Goal: Information Seeking & Learning: Compare options

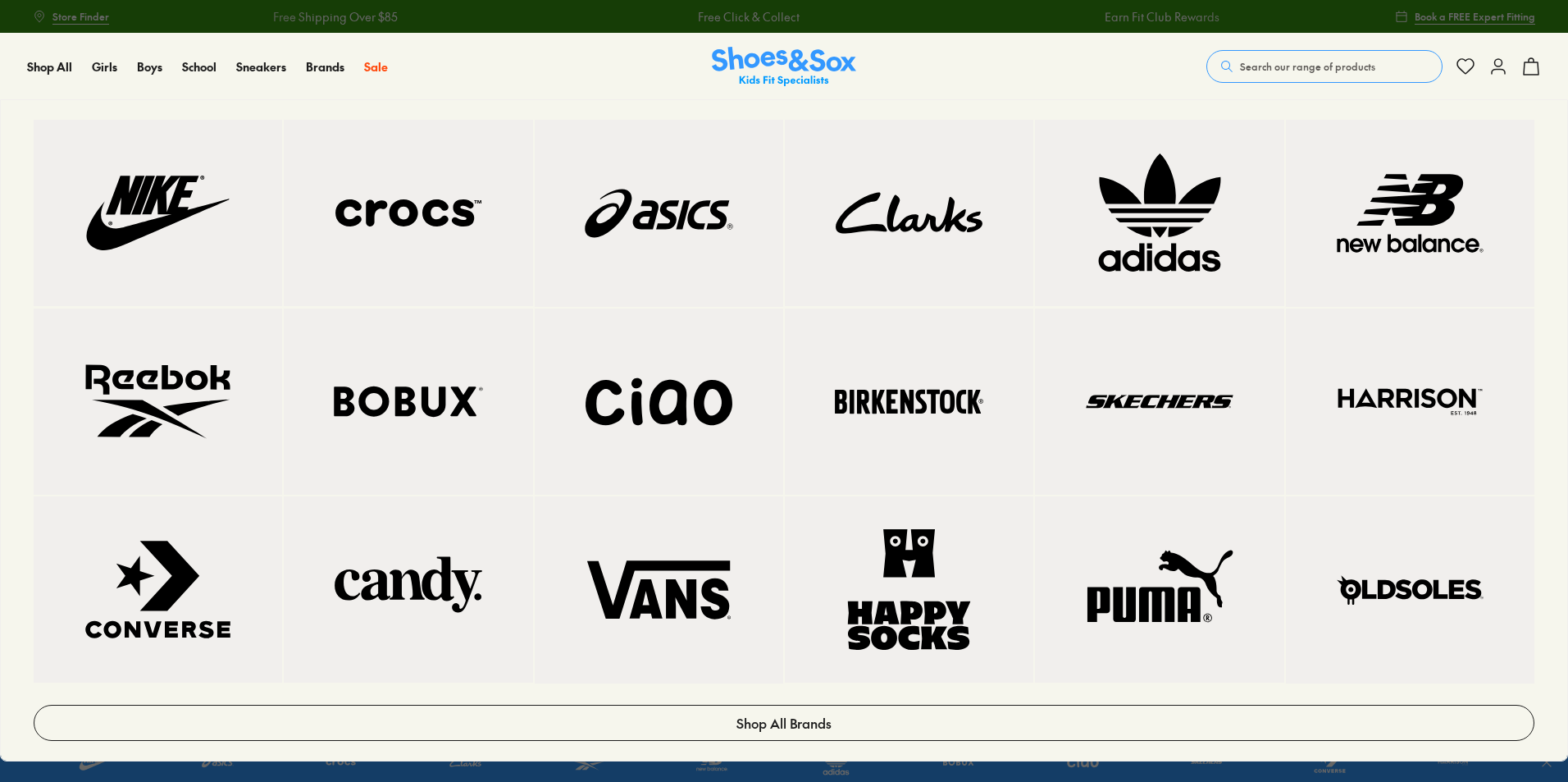
click at [678, 280] on link at bounding box center [658, 213] width 248 height 187
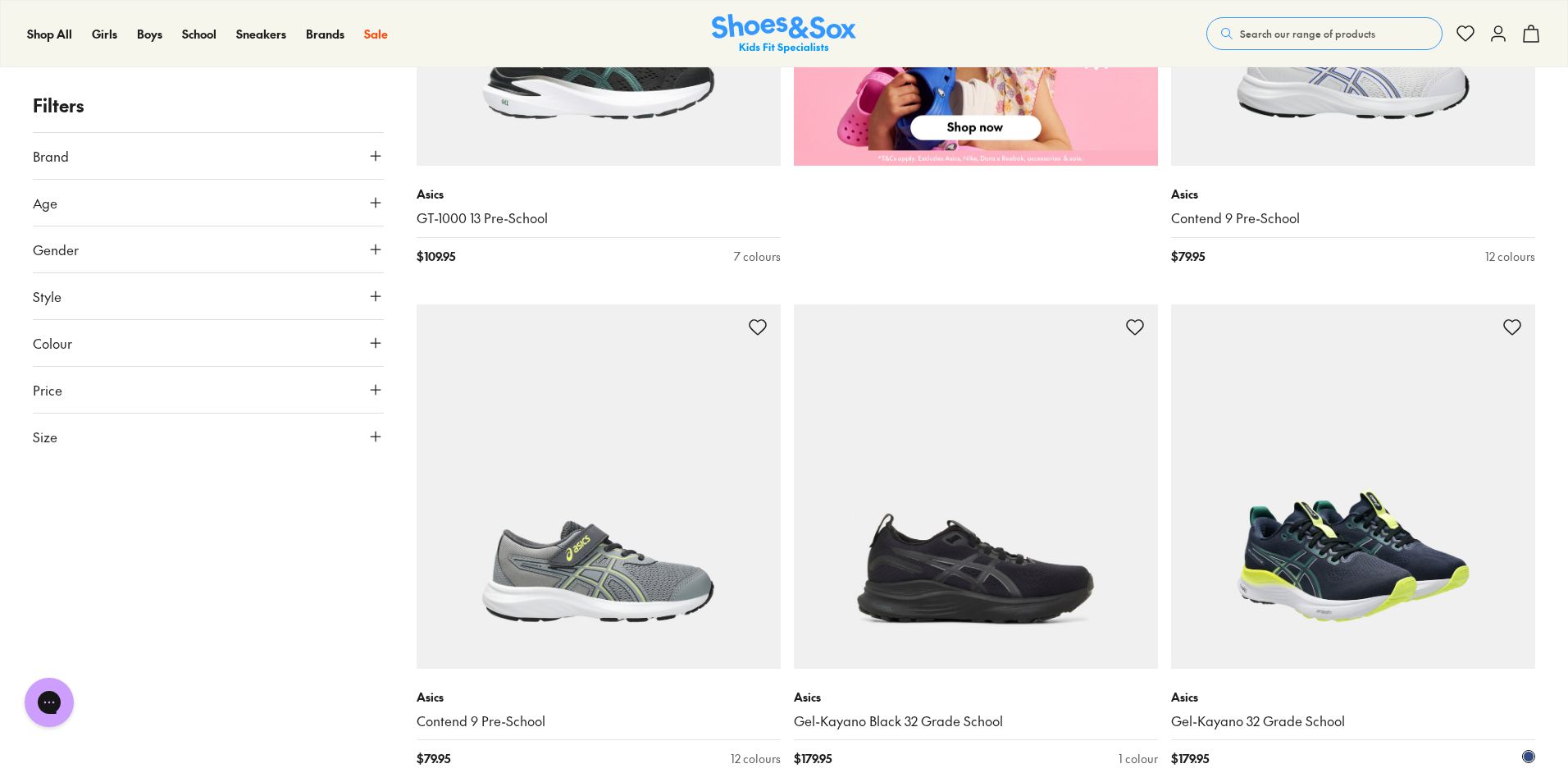
scroll to position [1066, 0]
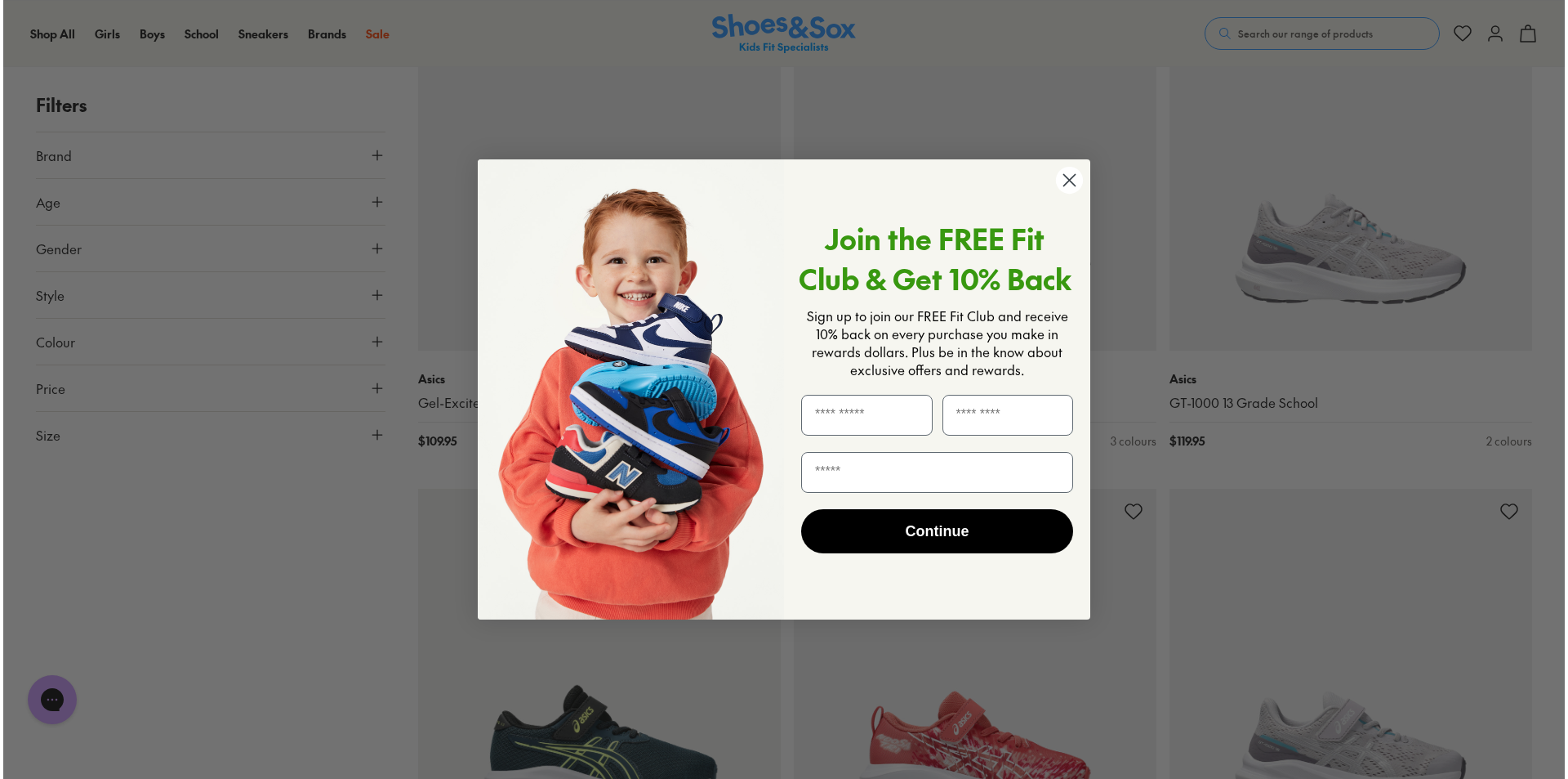
scroll to position [5902, 0]
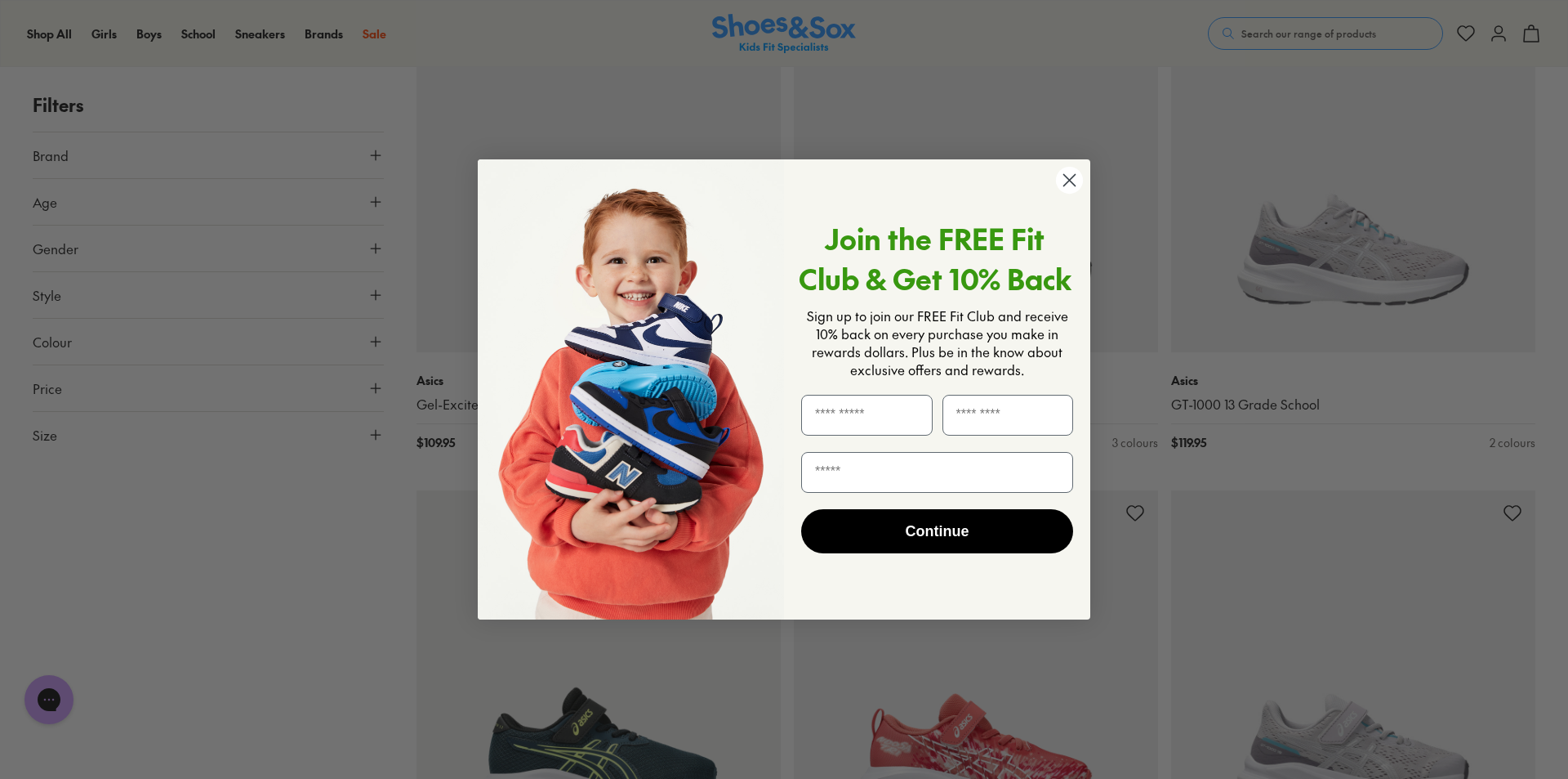
click at [1073, 182] on circle "Close dialog" at bounding box center [1069, 180] width 27 height 27
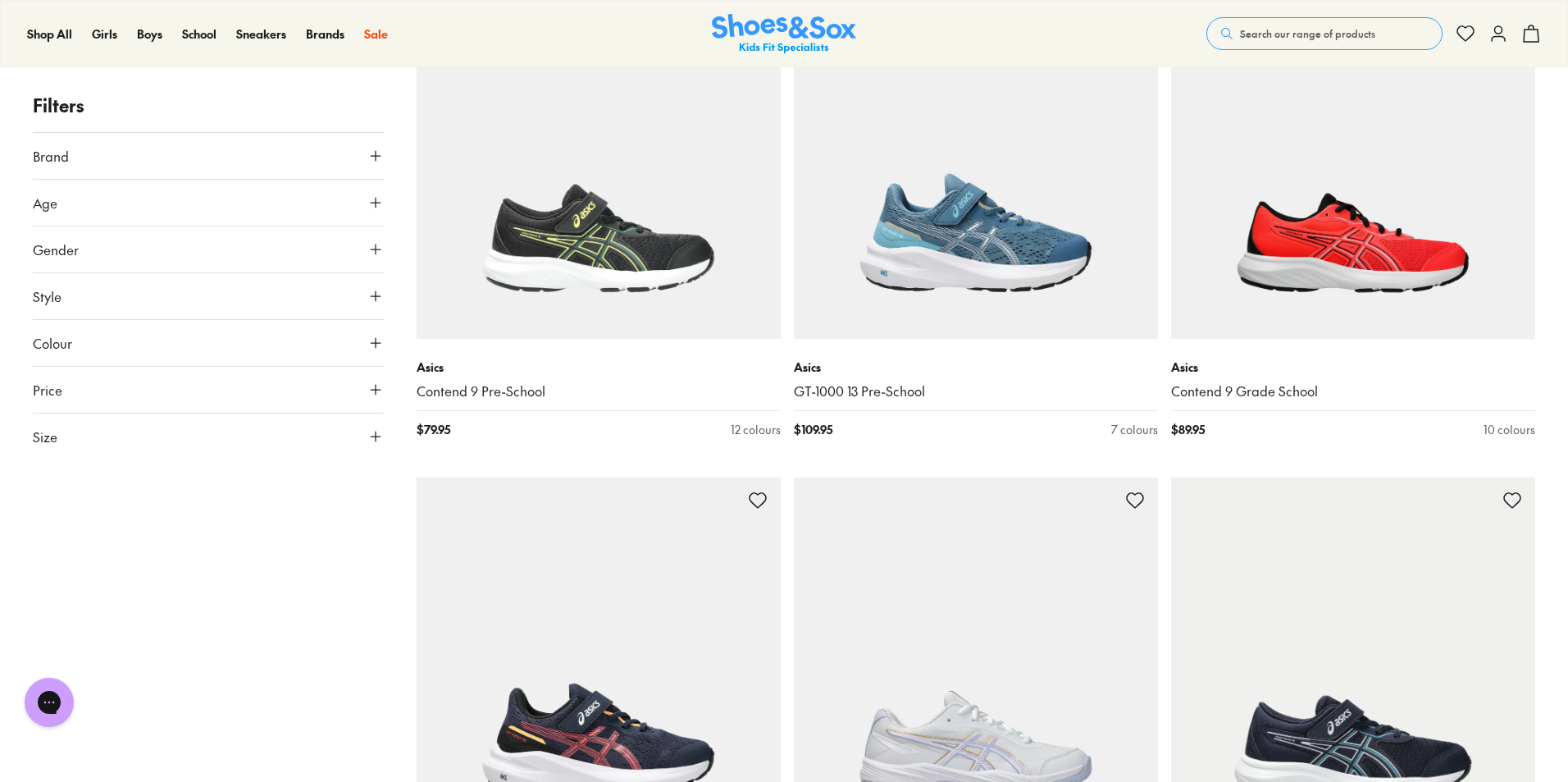
scroll to position [2902, 0]
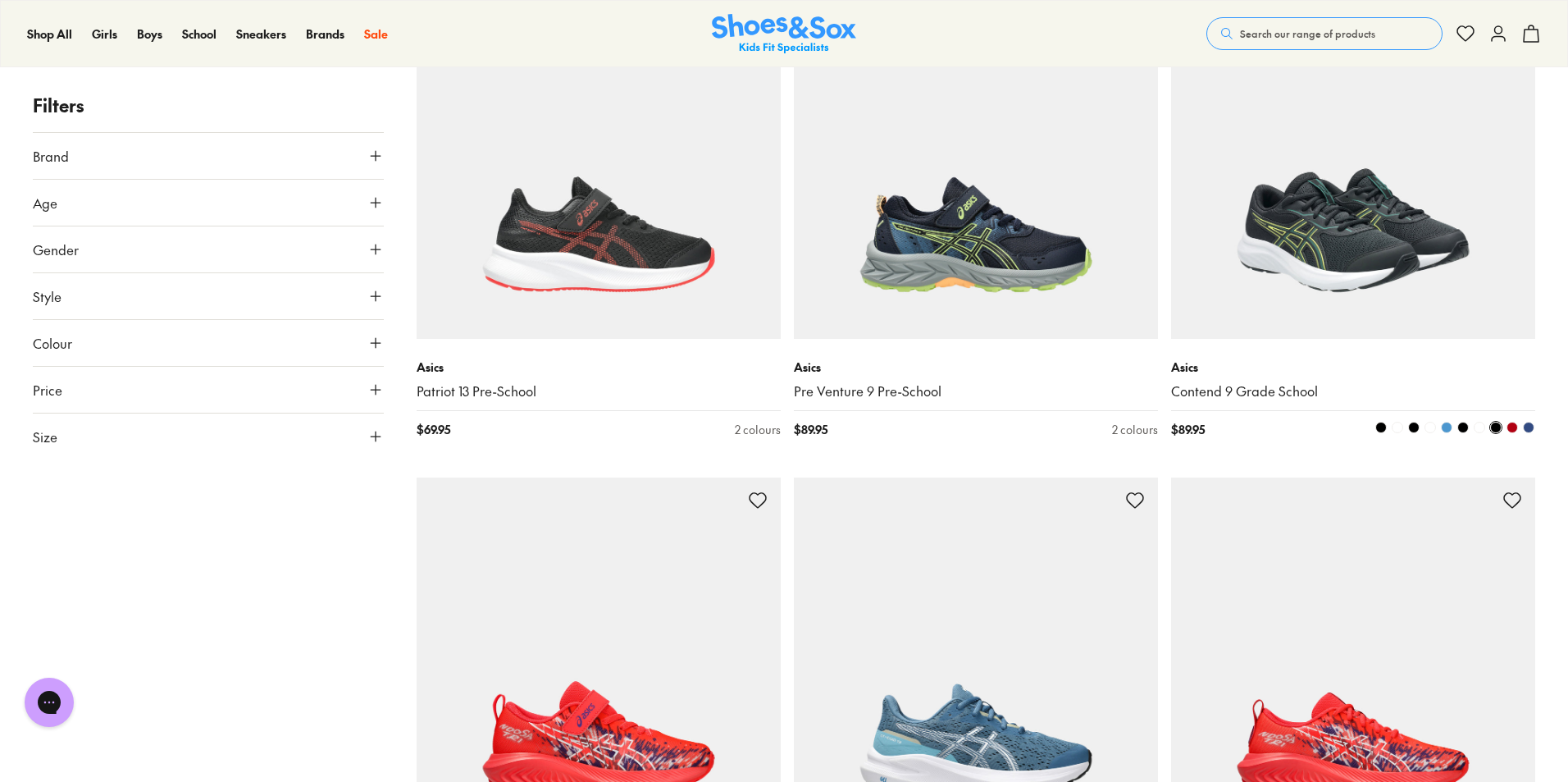
click at [1442, 197] on img at bounding box center [1354, 156] width 365 height 365
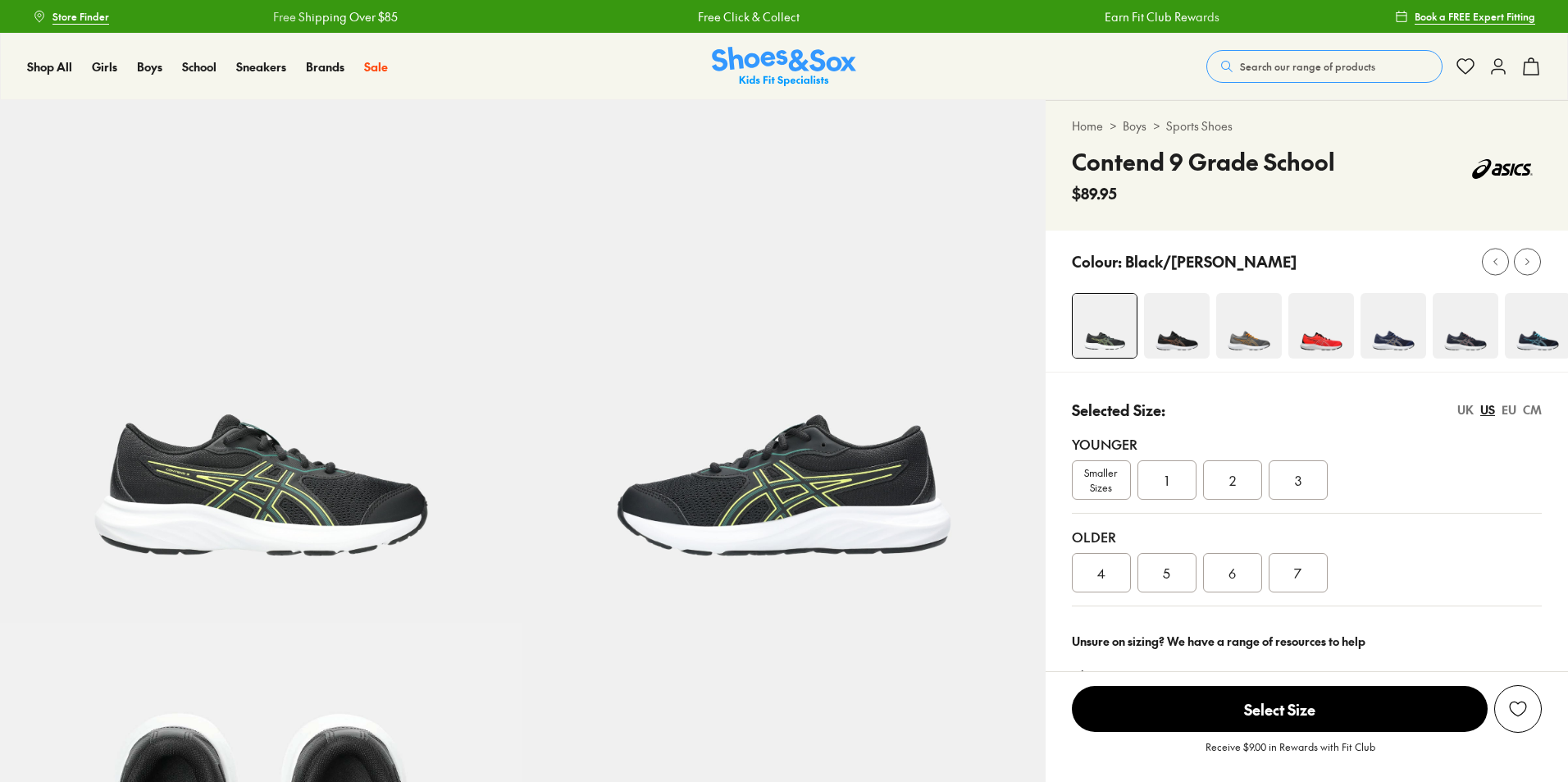
click at [1276, 324] on img at bounding box center [1249, 326] width 66 height 66
select select "*"
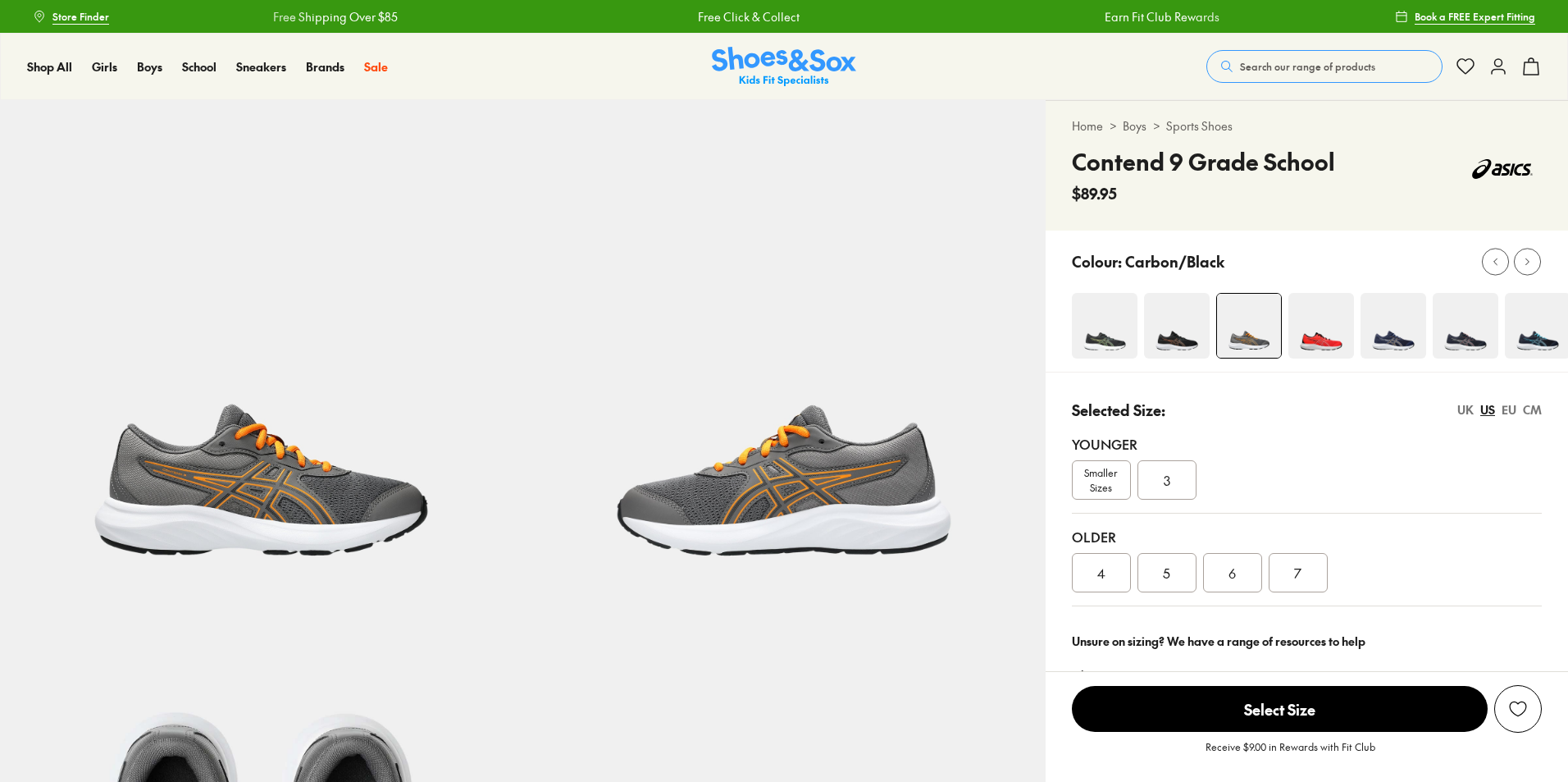
select select "*"
click at [1476, 332] on img at bounding box center [1466, 326] width 66 height 66
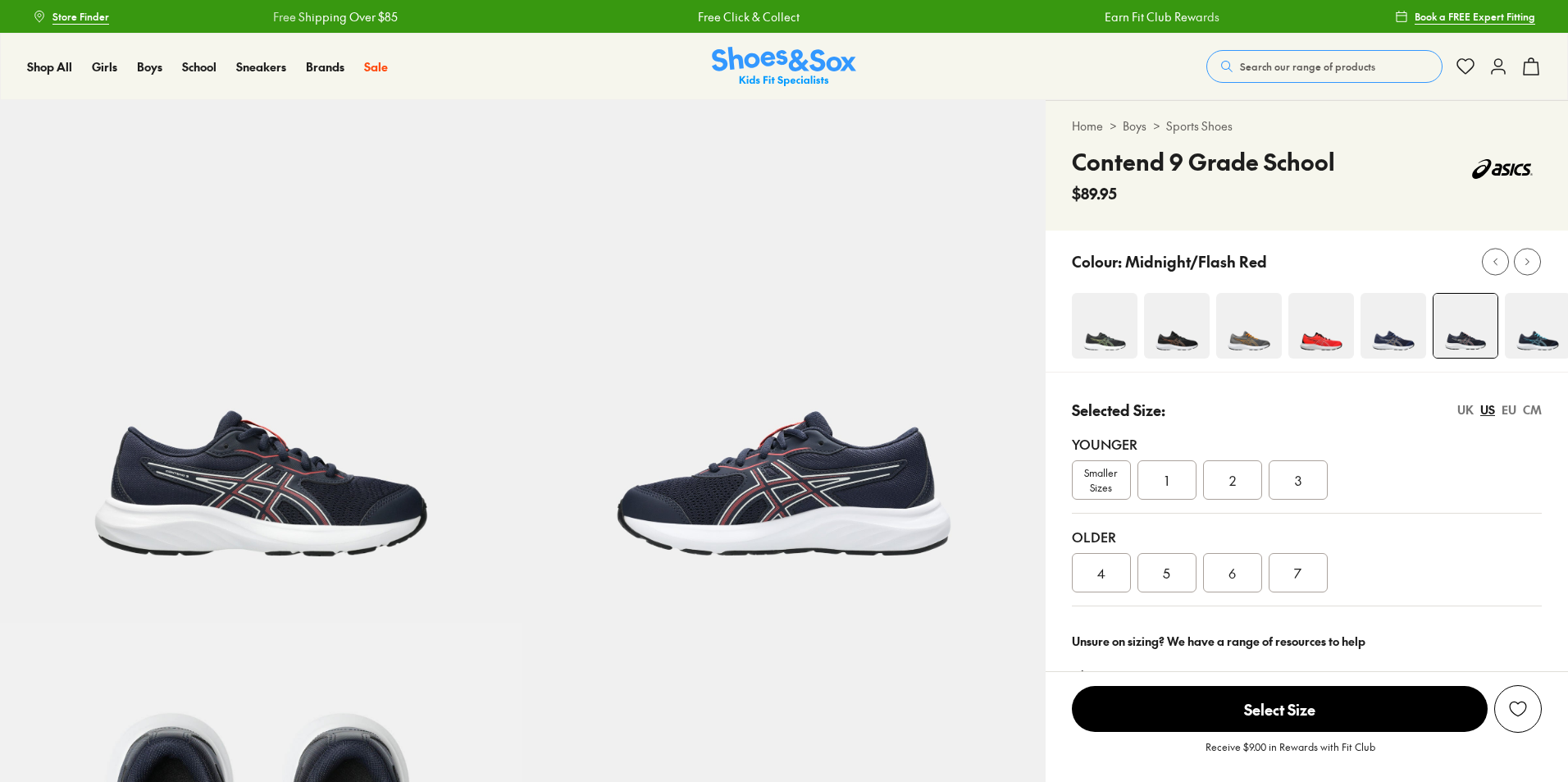
click at [1537, 343] on img at bounding box center [1538, 326] width 66 height 66
select select "*"
click at [1521, 262] on div at bounding box center [1527, 261] width 17 height 17
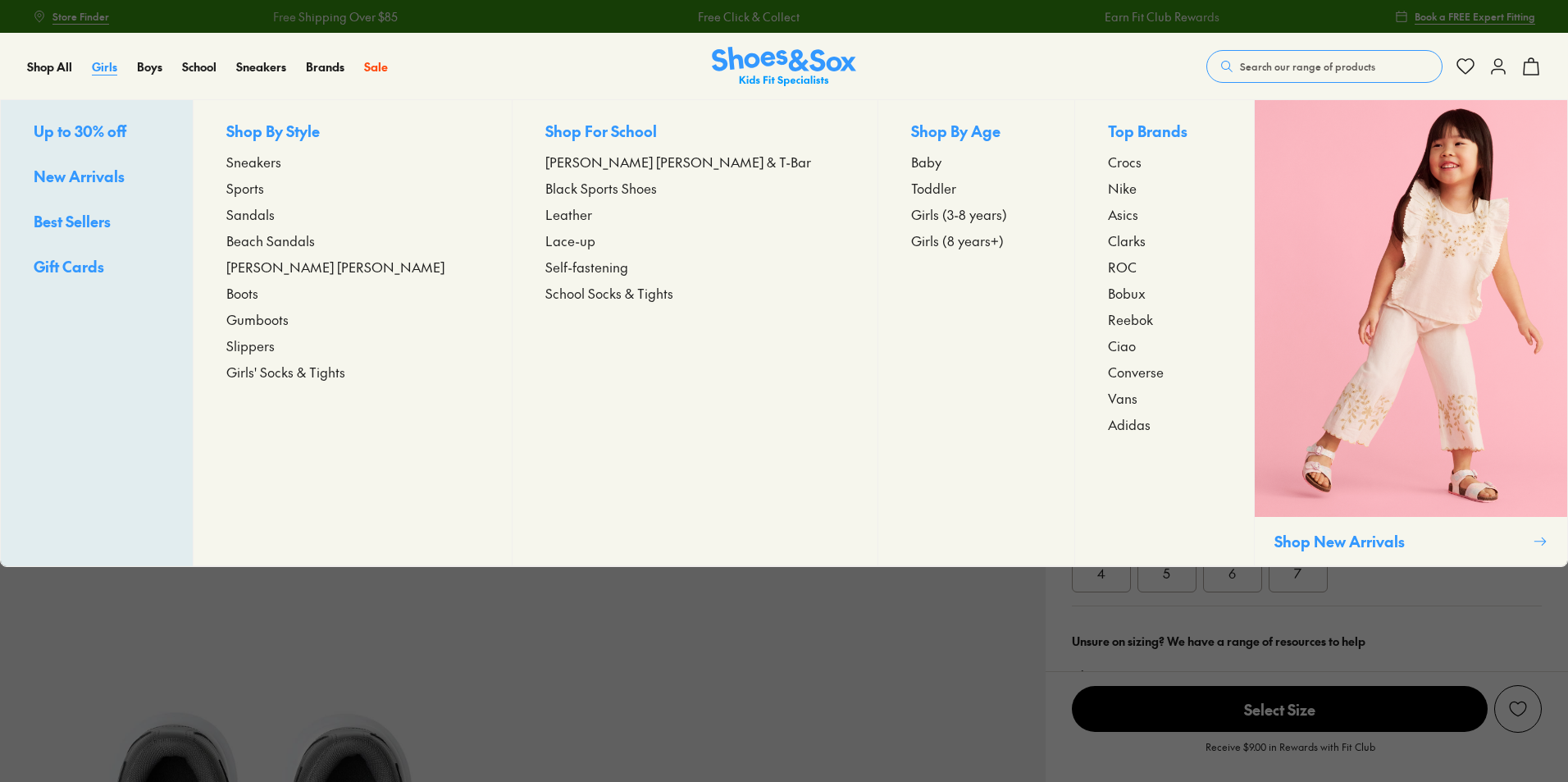
select select "*"
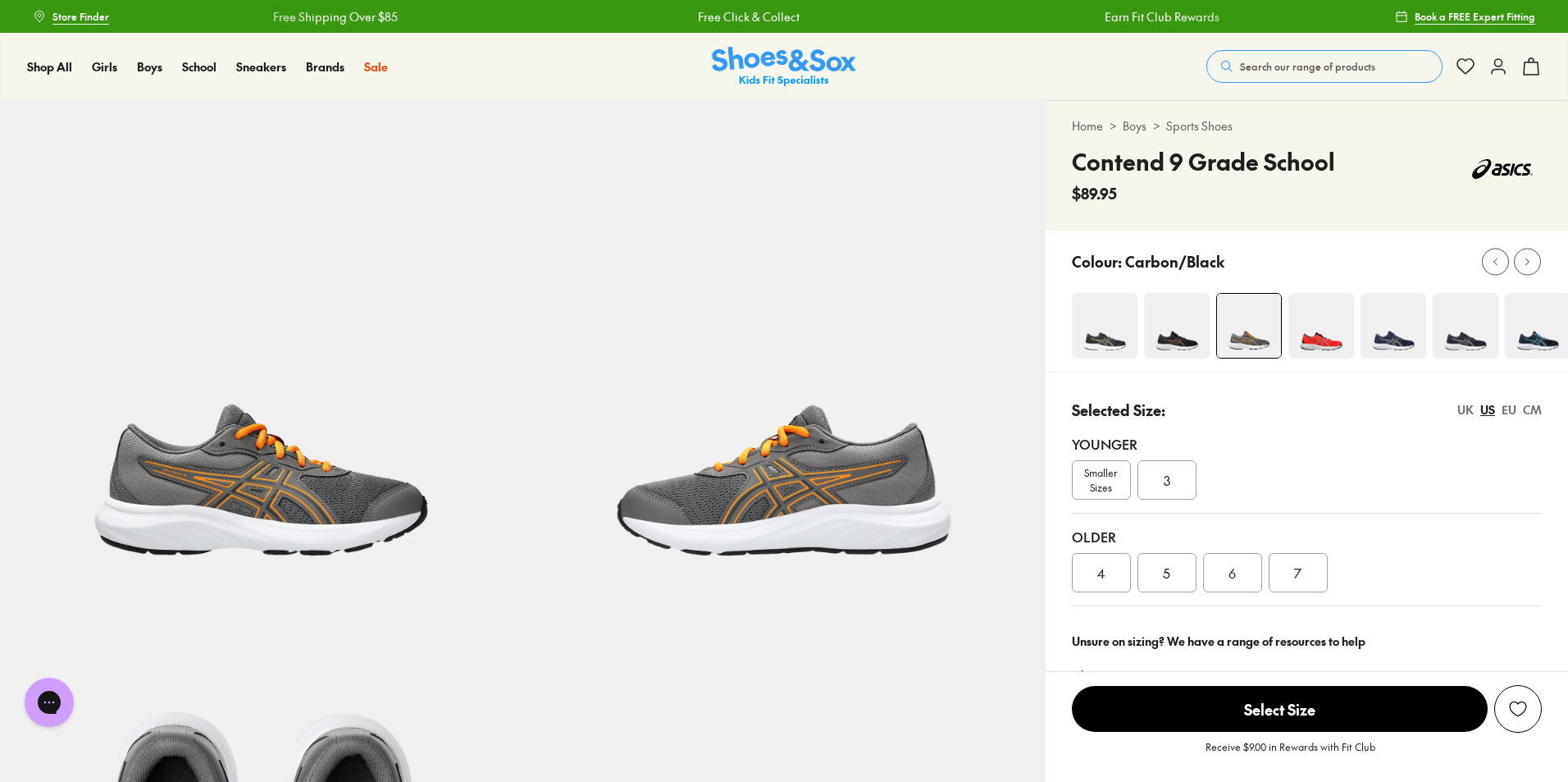
click at [1183, 332] on img at bounding box center [1177, 326] width 66 height 66
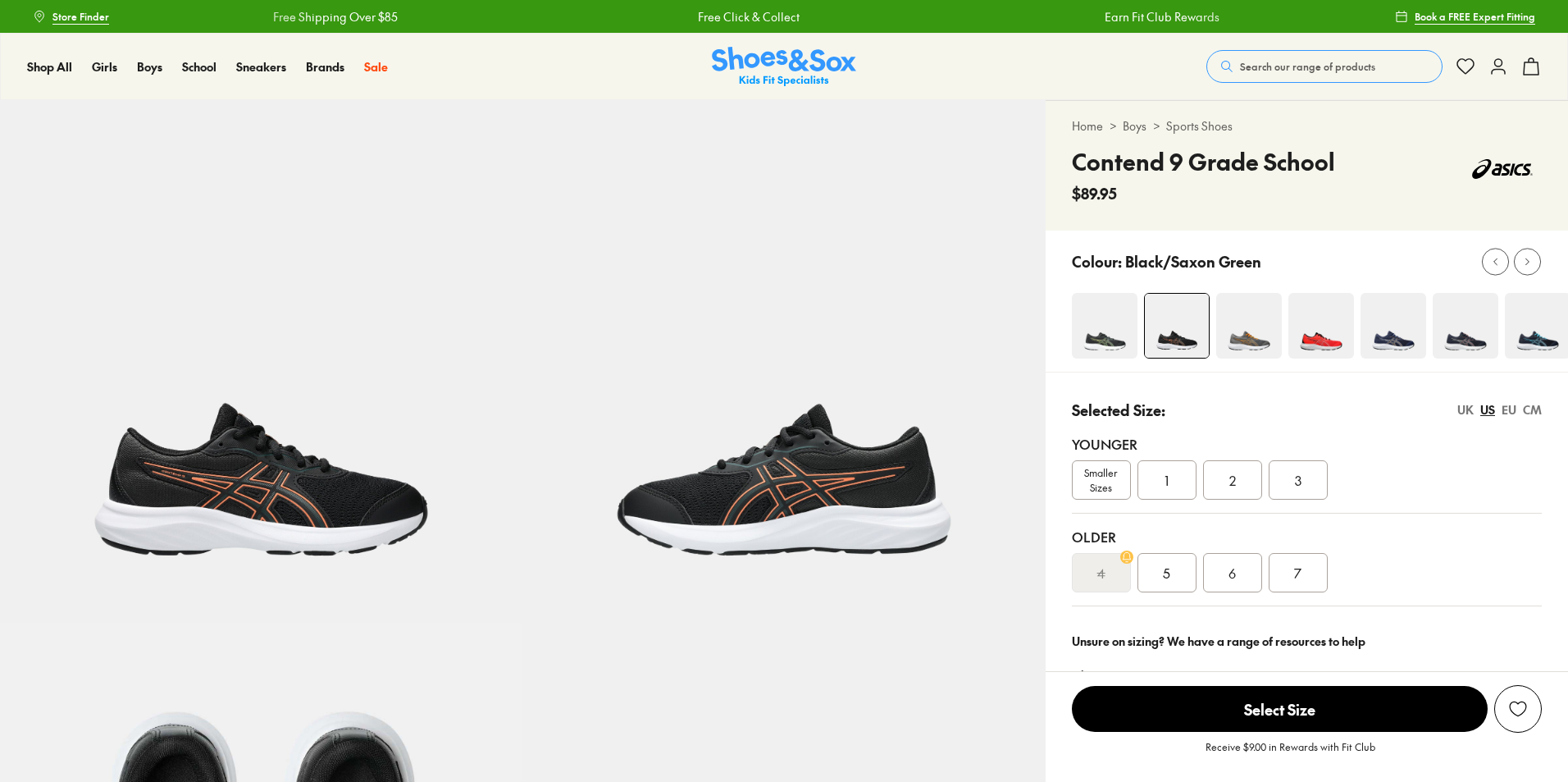
select select "*"
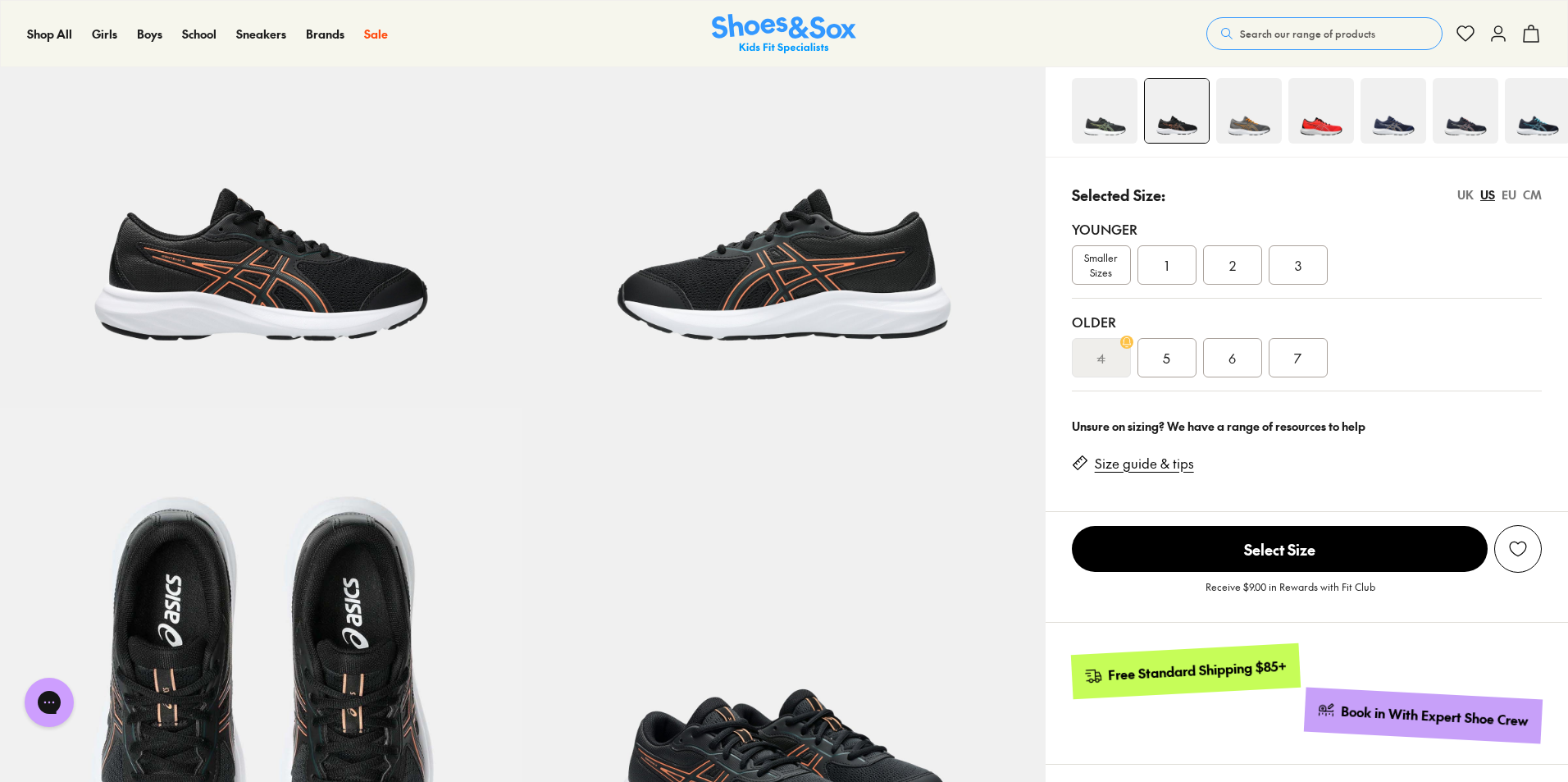
scroll to position [246, 0]
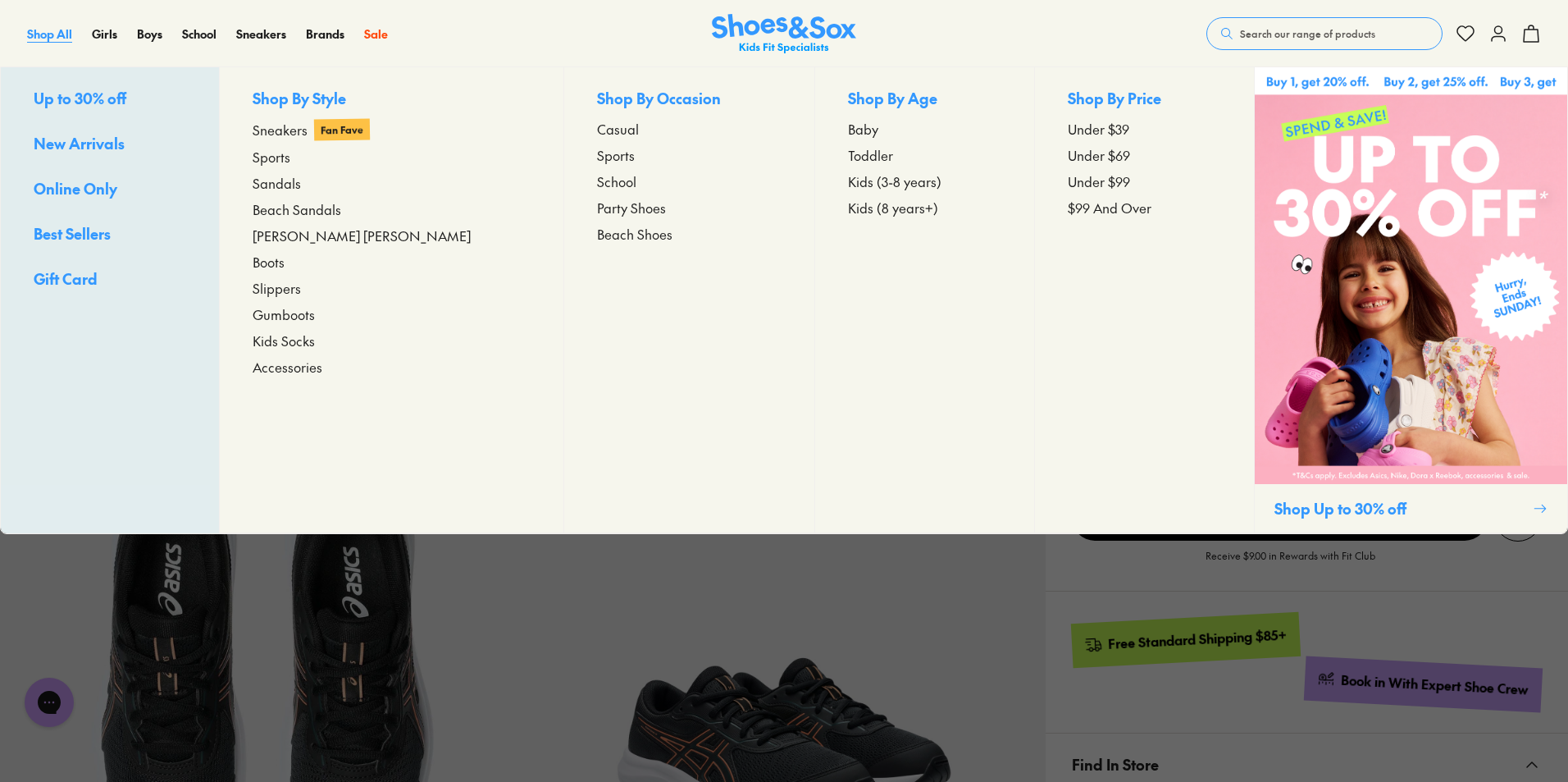
click at [65, 26] on span "Shop All" at bounding box center [49, 34] width 45 height 16
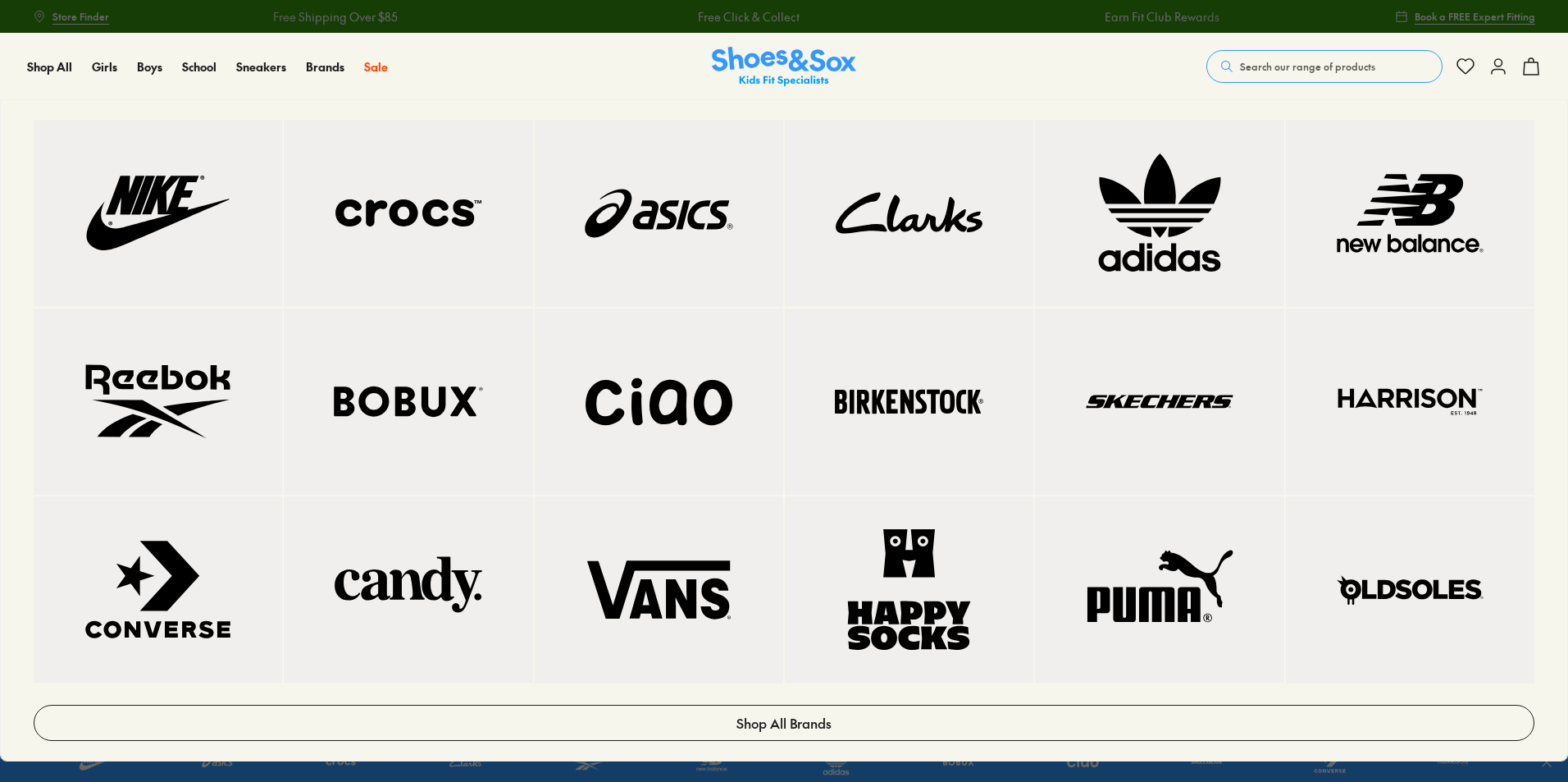
click at [1392, 204] on img at bounding box center [1411, 213] width 183 height 122
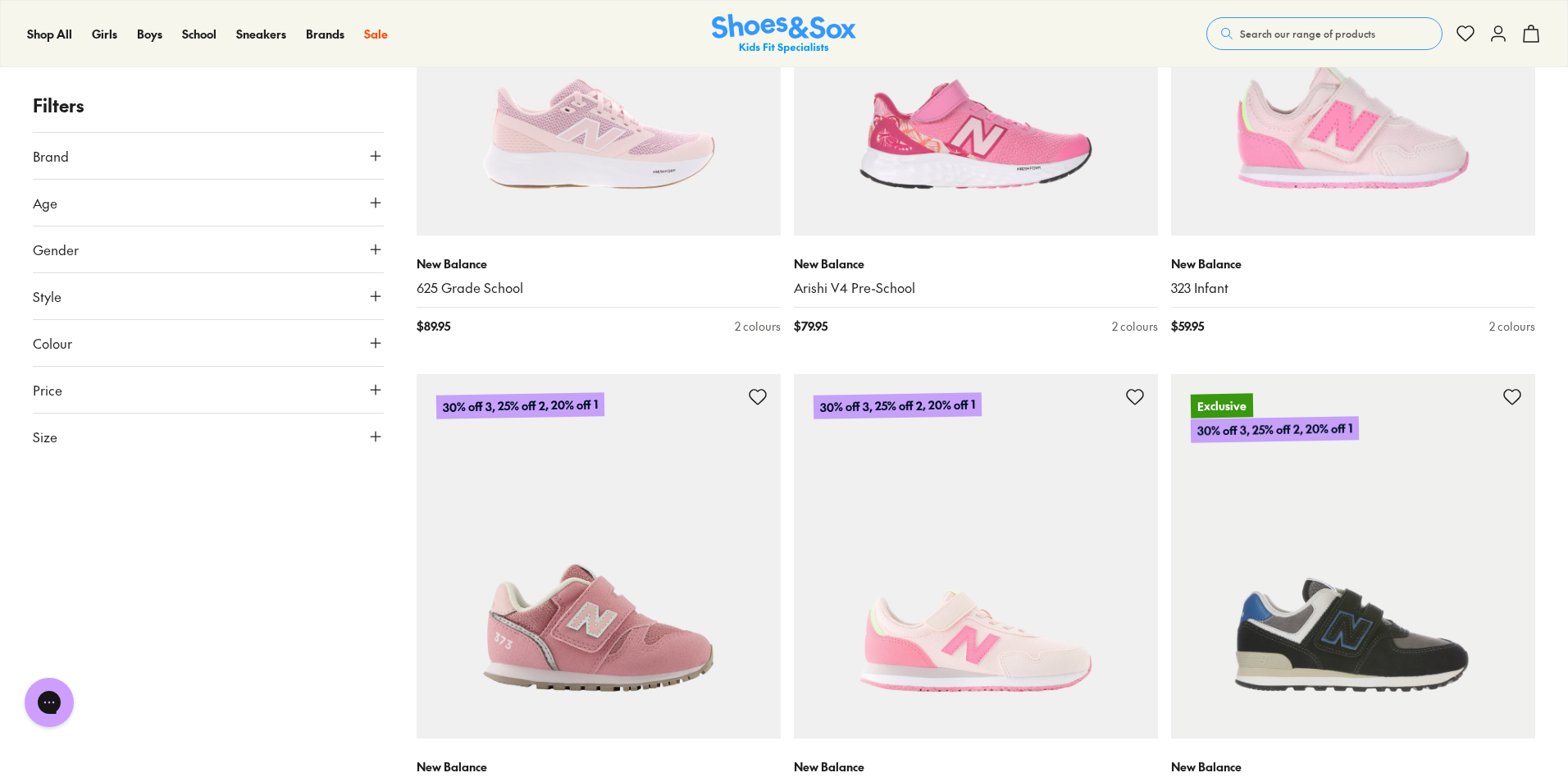
scroll to position [1641, 0]
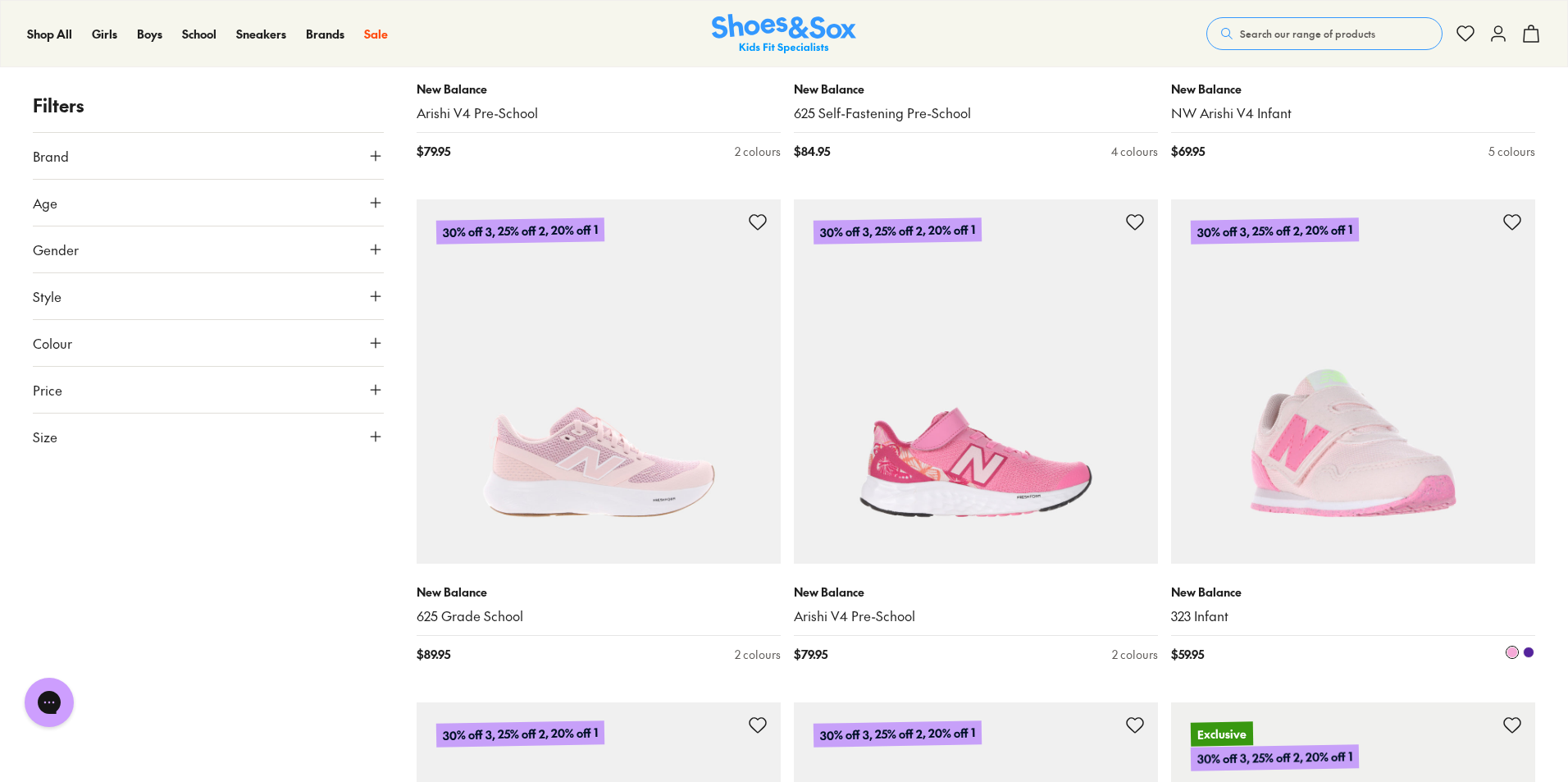
click at [1382, 476] on img at bounding box center [1354, 382] width 365 height 365
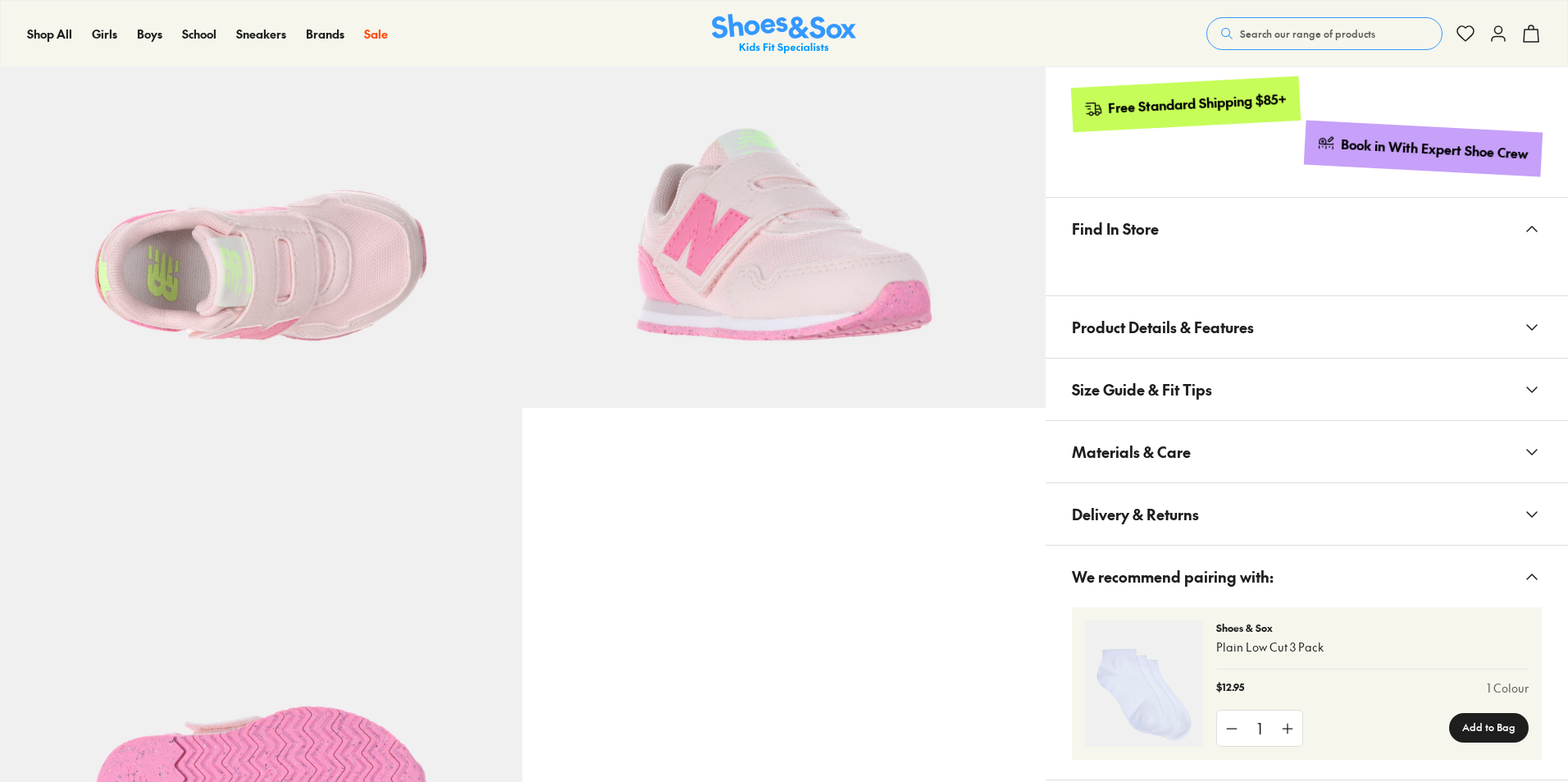
select select "*"
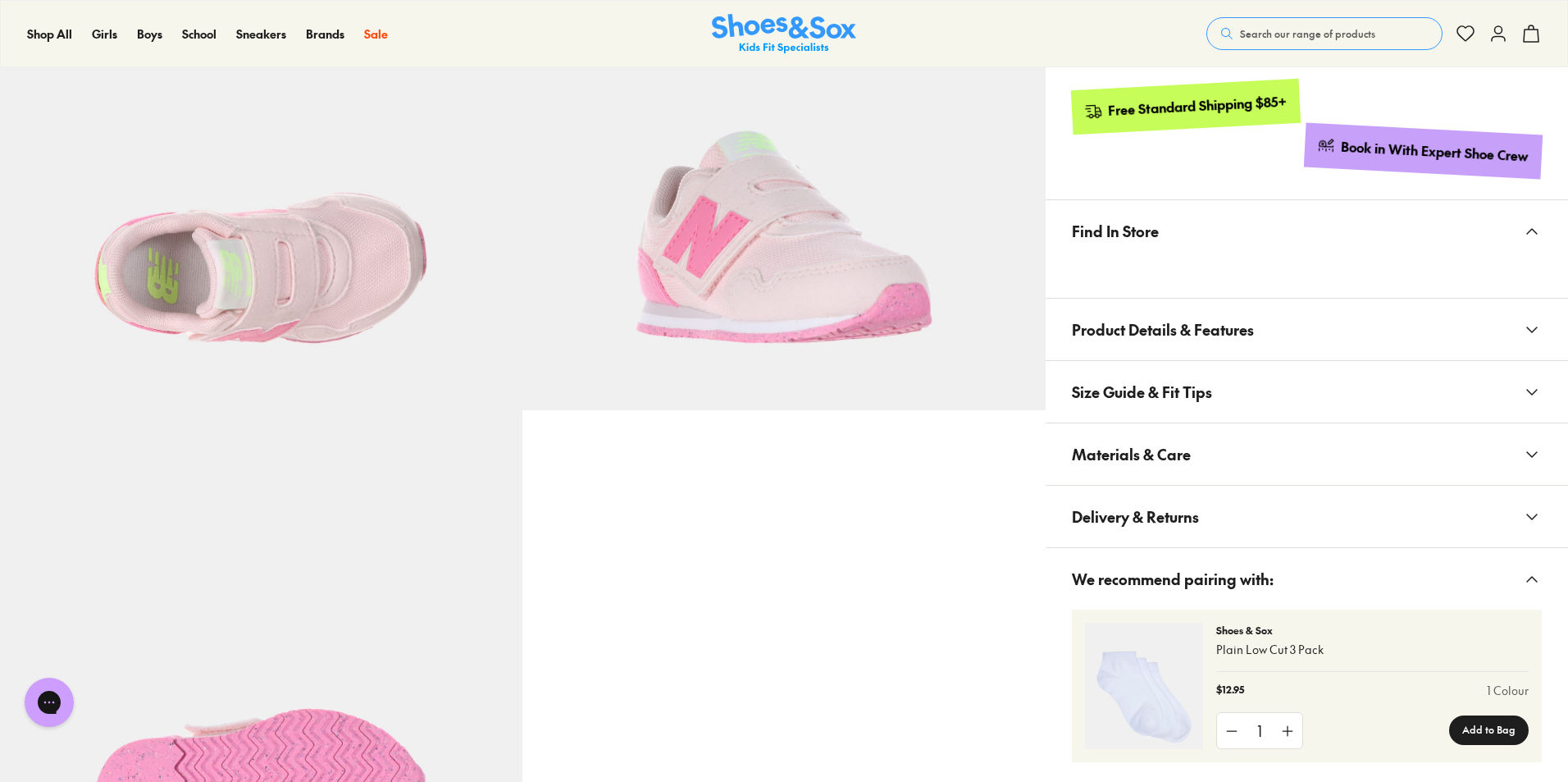
click at [1168, 453] on span "Materials & Care" at bounding box center [1131, 453] width 119 height 49
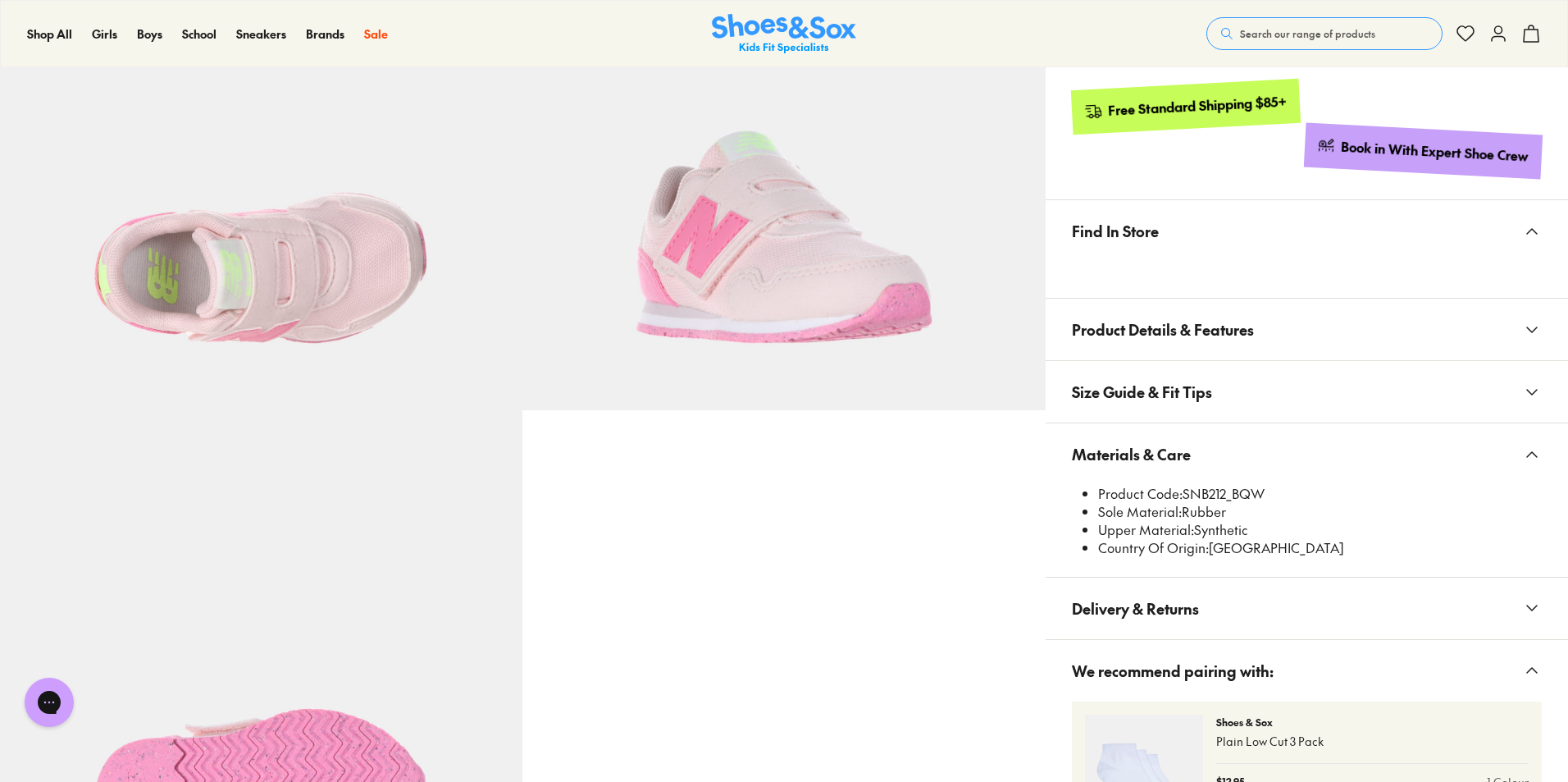
scroll to position [818, 0]
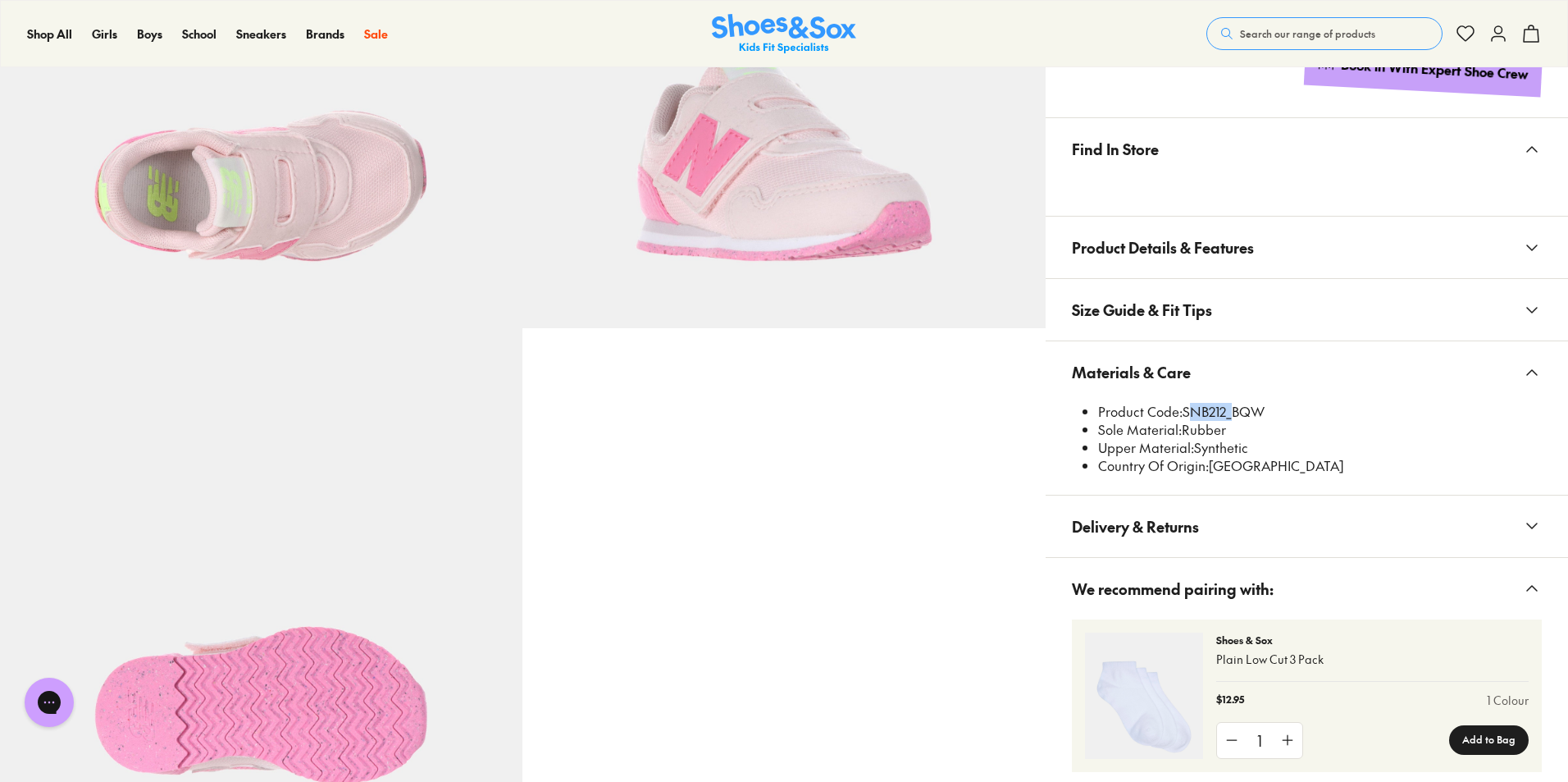
drag, startPoint x: 1183, startPoint y: 410, endPoint x: 1227, endPoint y: 405, distance: 44.3
click at [1227, 405] on li "Product Code: SNB212_BQW" at bounding box center [1320, 411] width 443 height 18
copy li "SNB212"
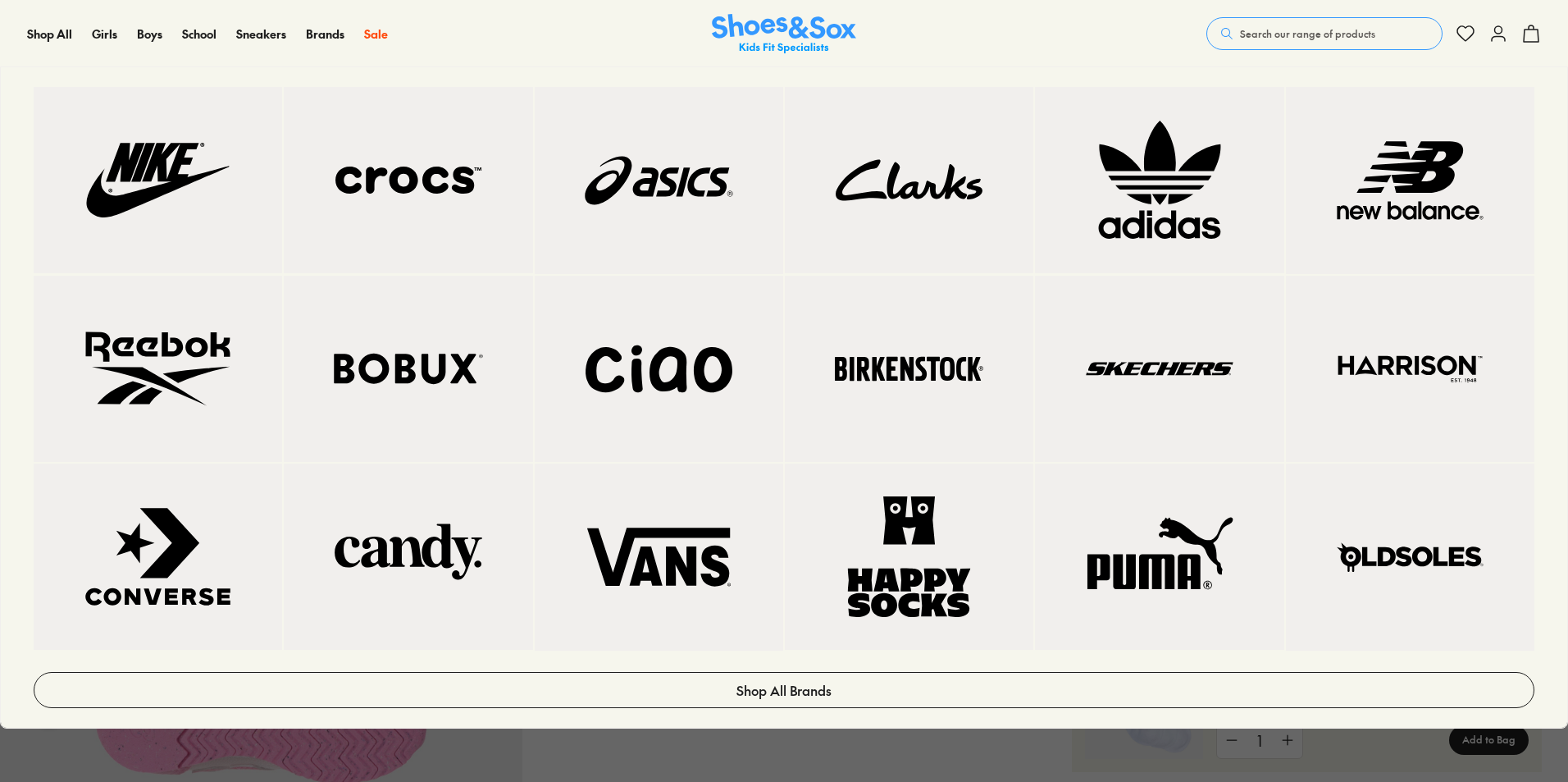
scroll to position [900, 0]
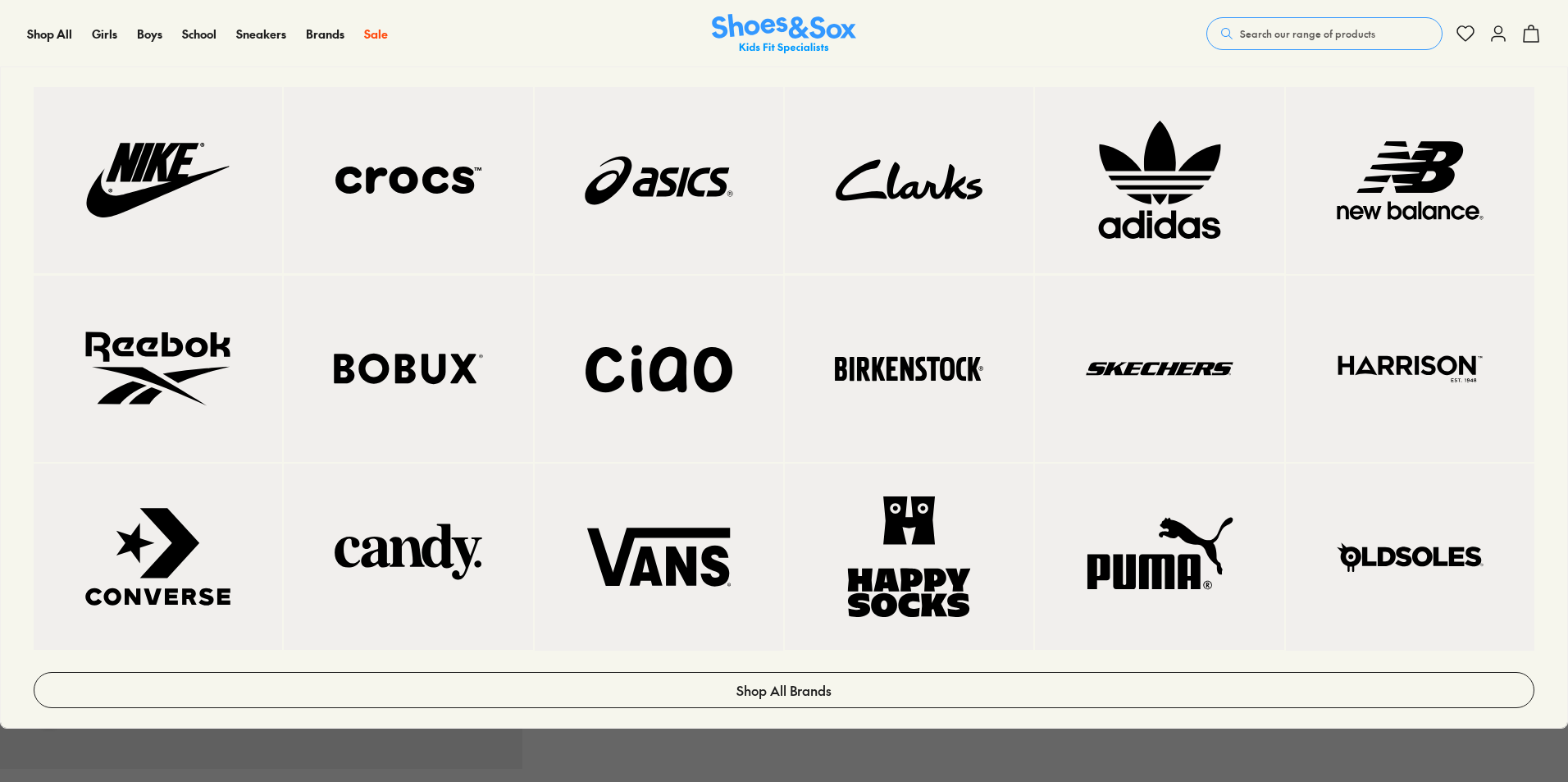
click at [1219, 334] on img at bounding box center [1160, 369] width 183 height 121
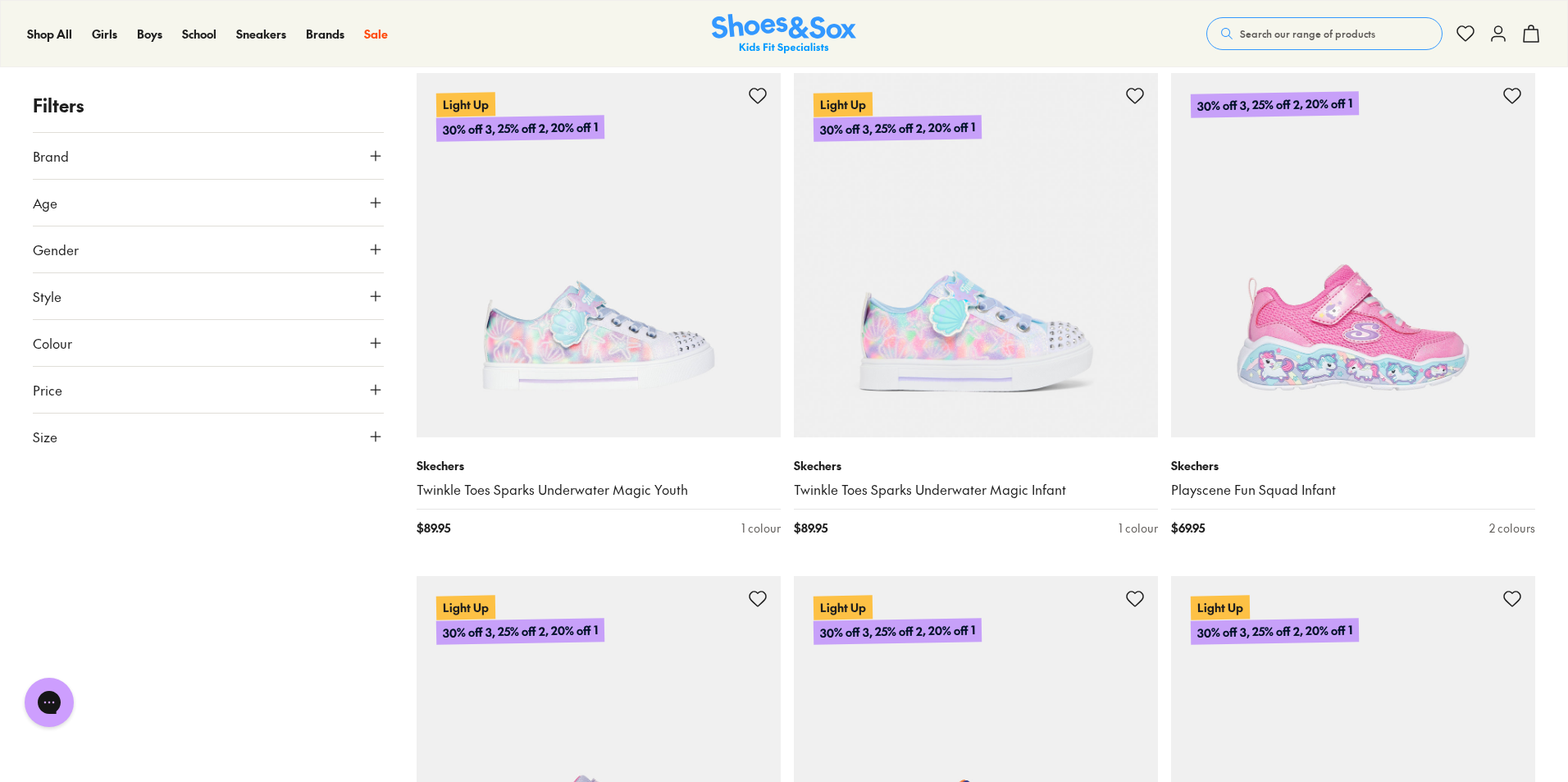
scroll to position [2953, 0]
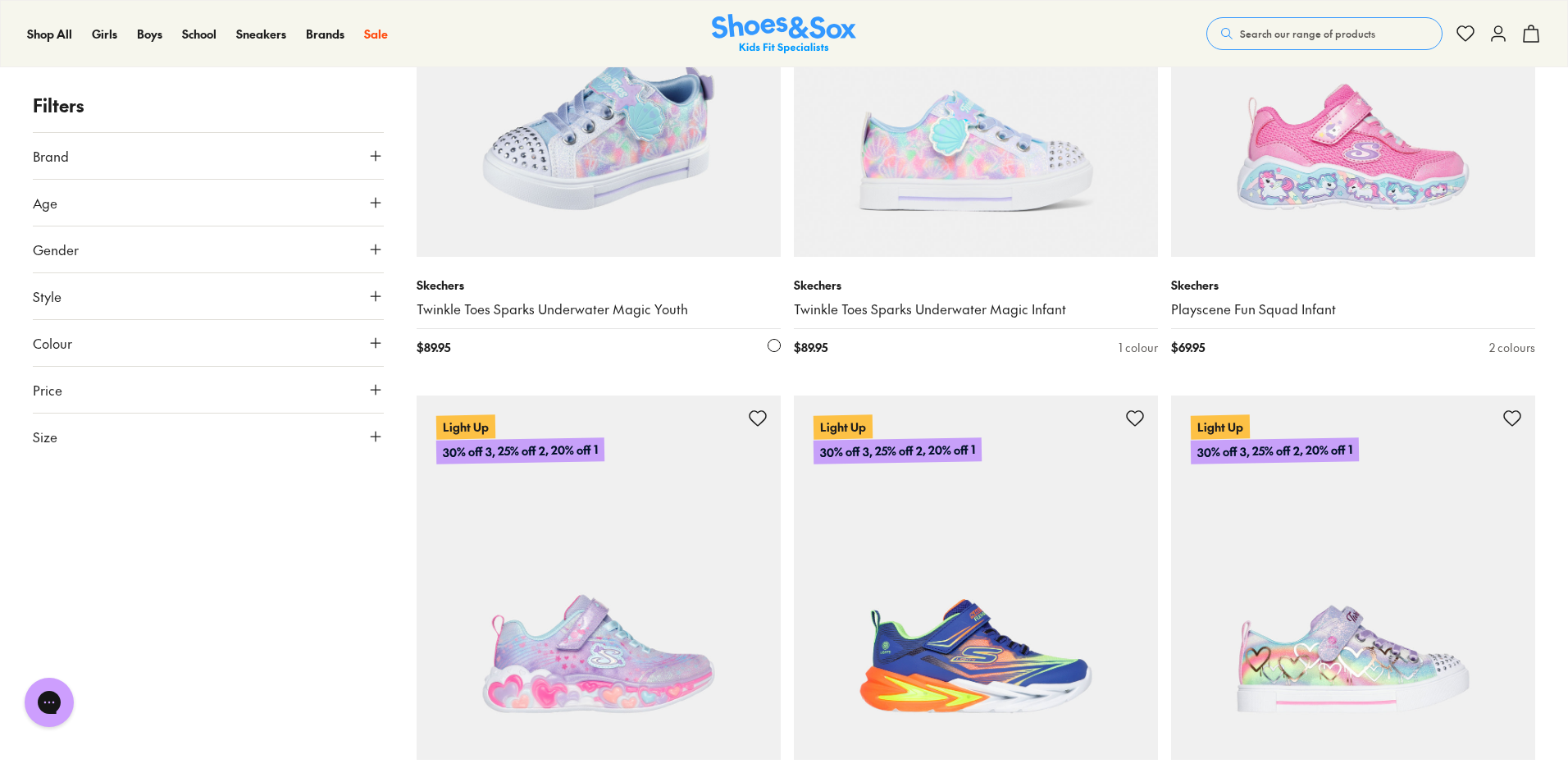
click at [583, 225] on img at bounding box center [599, 75] width 365 height 365
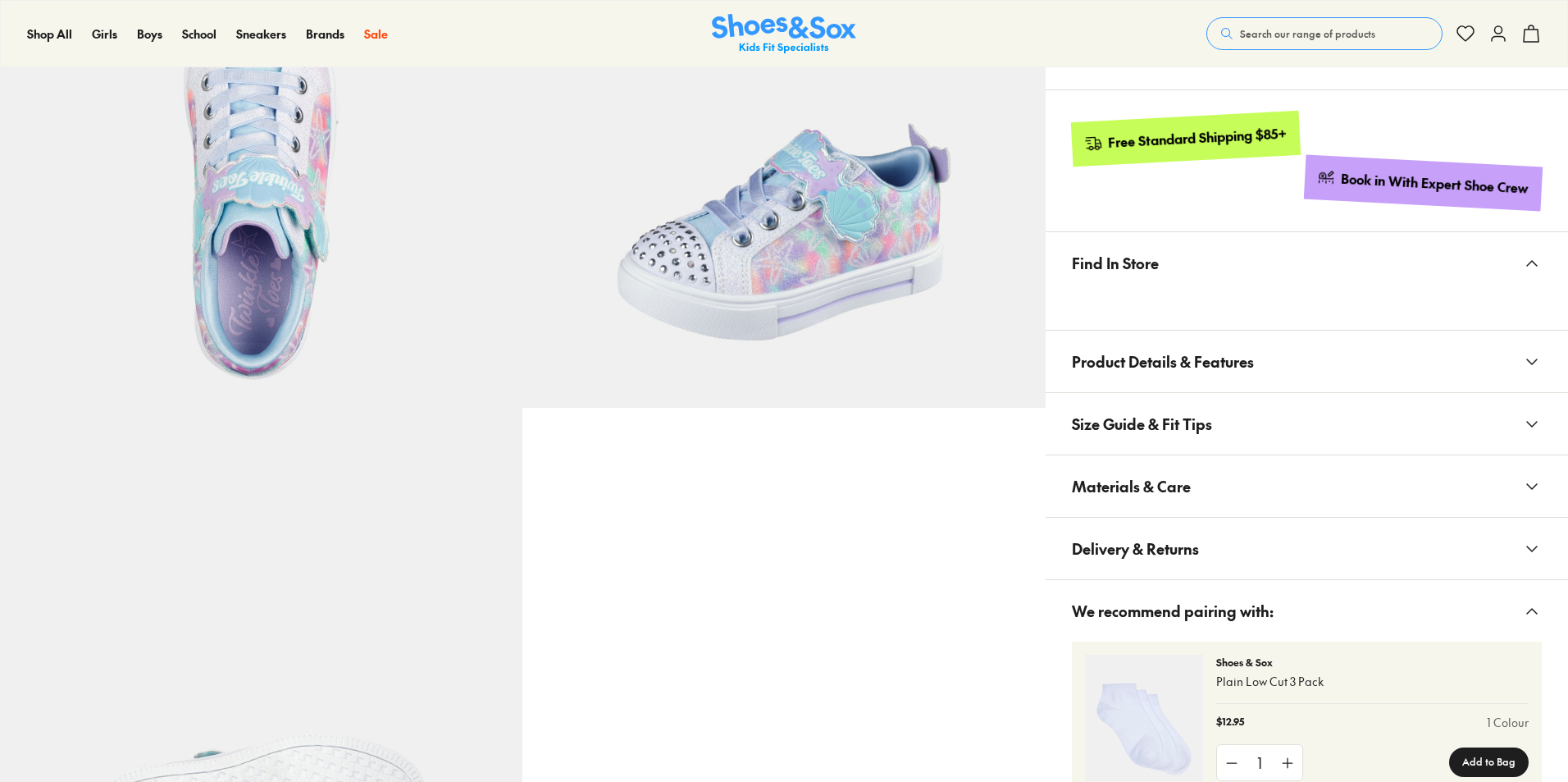
scroll to position [736, 0]
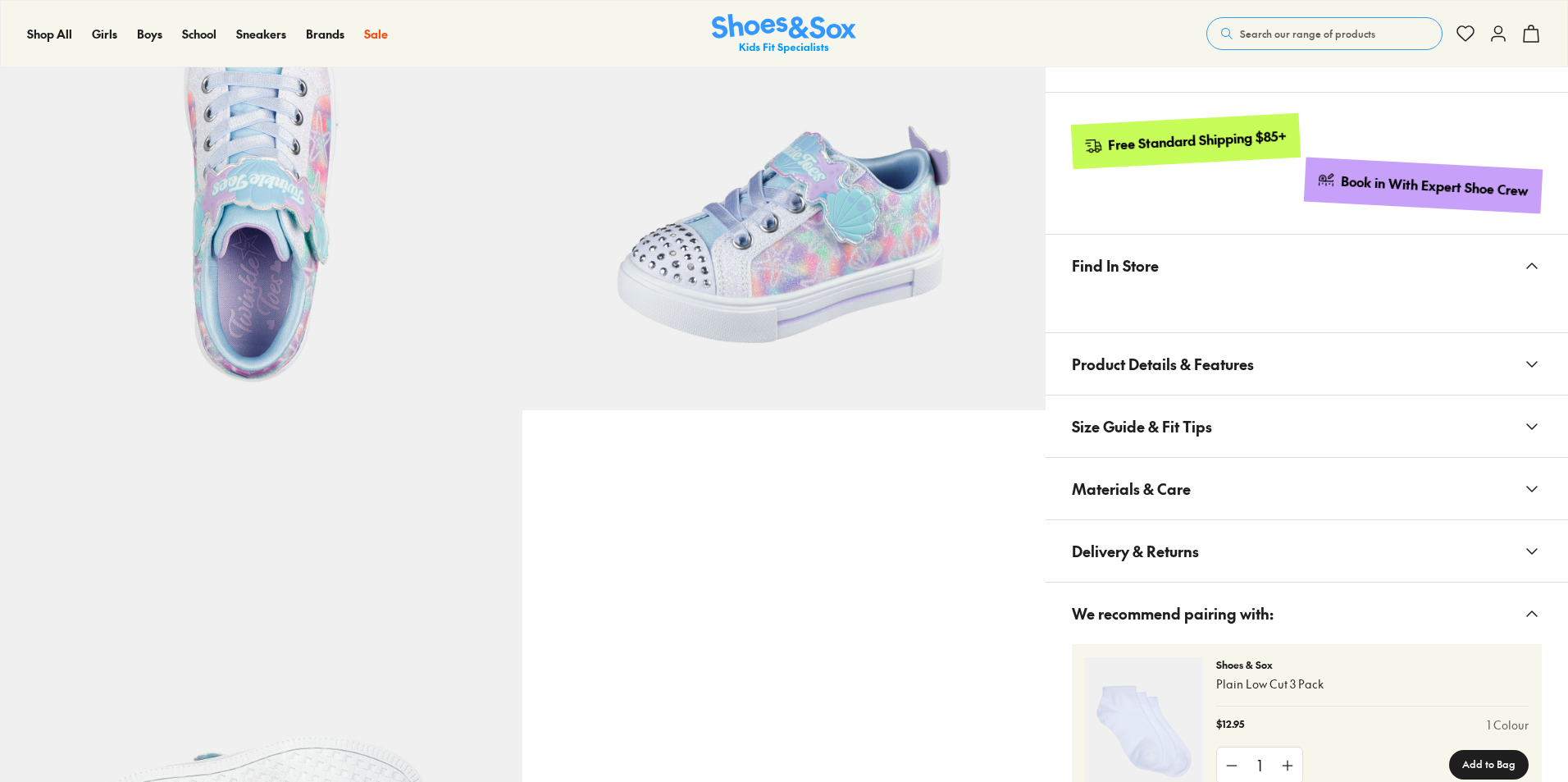
click at [1151, 538] on span "Delivery & Returns" at bounding box center [1136, 551] width 128 height 49
select select "*"
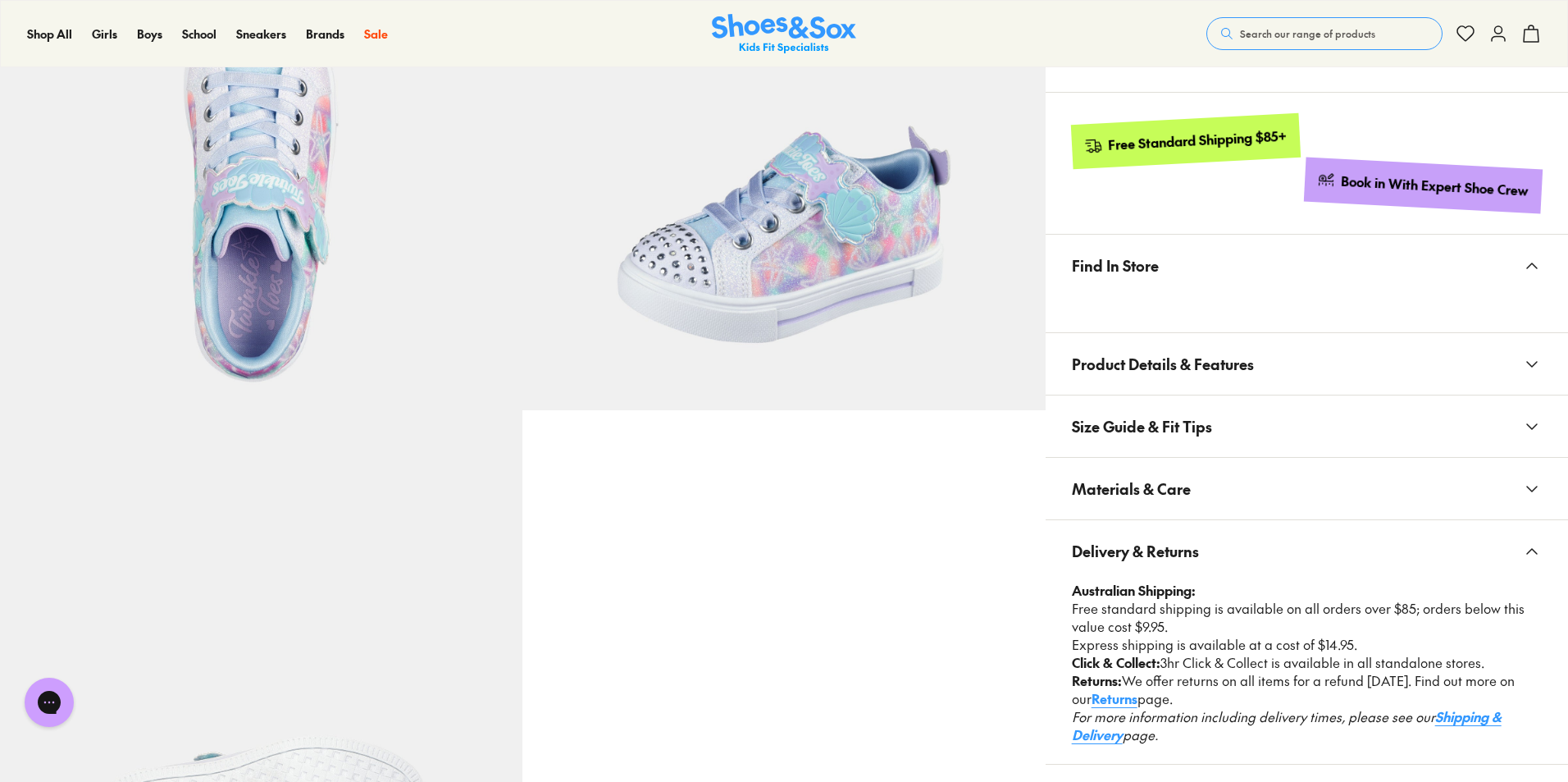
scroll to position [0, 0]
click at [1154, 482] on span "Materials & Care" at bounding box center [1131, 488] width 119 height 49
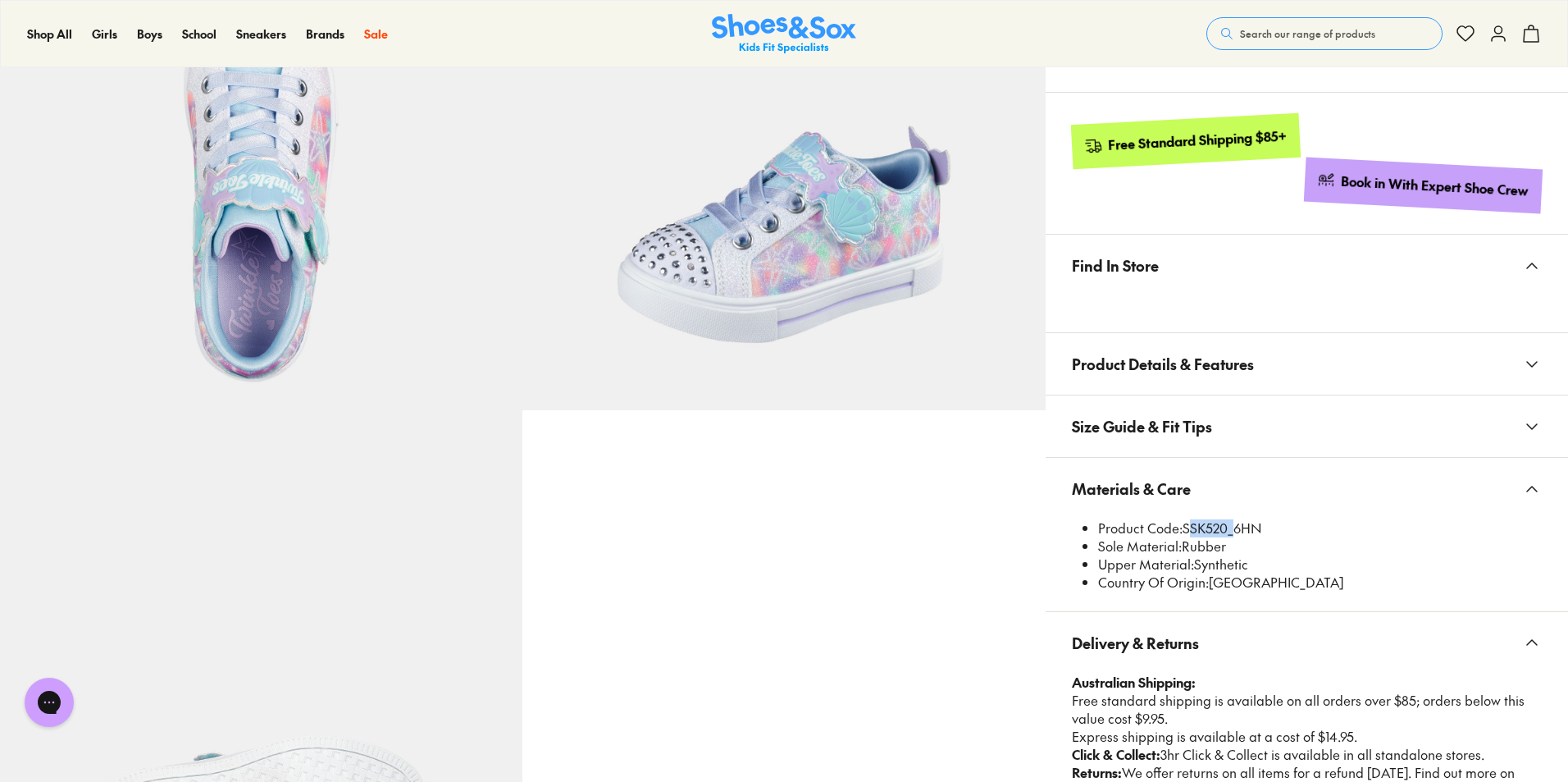
drag, startPoint x: 1183, startPoint y: 529, endPoint x: 1229, endPoint y: 522, distance: 46.5
click at [1229, 522] on li "Product Code: SSK520_6HN" at bounding box center [1320, 528] width 443 height 18
copy li "SSK520"
drag, startPoint x: 1182, startPoint y: 526, endPoint x: 1225, endPoint y: 525, distance: 43.0
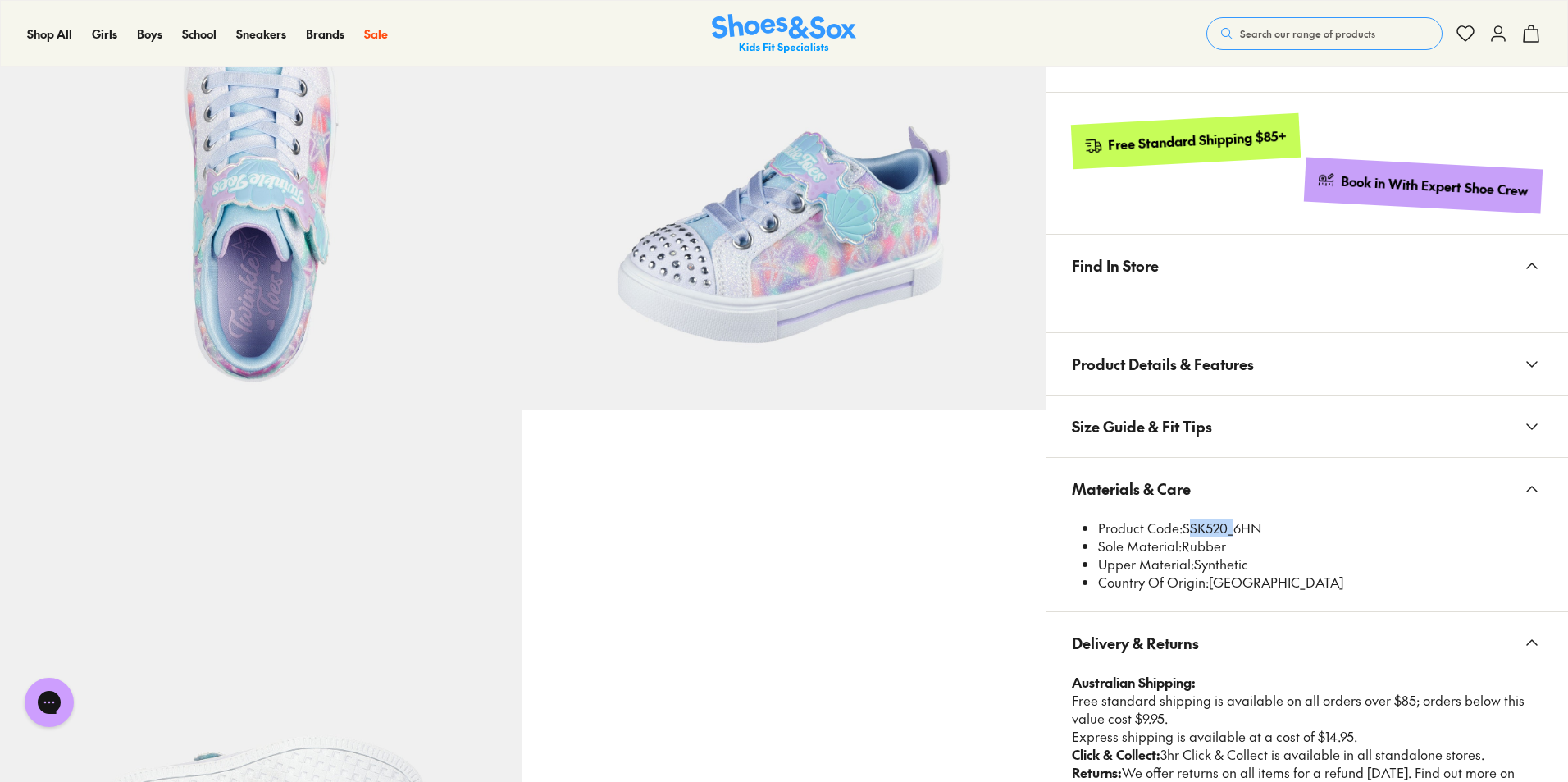
click at [1225, 525] on li "Product Code: SSK520_6HN" at bounding box center [1320, 528] width 443 height 18
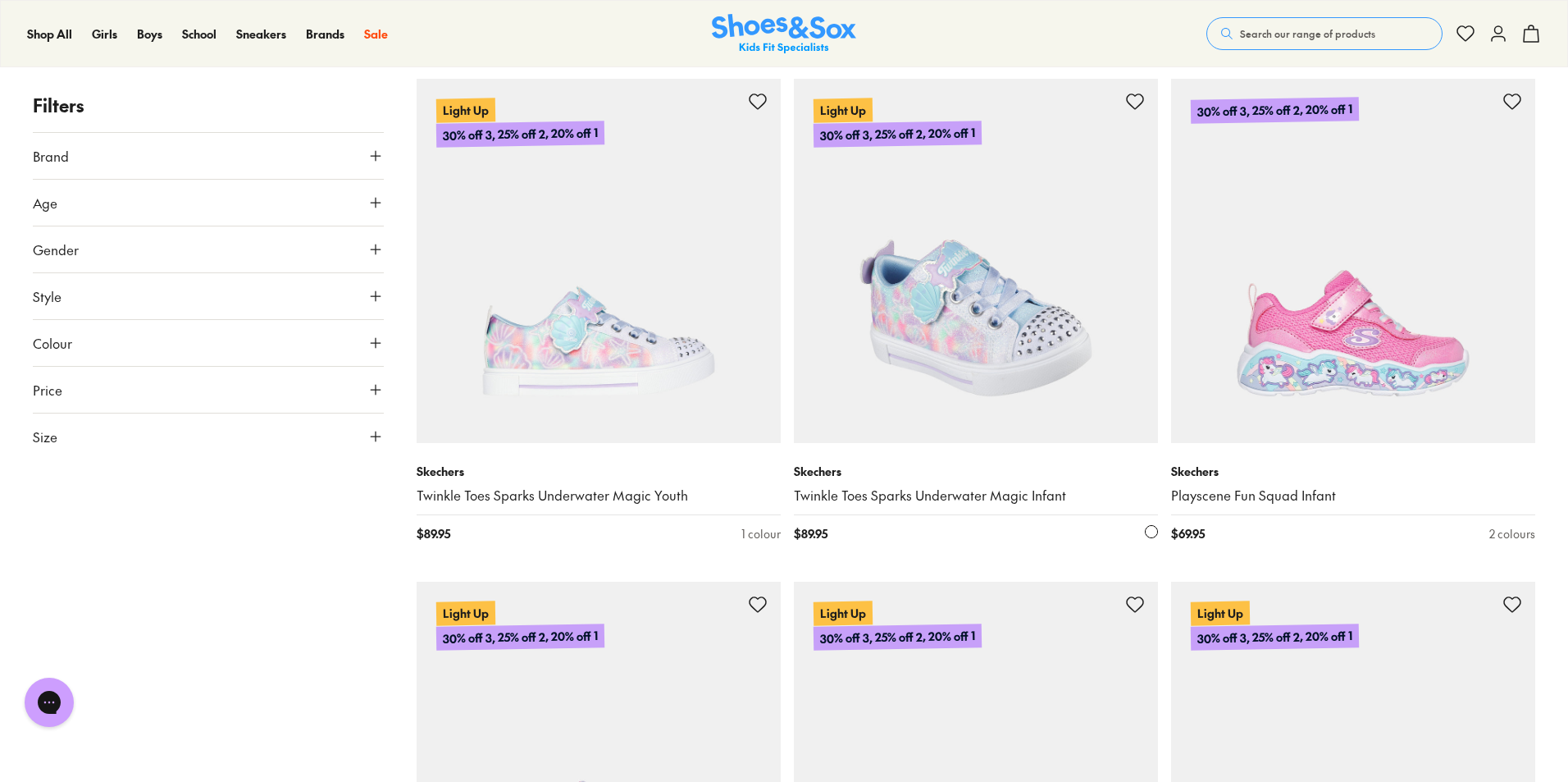
scroll to position [2768, 0]
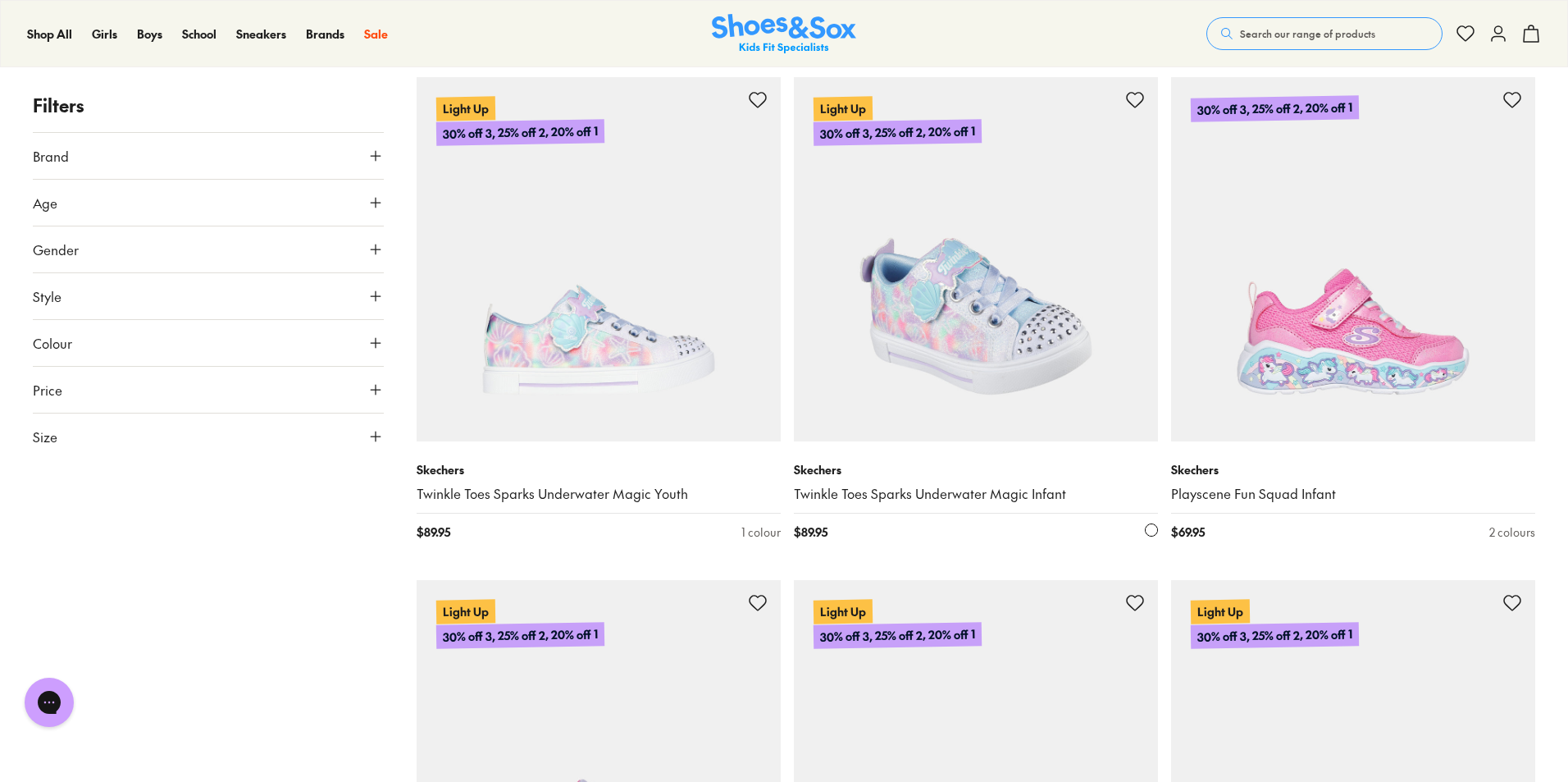
click at [990, 424] on img at bounding box center [976, 259] width 365 height 365
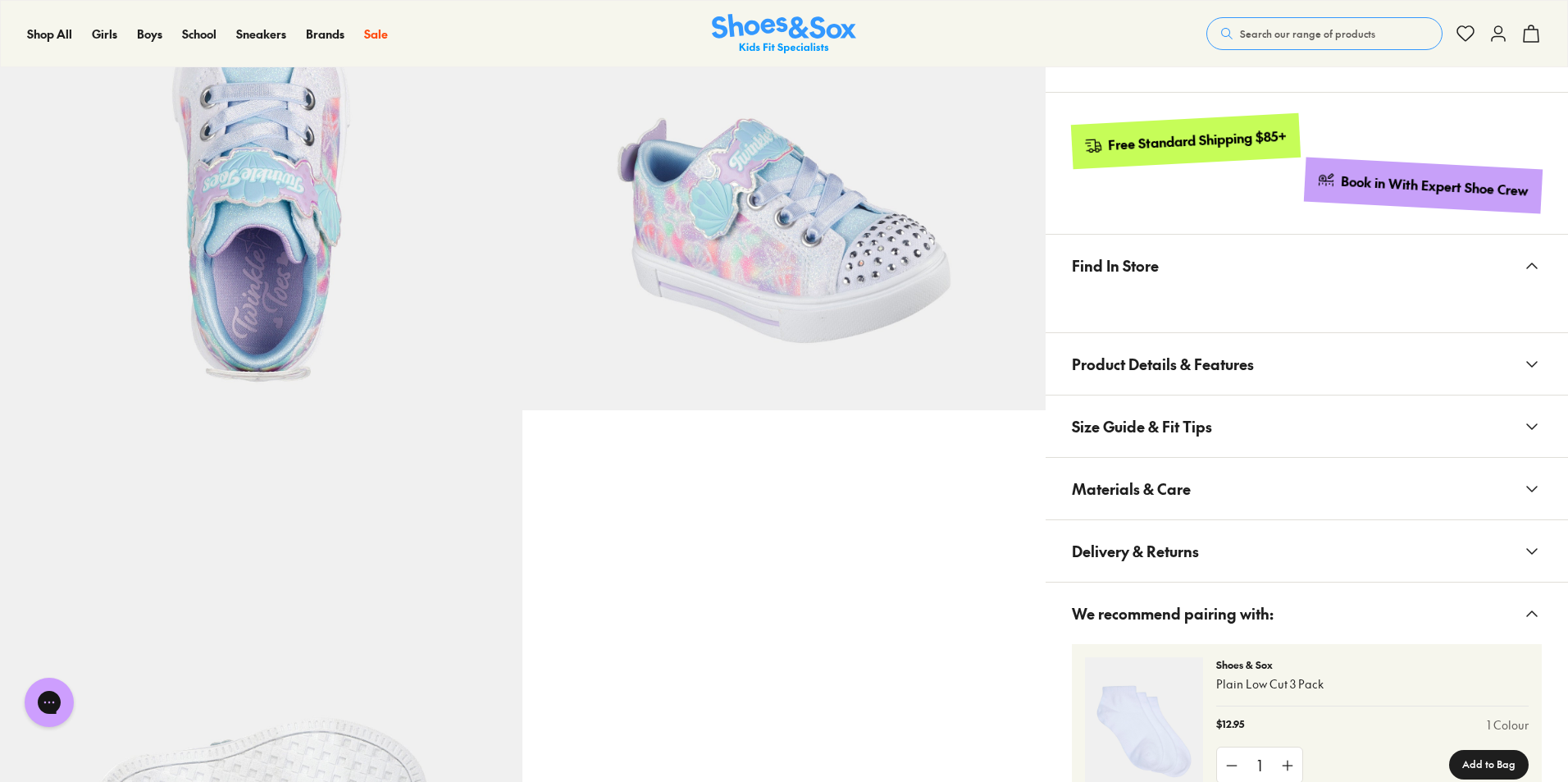
click at [1127, 485] on span "Materials & Care" at bounding box center [1131, 488] width 119 height 49
select select "*"
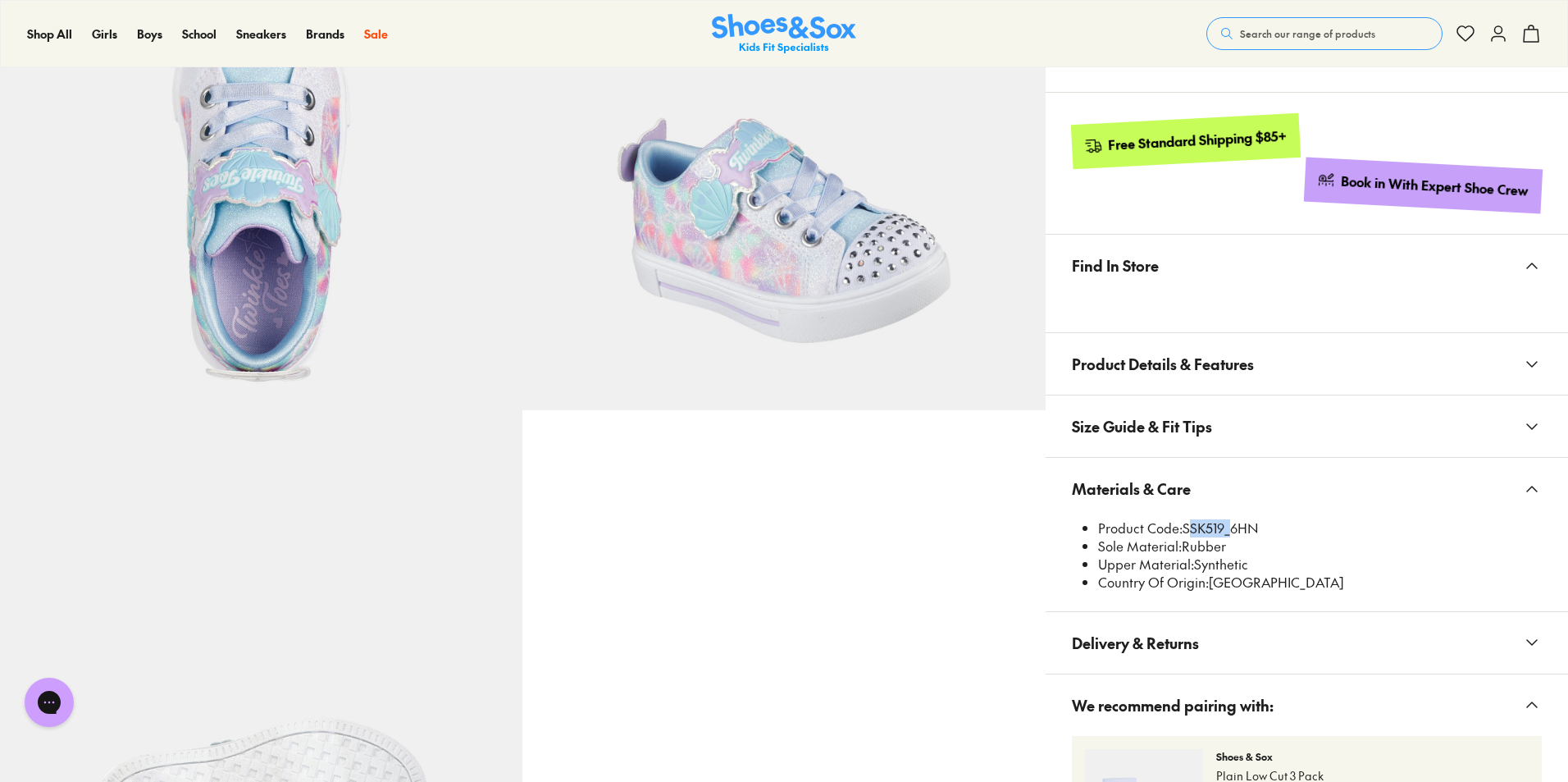
drag, startPoint x: 1182, startPoint y: 530, endPoint x: 1224, endPoint y: 527, distance: 42.1
click at [1224, 527] on li "Product Code: SSK519_6HN" at bounding box center [1320, 528] width 443 height 18
copy li "SSK519"
click at [1344, 36] on span "Search our range of products" at bounding box center [1308, 33] width 135 height 15
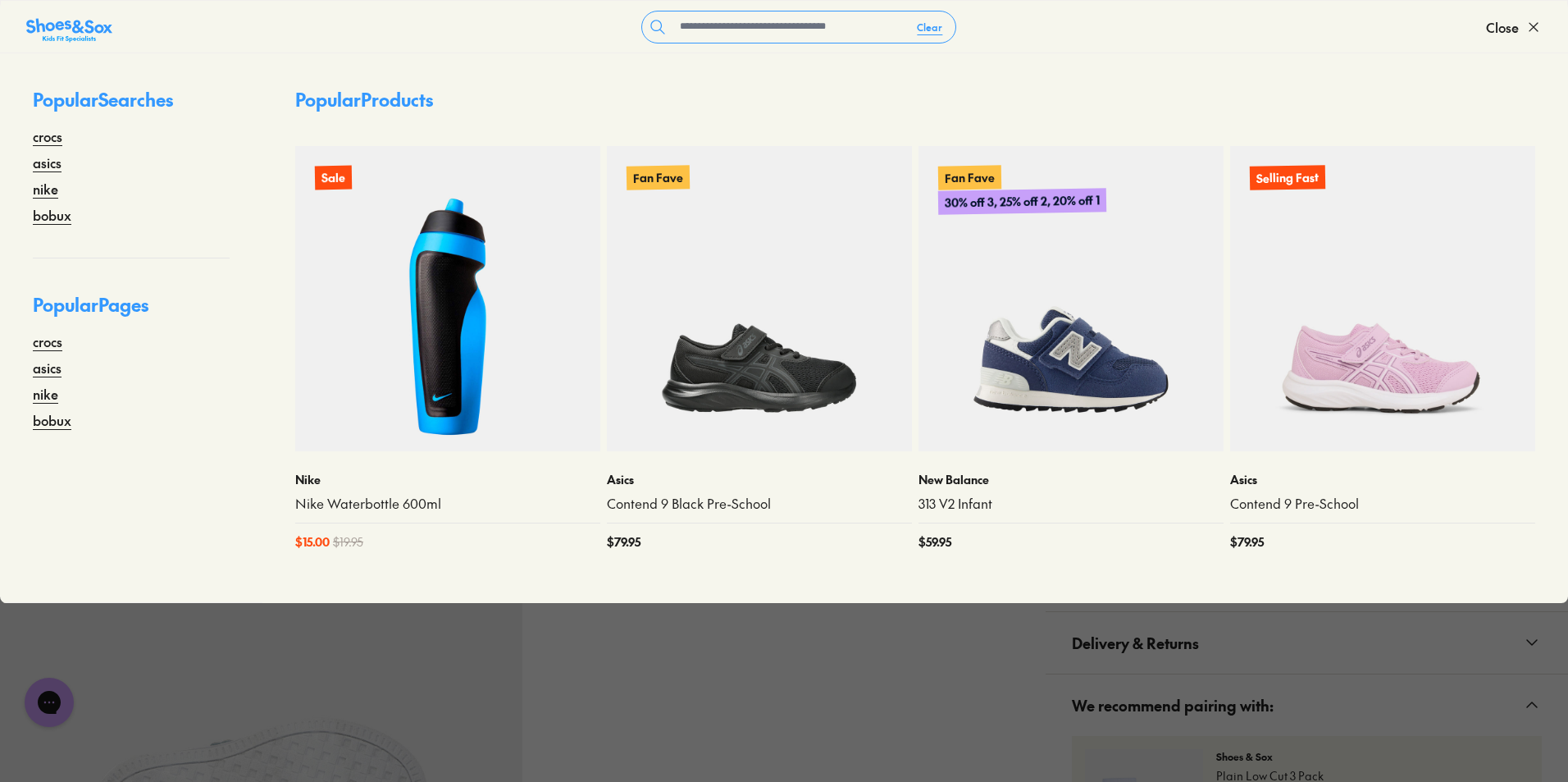
click at [699, 668] on div at bounding box center [523, 148] width 1046 height 1568
click at [1517, 23] on span "Close" at bounding box center [1502, 27] width 33 height 20
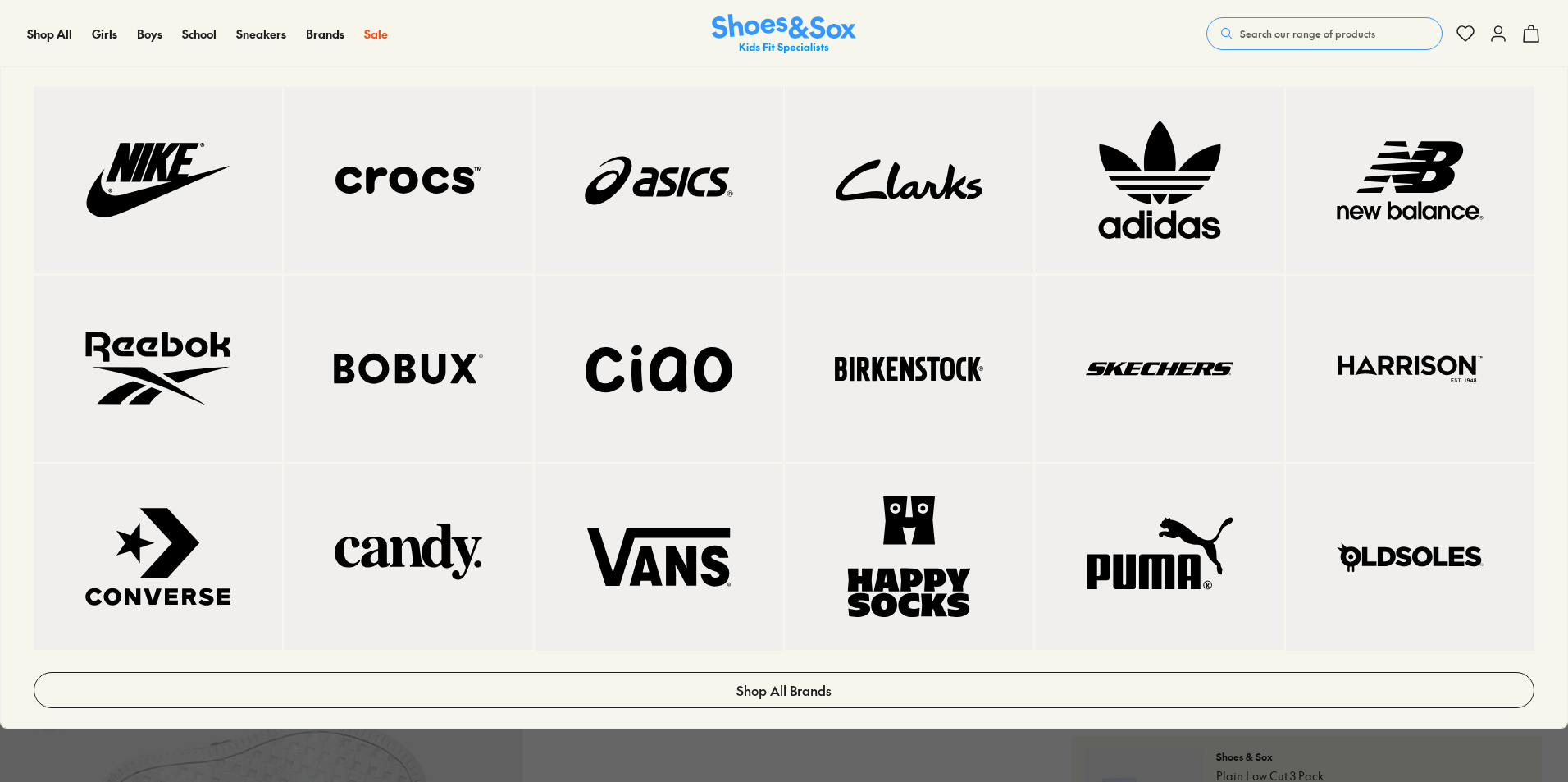
click at [149, 192] on img at bounding box center [158, 179] width 183 height 121
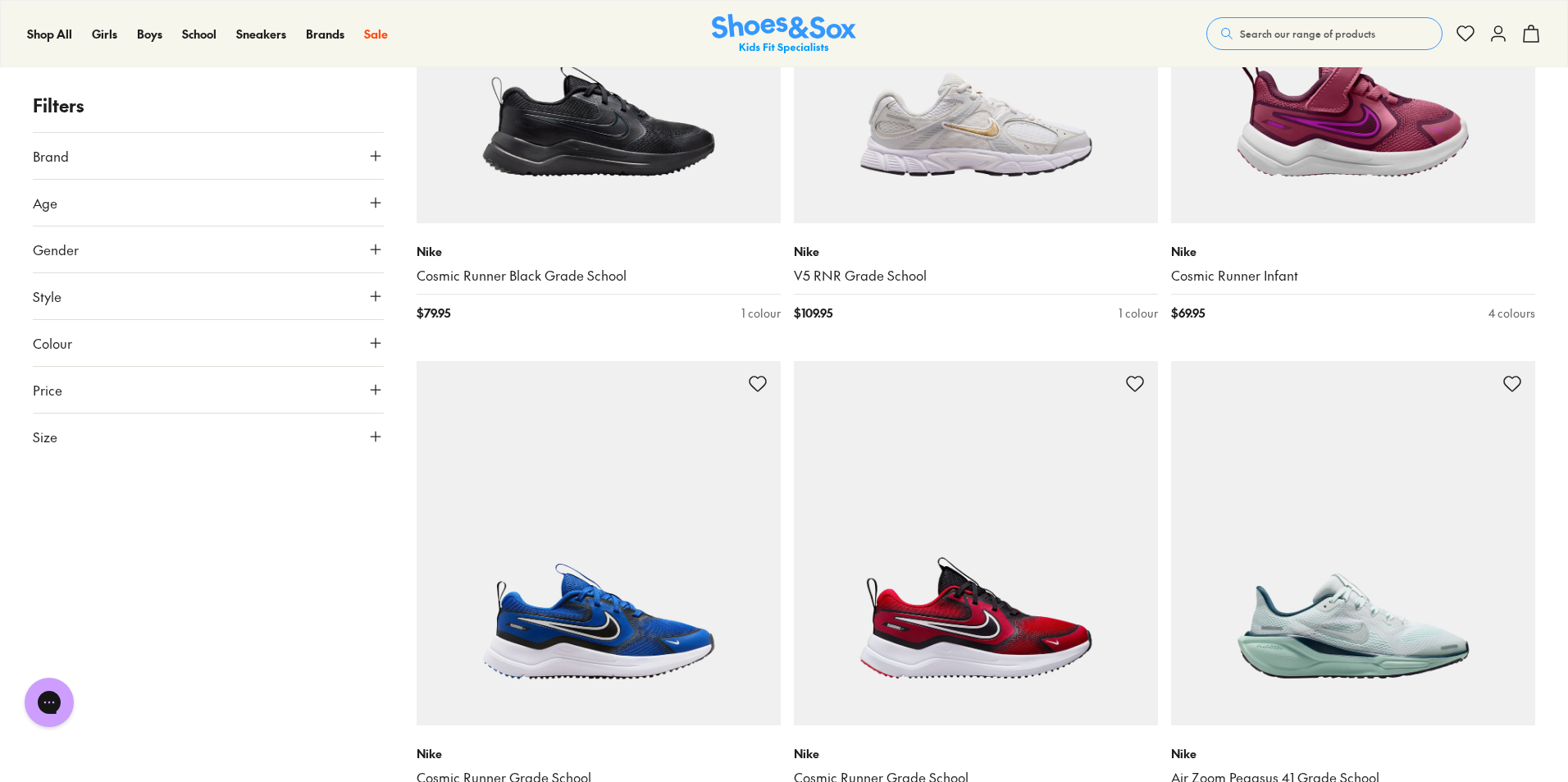
scroll to position [1968, 0]
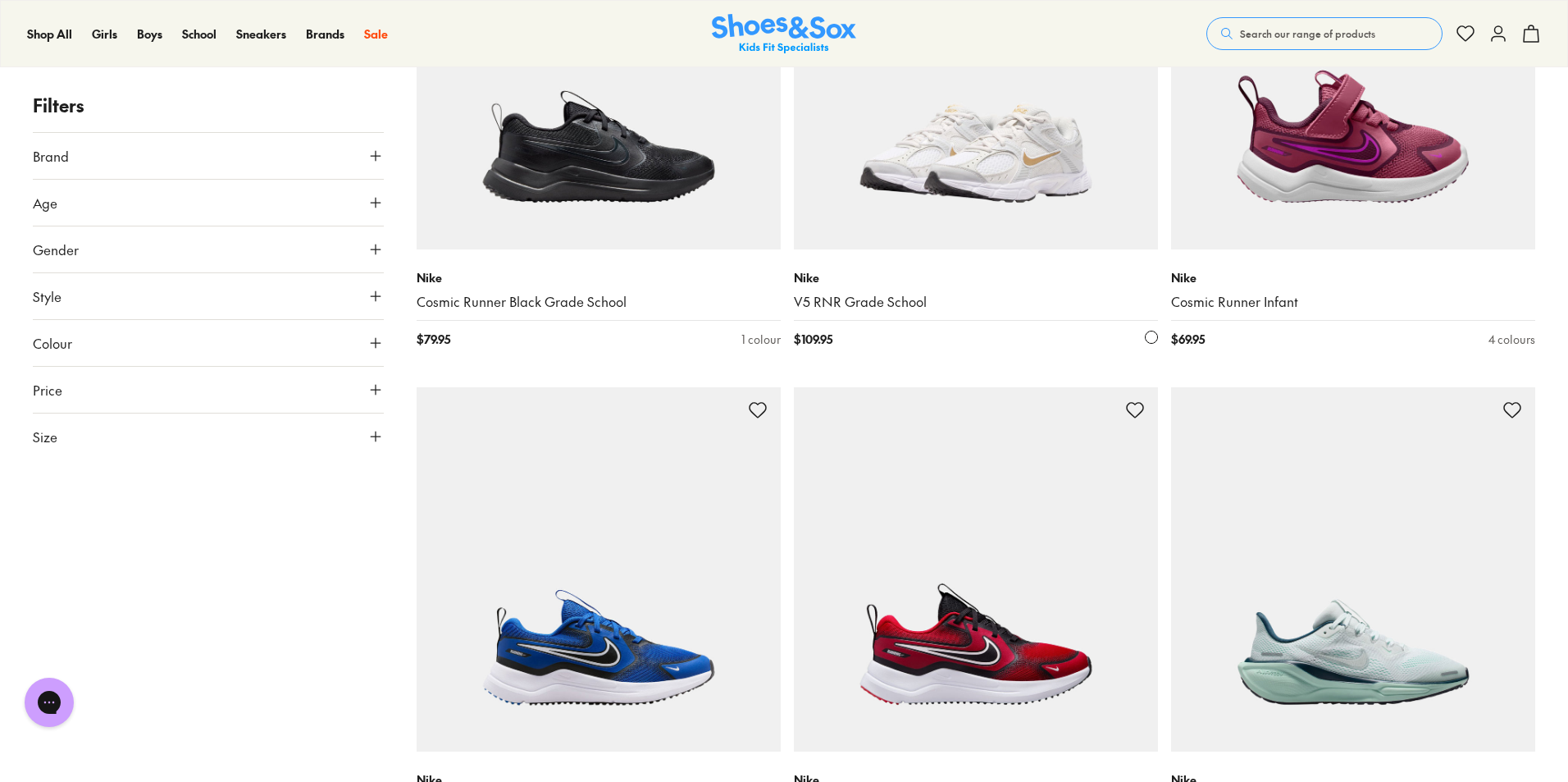
click at [1032, 195] on img at bounding box center [976, 68] width 365 height 365
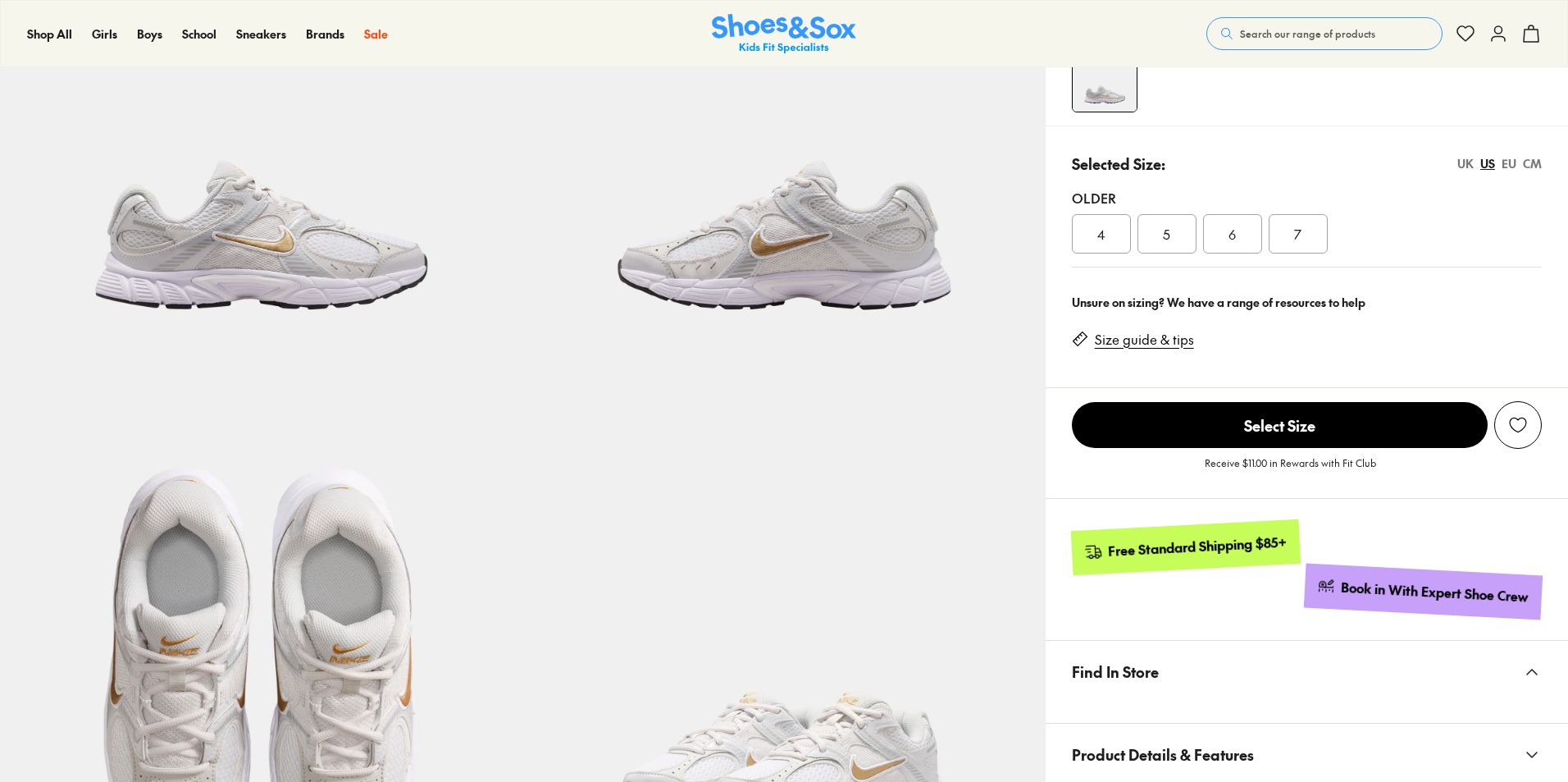
select select "*"
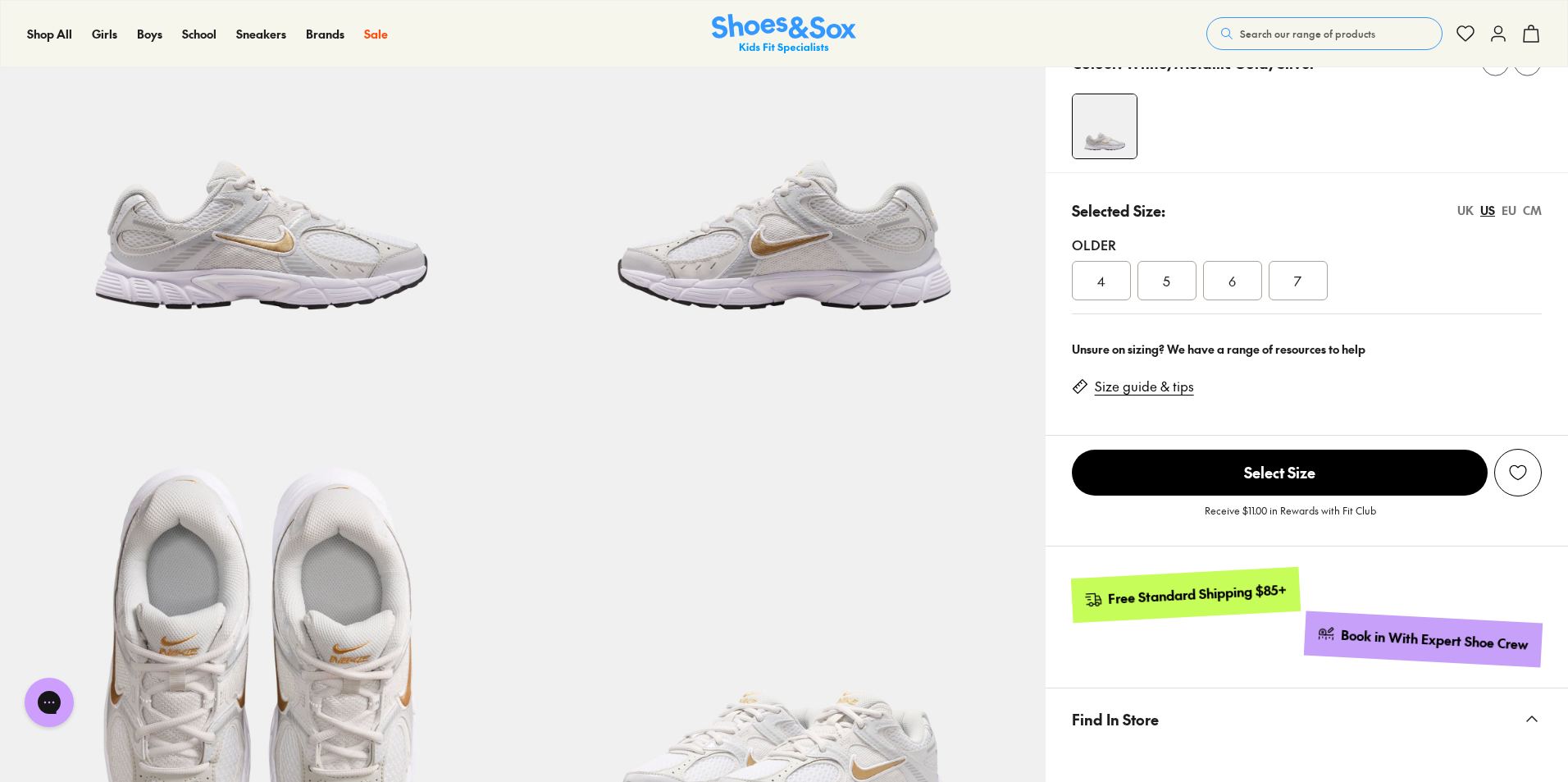
scroll to position [656, 0]
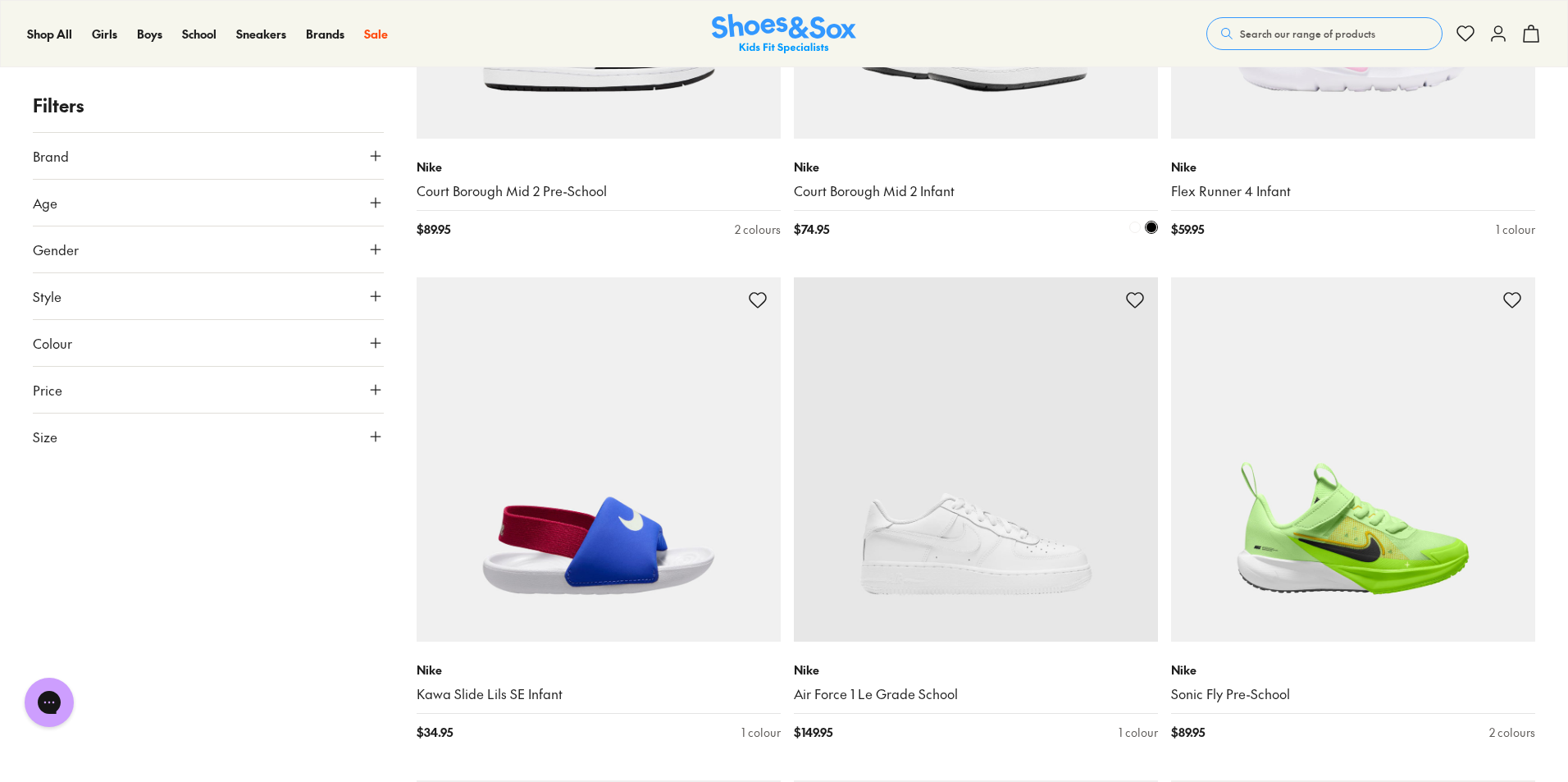
scroll to position [4237, 0]
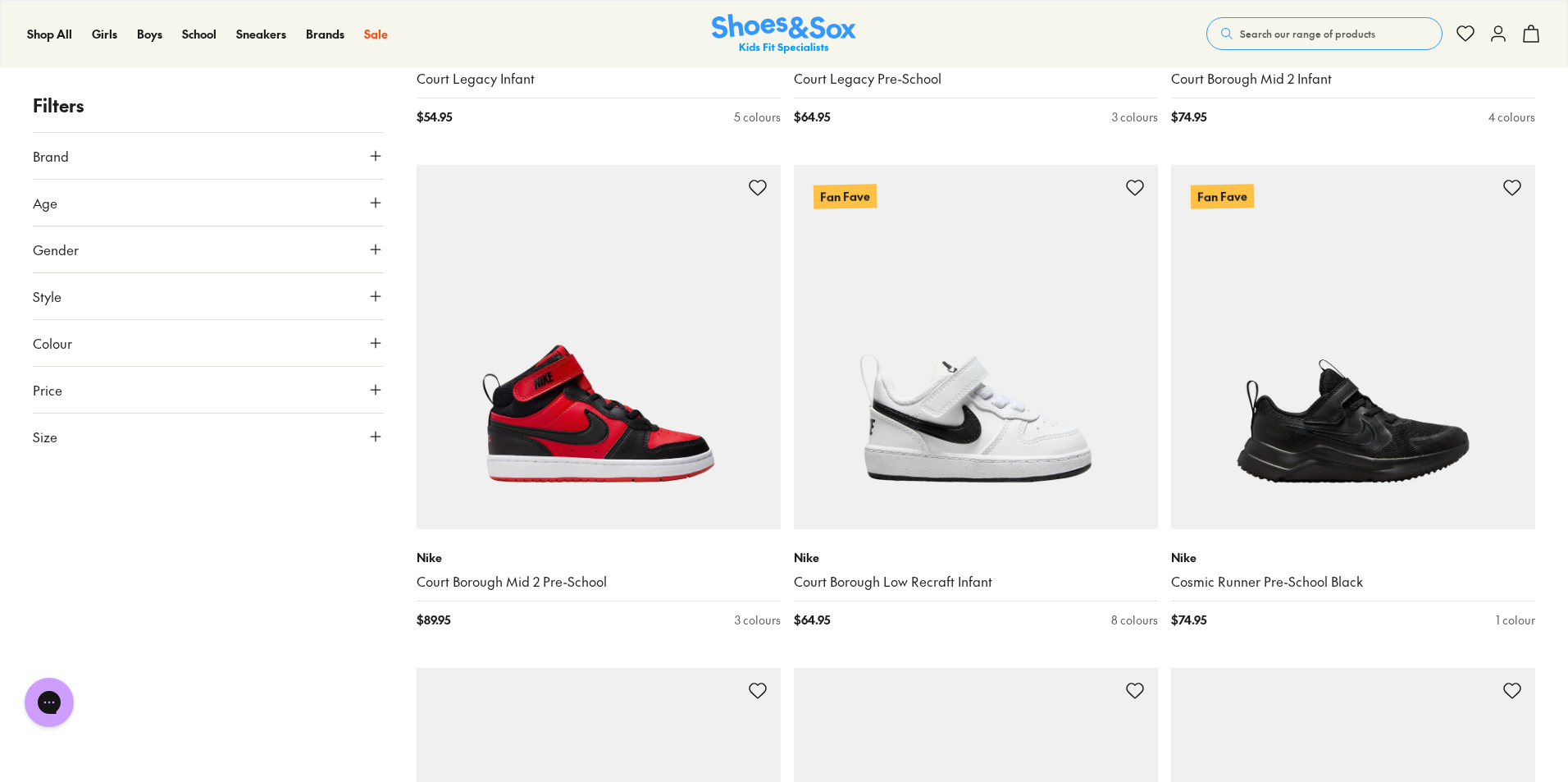
scroll to position [10143, 0]
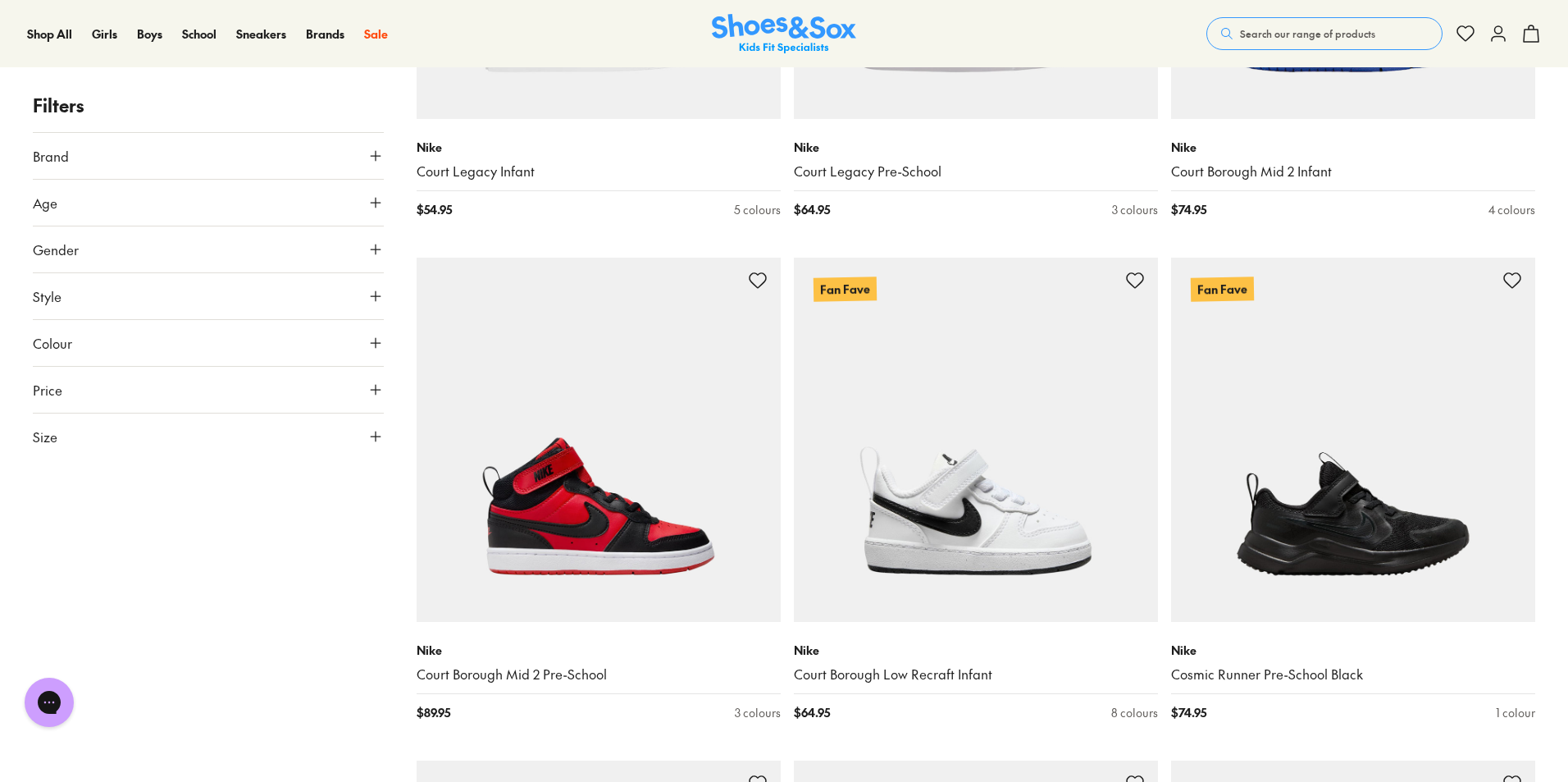
click at [1335, 26] on span "Search our range of products" at bounding box center [1308, 33] width 135 height 15
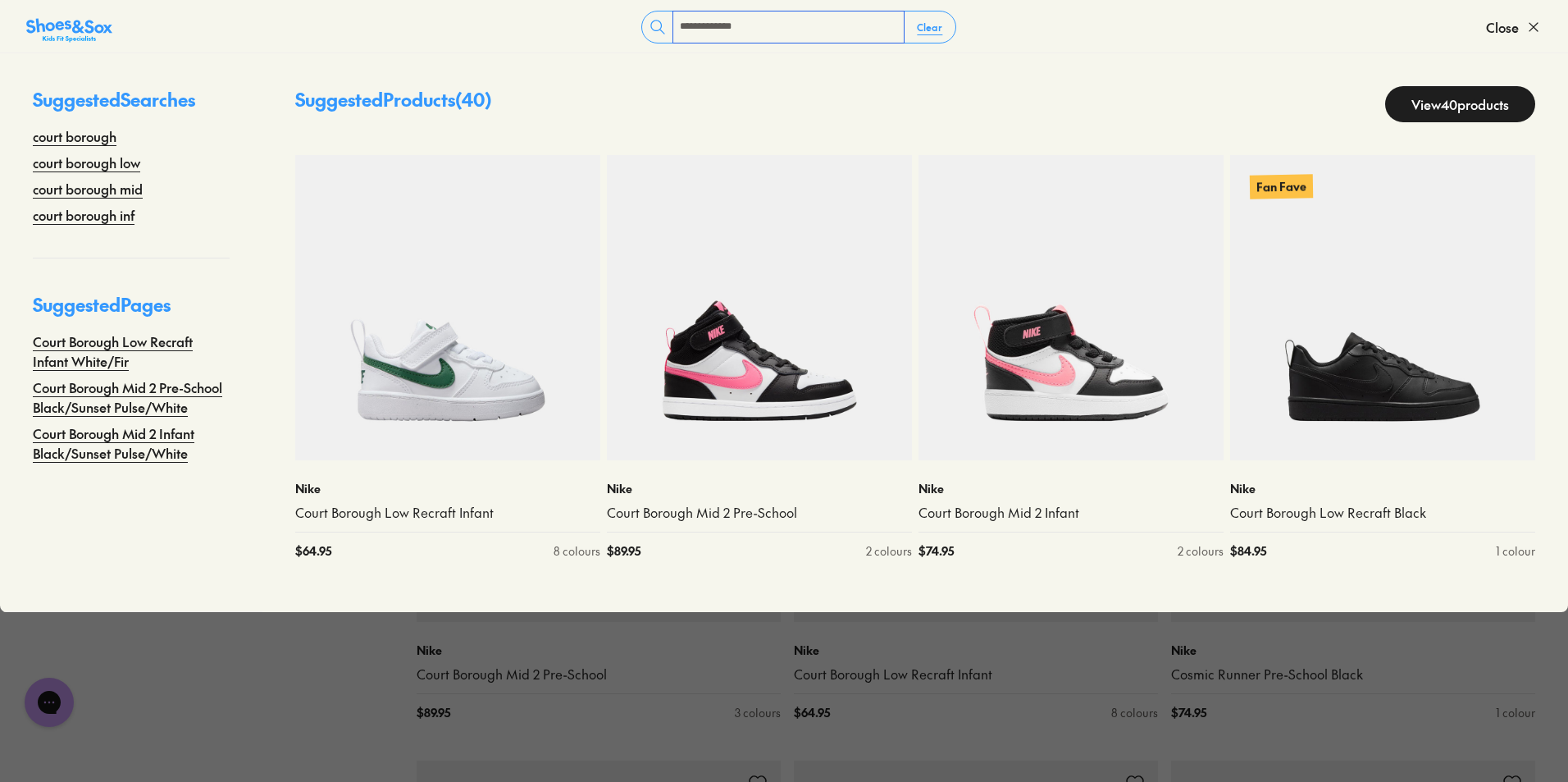
type input "**********"
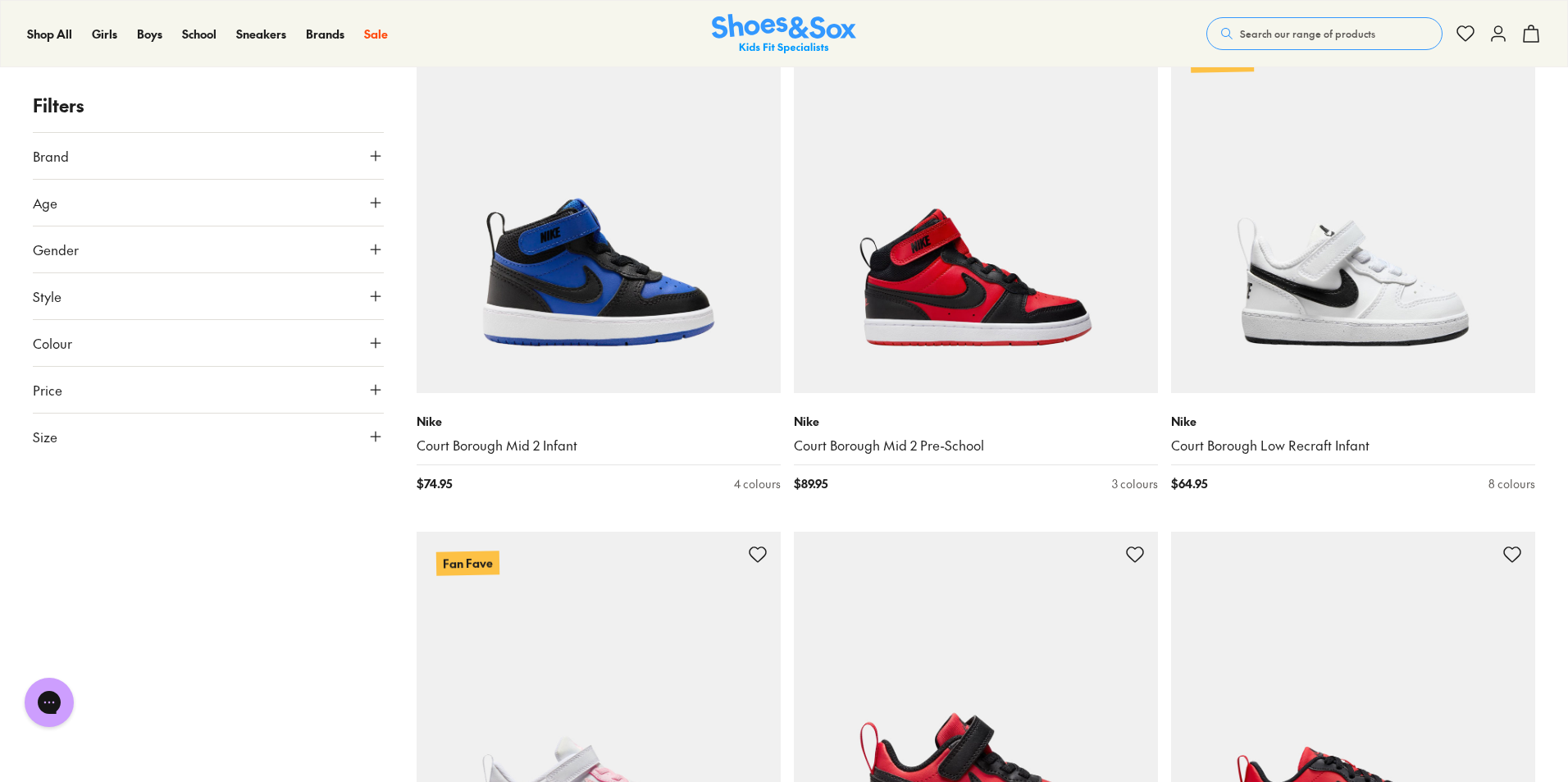
scroll to position [1312, 0]
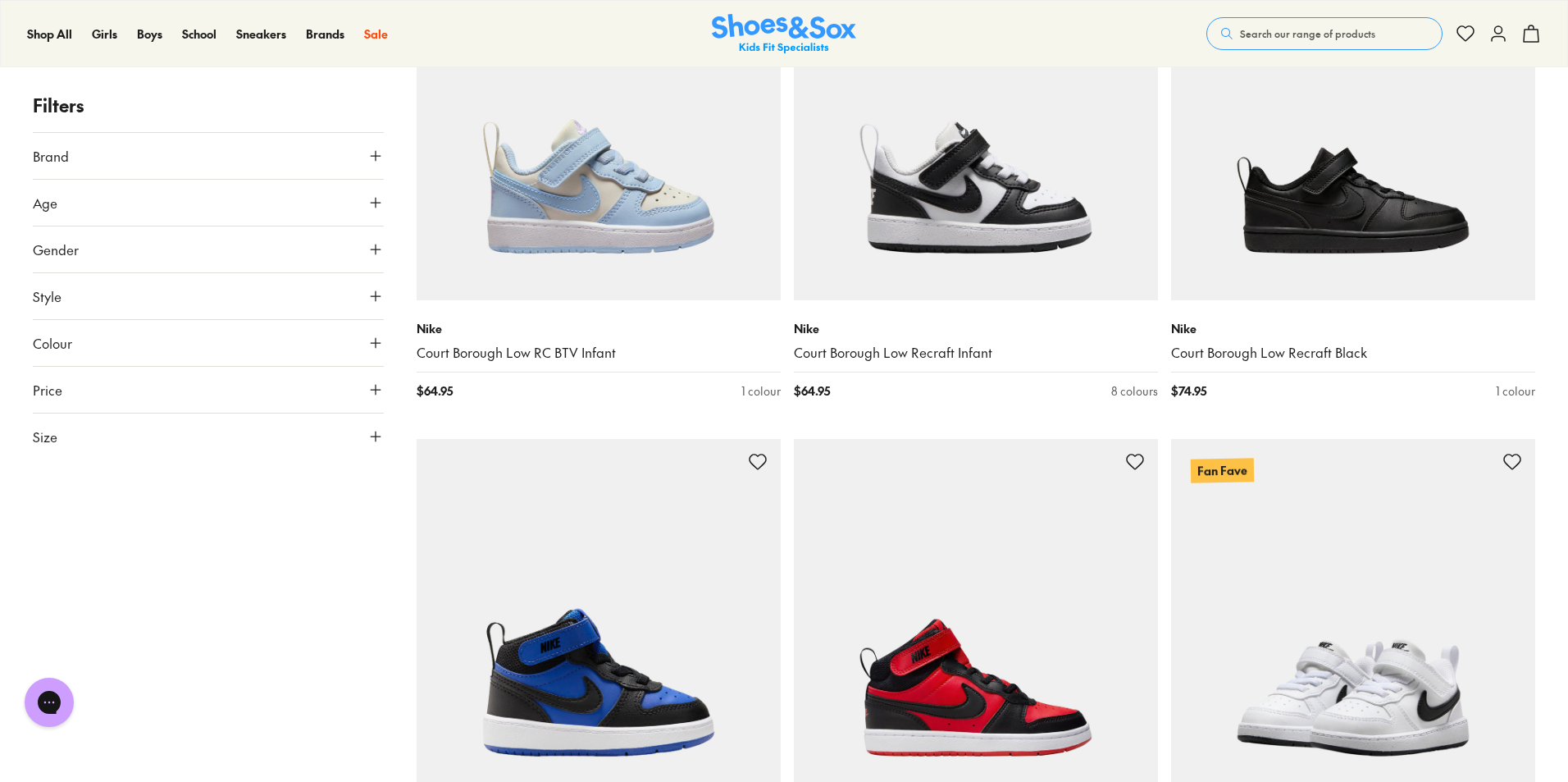
click at [1298, 573] on img at bounding box center [1354, 622] width 365 height 365
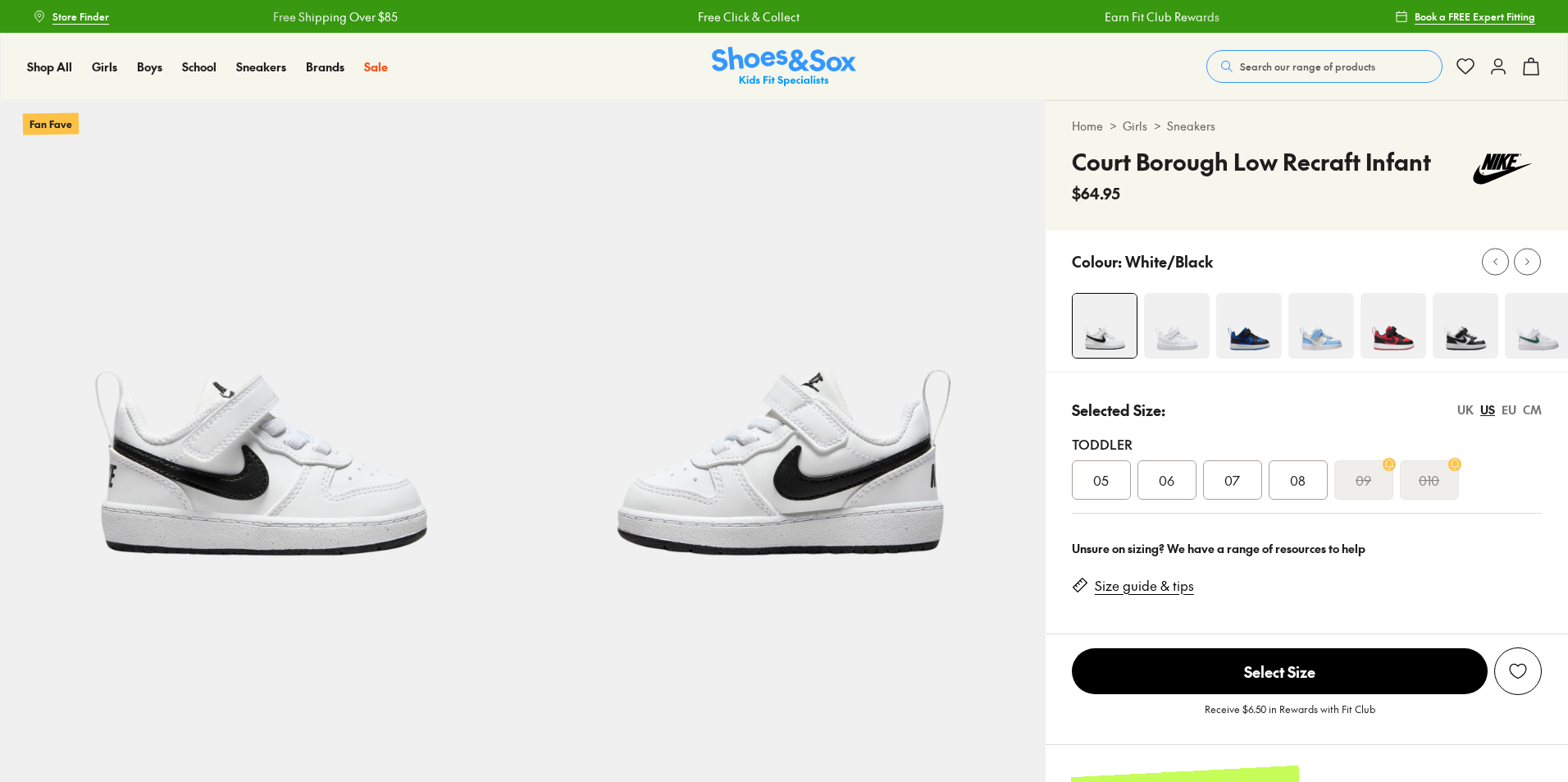
click at [1192, 322] on img at bounding box center [1177, 326] width 66 height 66
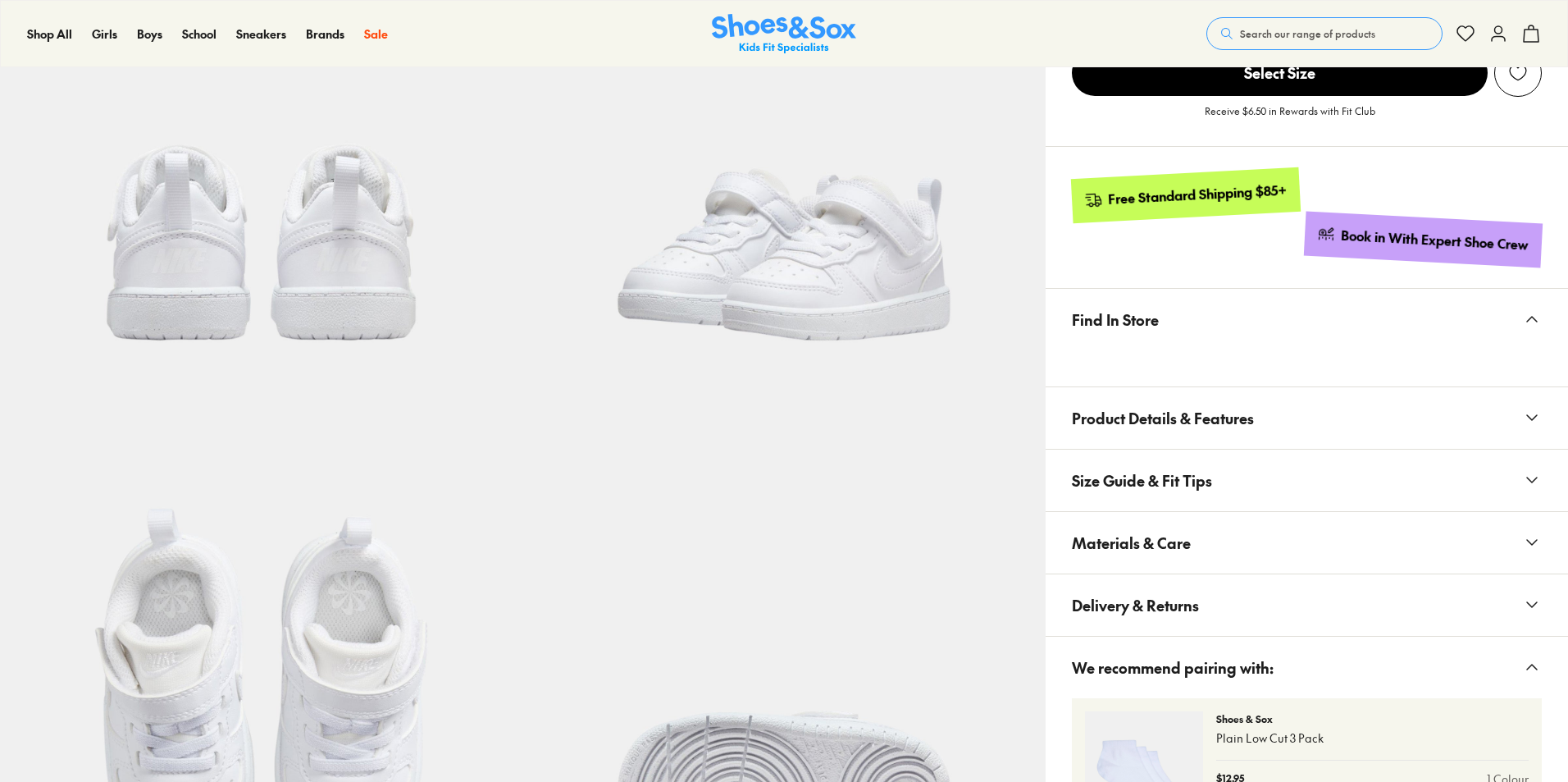
scroll to position [736, 0]
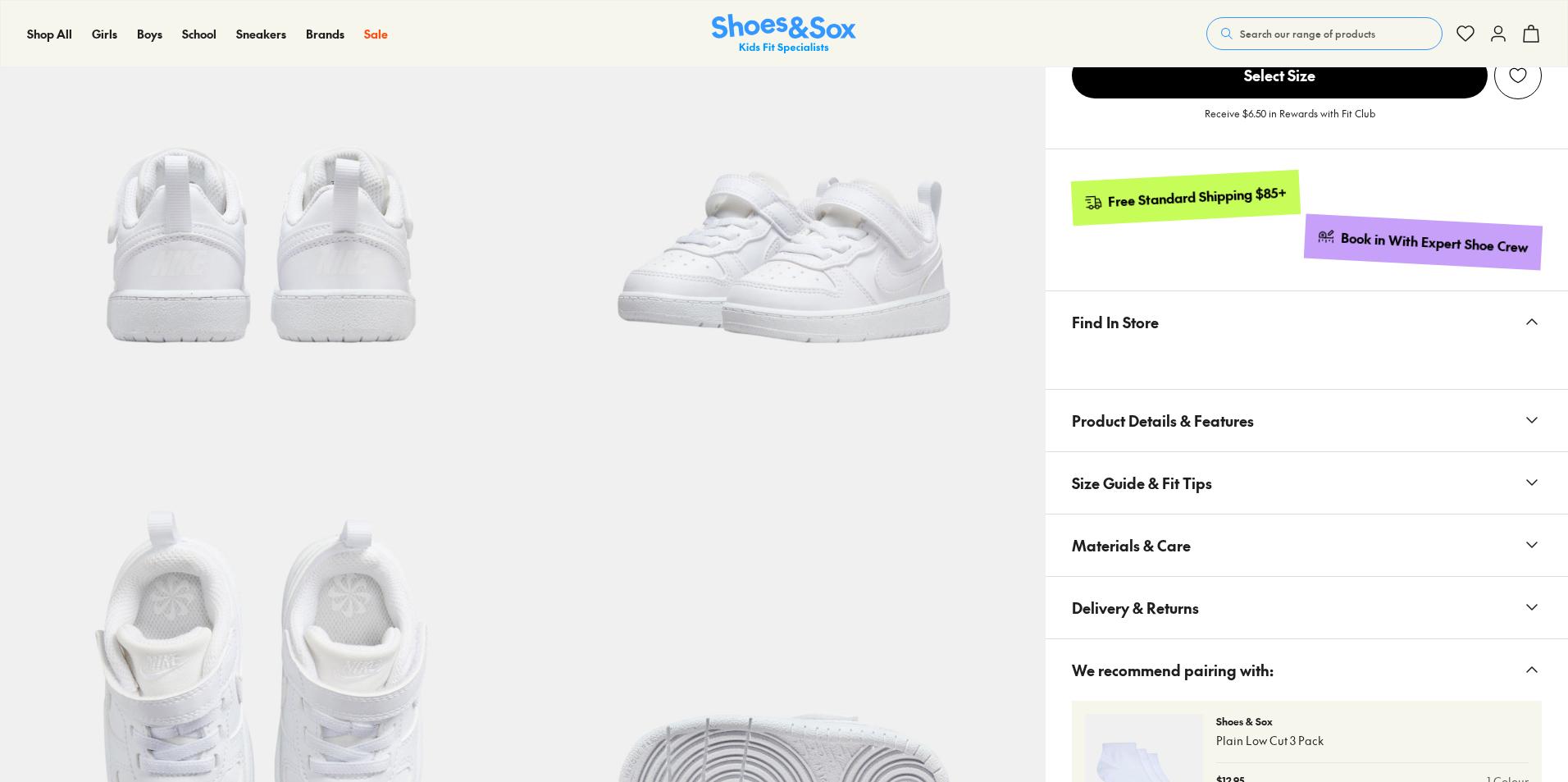
select select "*"
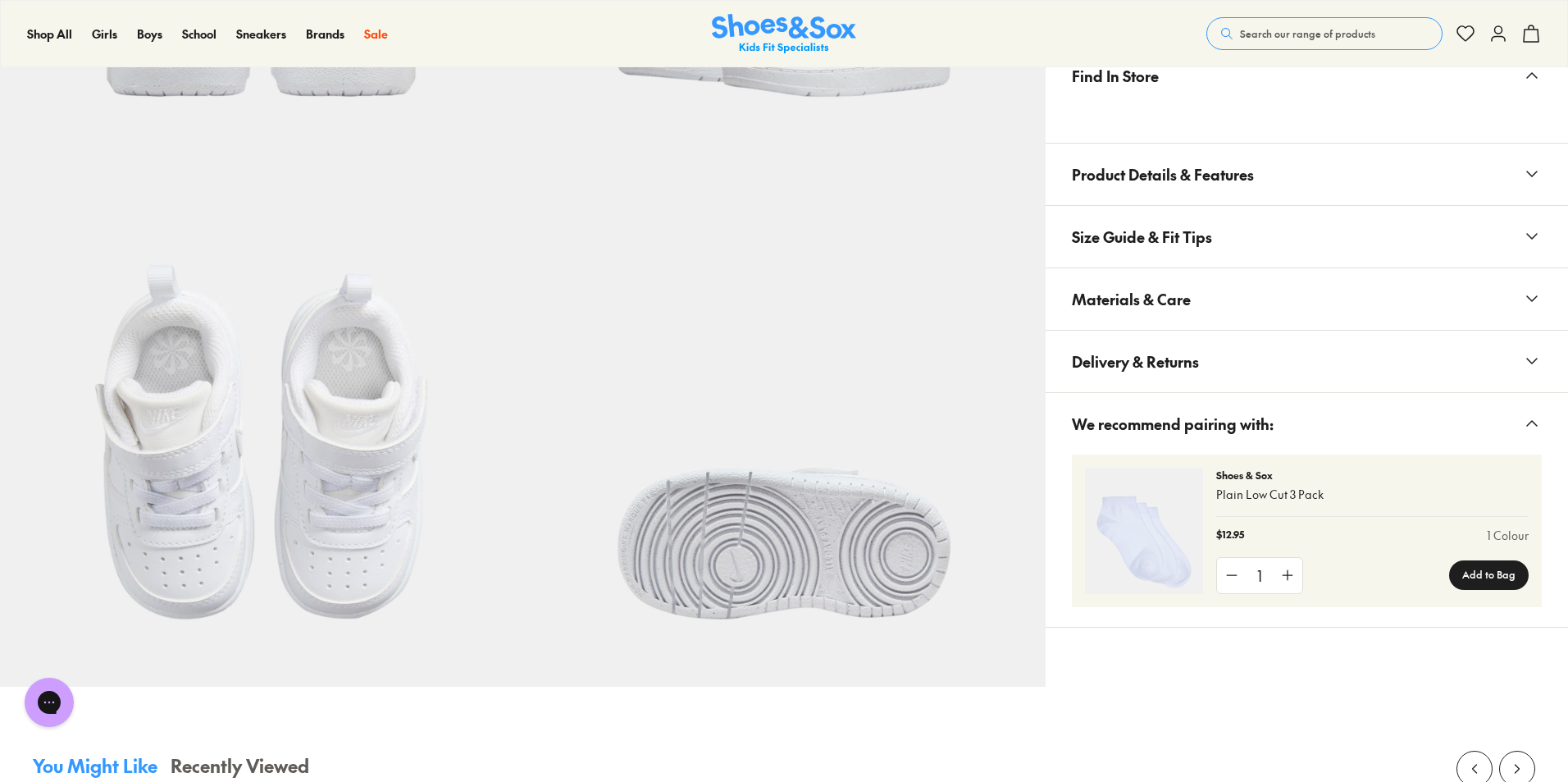
scroll to position [0, 0]
click at [1156, 291] on span "Materials & Care" at bounding box center [1131, 299] width 119 height 49
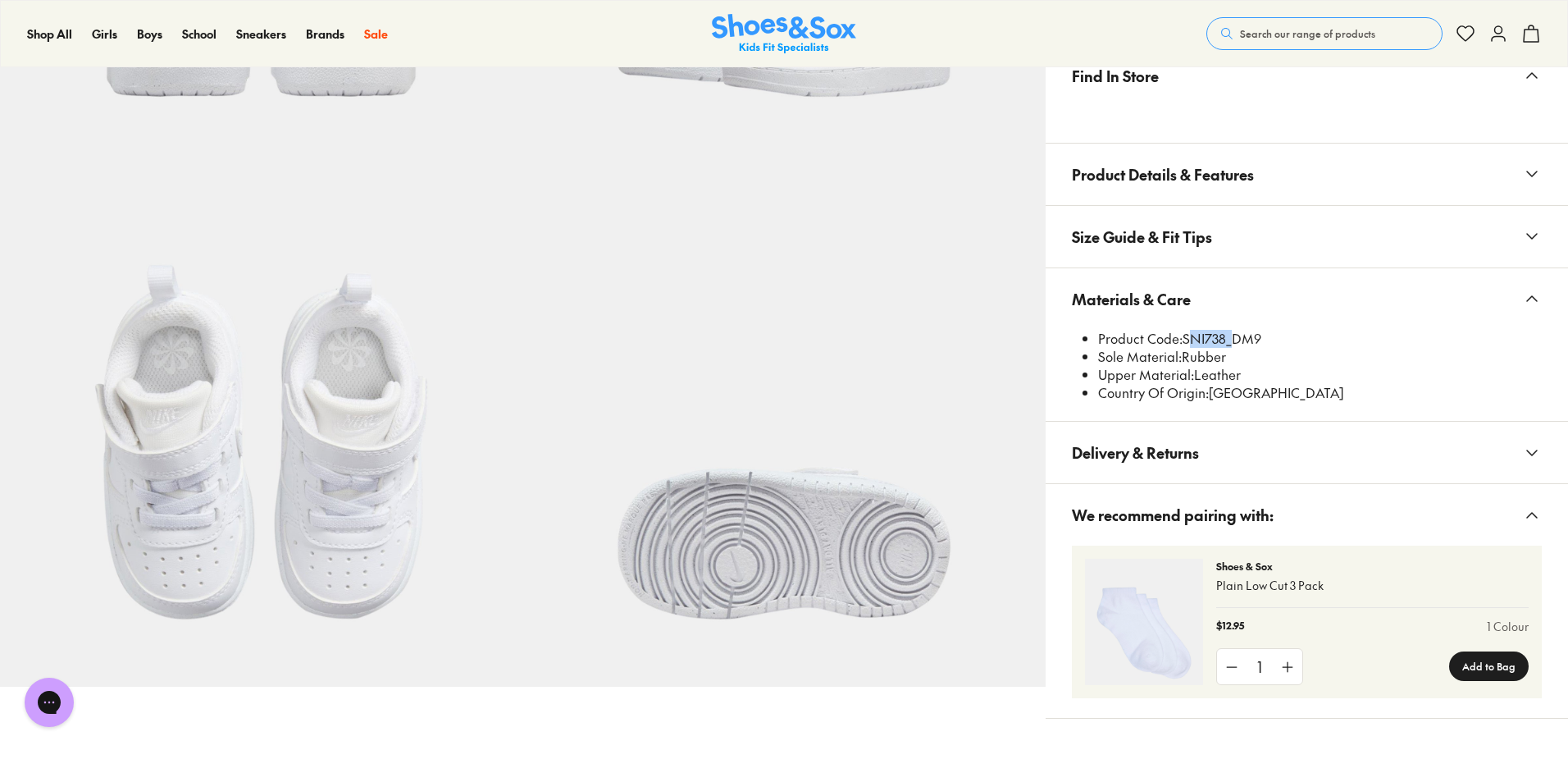
drag, startPoint x: 1183, startPoint y: 335, endPoint x: 1224, endPoint y: 338, distance: 41.1
click at [1224, 338] on li "Product Code: SNI738_DM9" at bounding box center [1320, 339] width 443 height 18
copy li "SNI738"
click at [1301, 24] on button "Search our range of products" at bounding box center [1324, 33] width 236 height 33
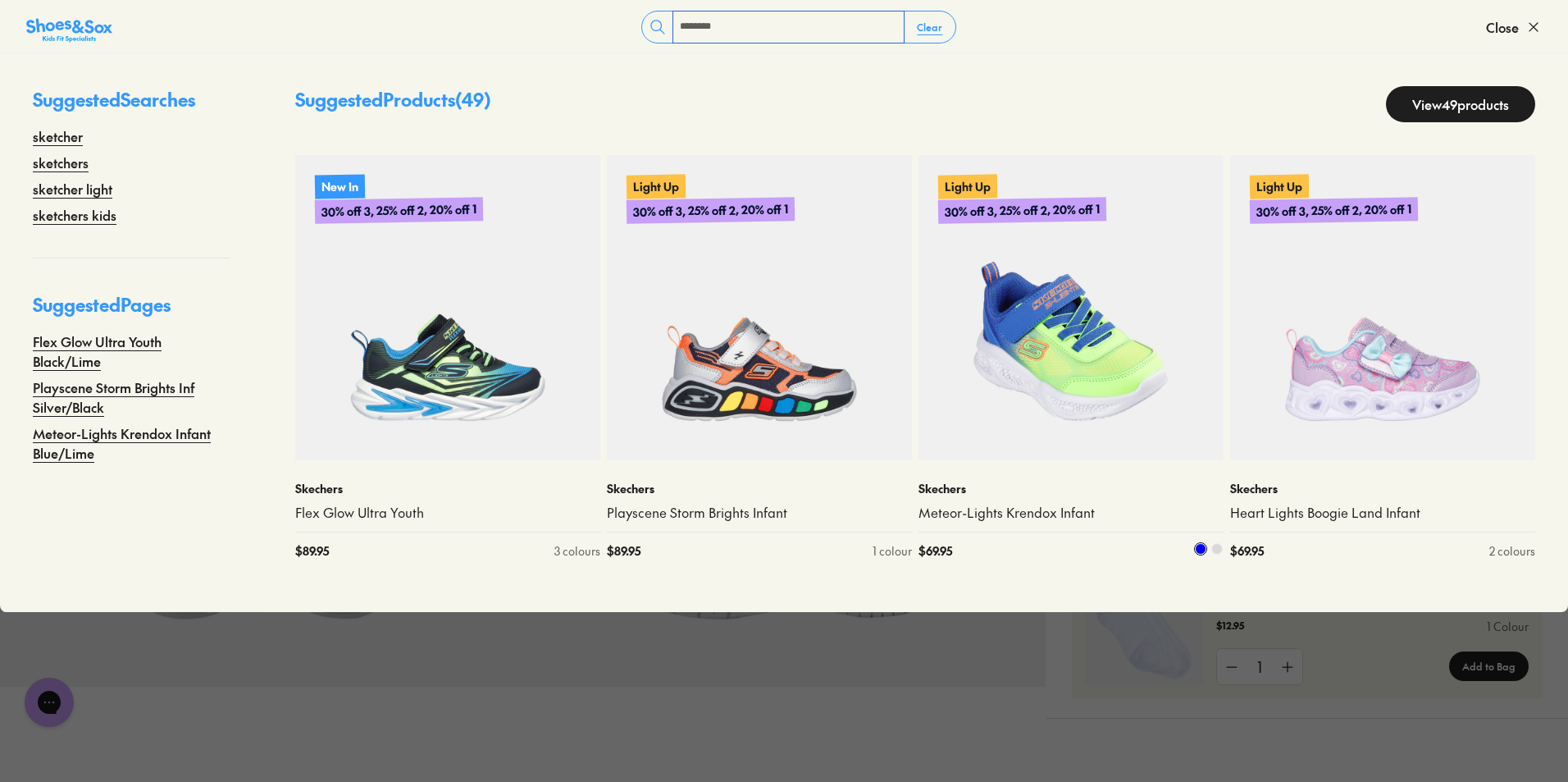
type input "********"
click at [1160, 301] on img at bounding box center [1071, 308] width 305 height 305
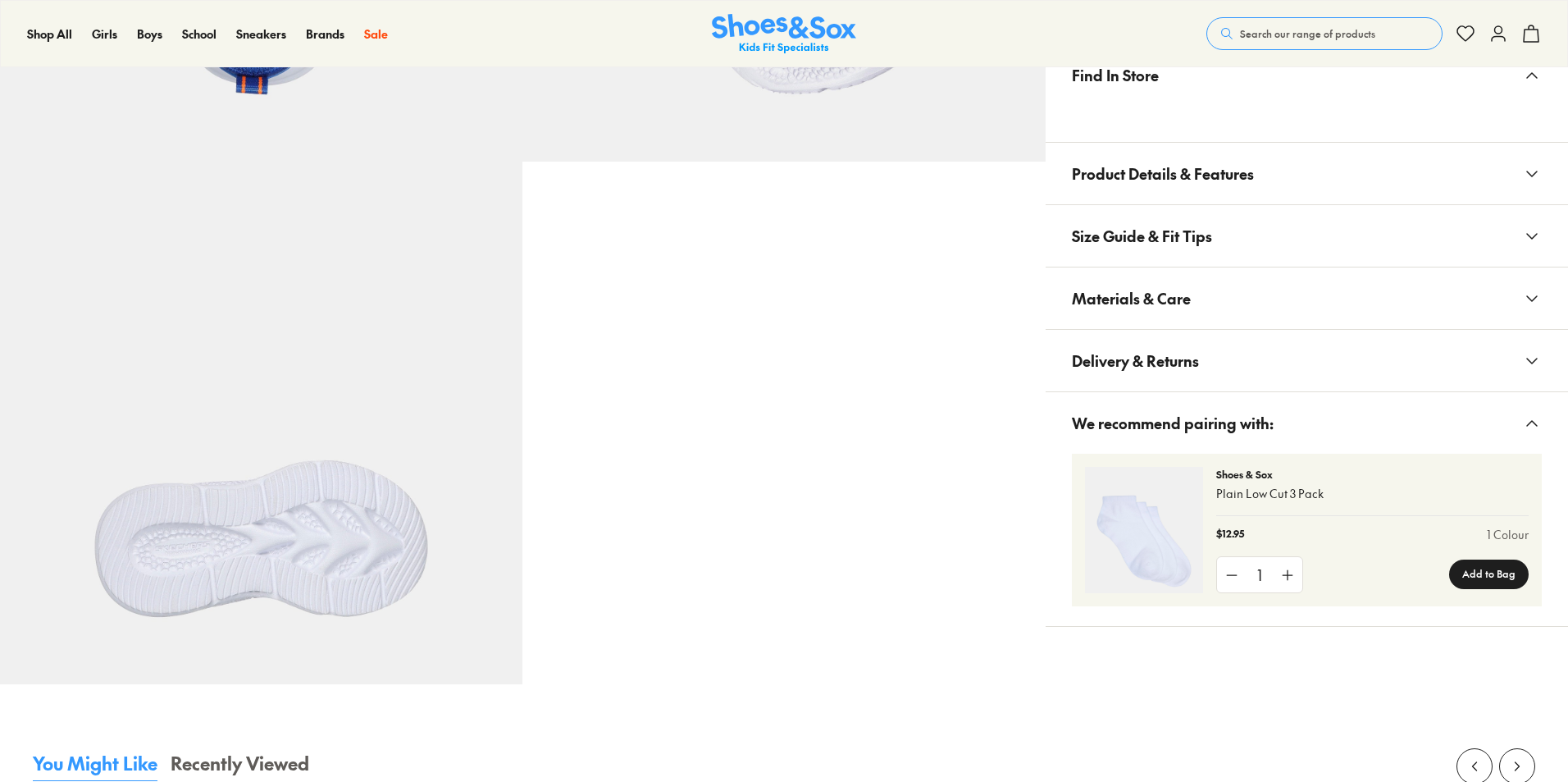
select select "*"
click at [1141, 283] on span "Materials & Care" at bounding box center [1131, 300] width 119 height 49
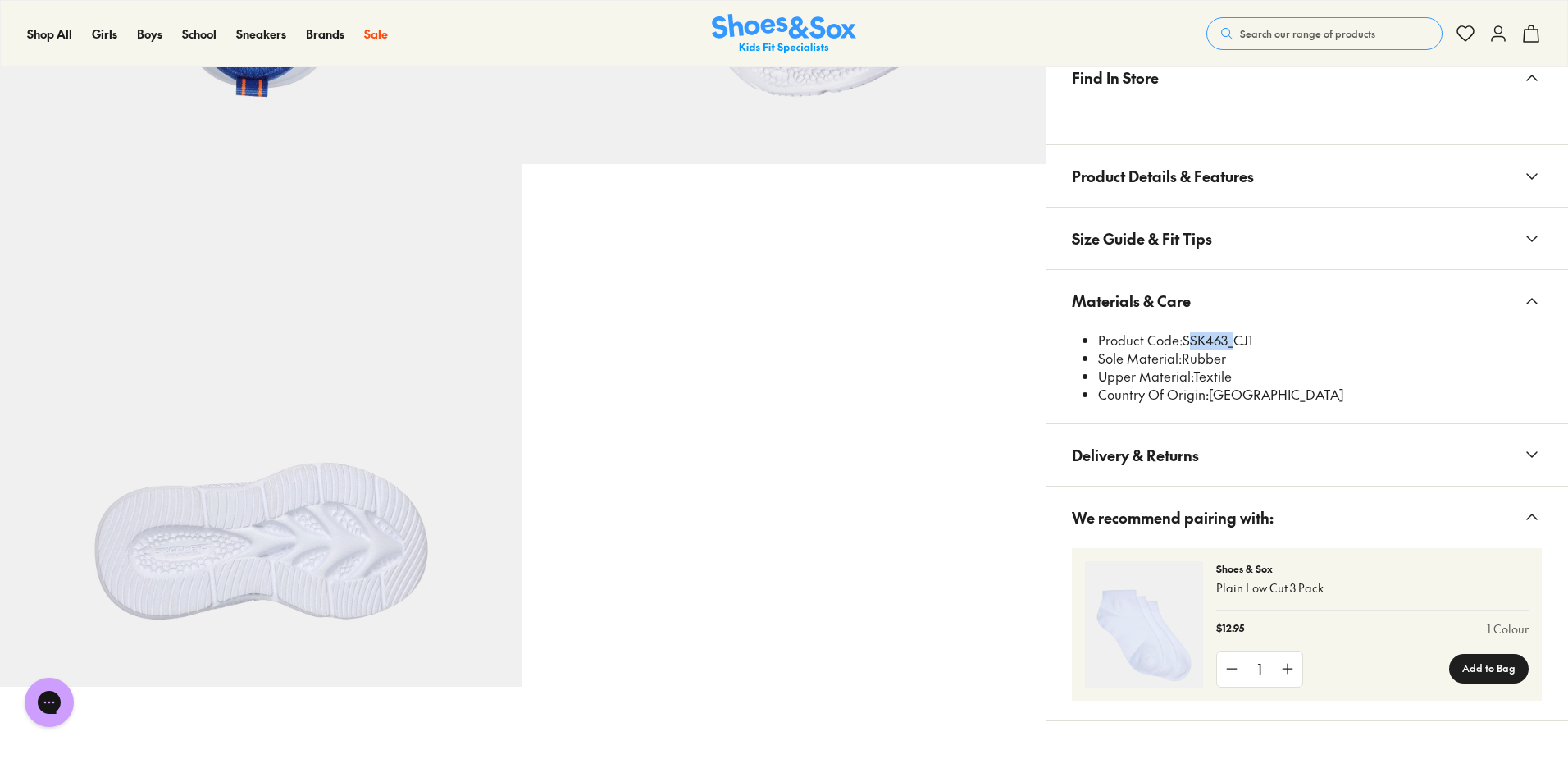
drag, startPoint x: 1184, startPoint y: 339, endPoint x: 1231, endPoint y: 340, distance: 47.0
click at [1231, 340] on li "Product Code: SSK463_CJ1" at bounding box center [1320, 341] width 443 height 18
copy li "SSK463"
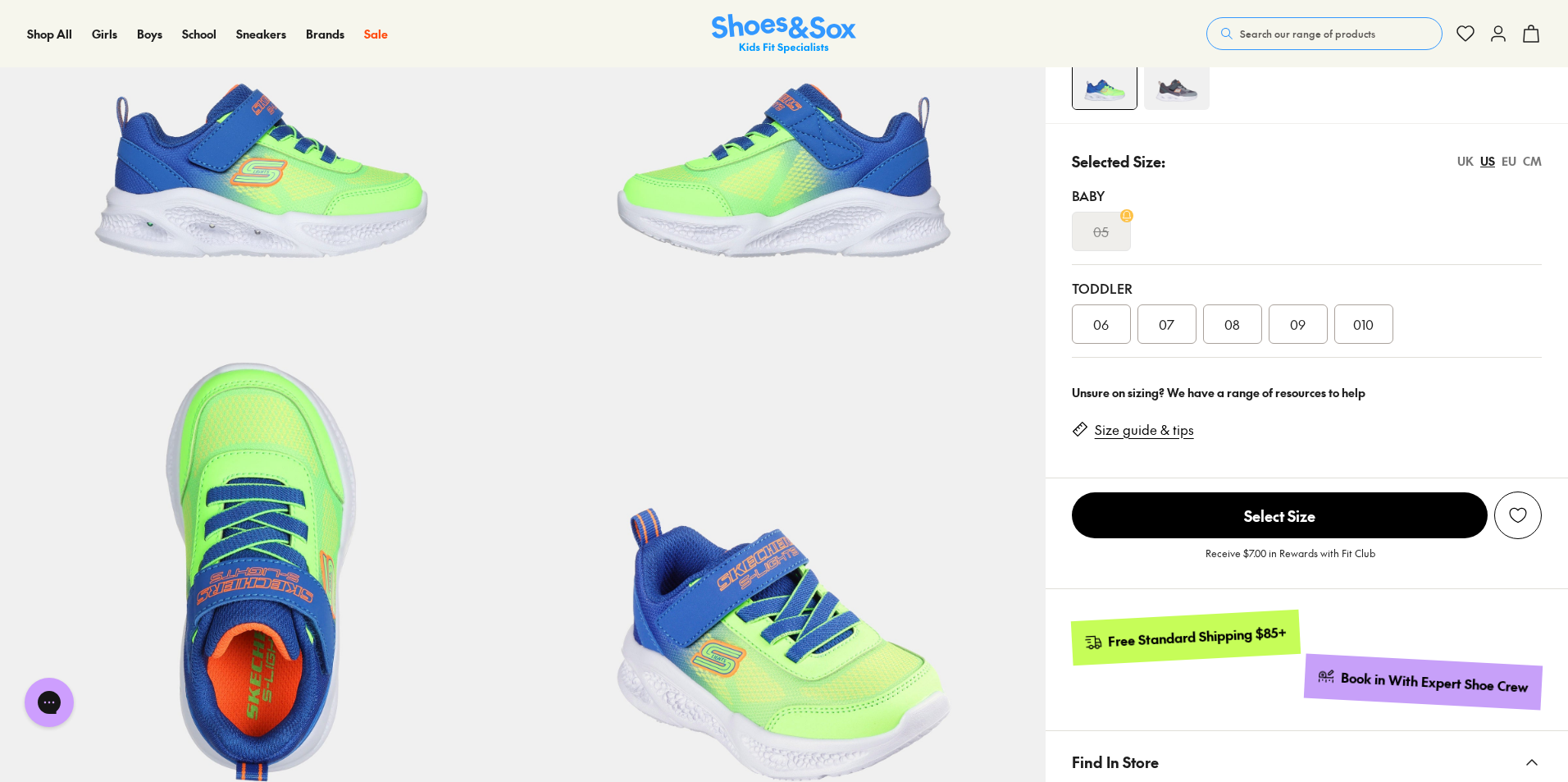
click at [1296, 40] on span "Search our range of products" at bounding box center [1308, 33] width 135 height 15
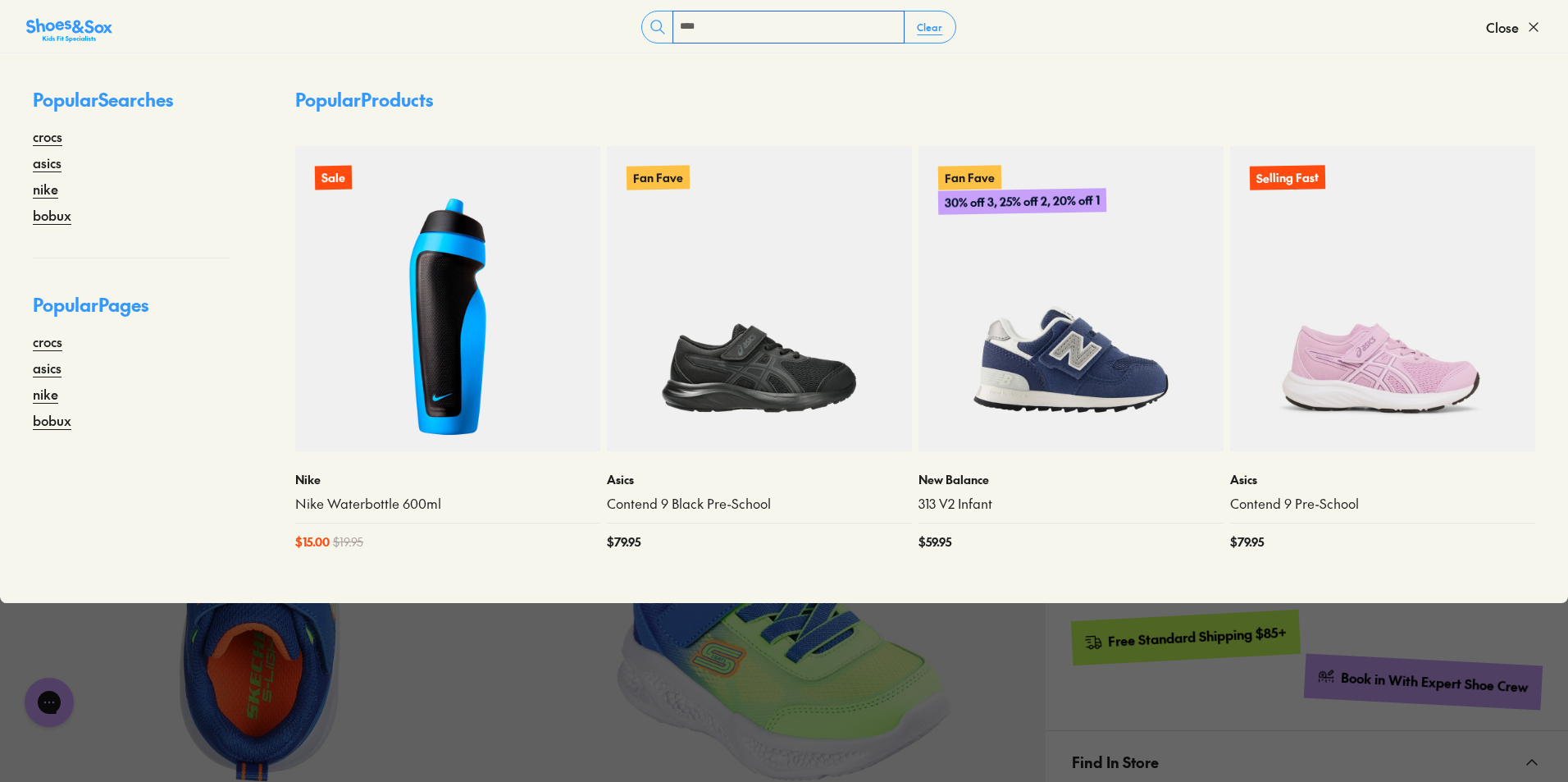
type input "****"
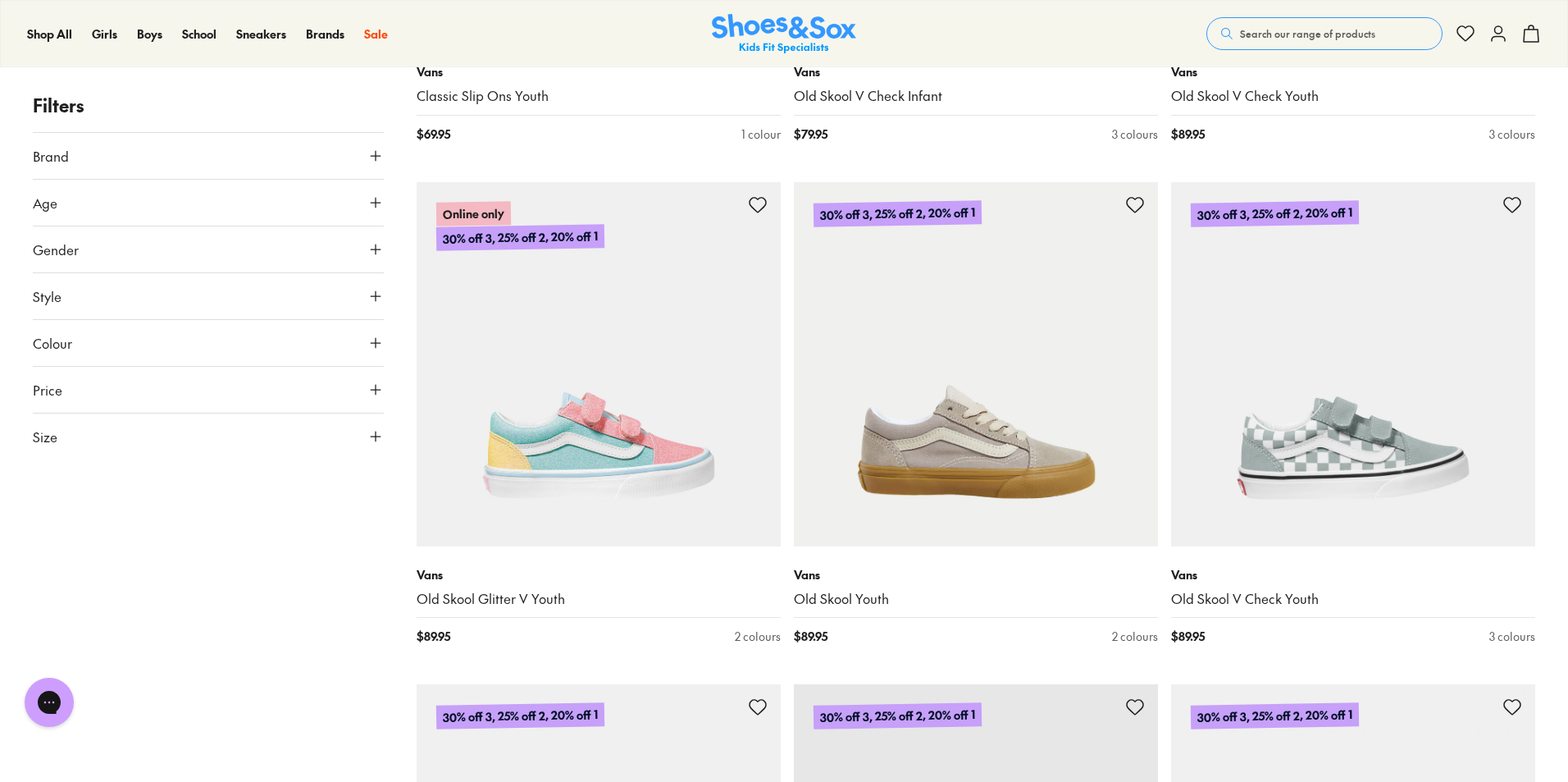
scroll to position [3361, 0]
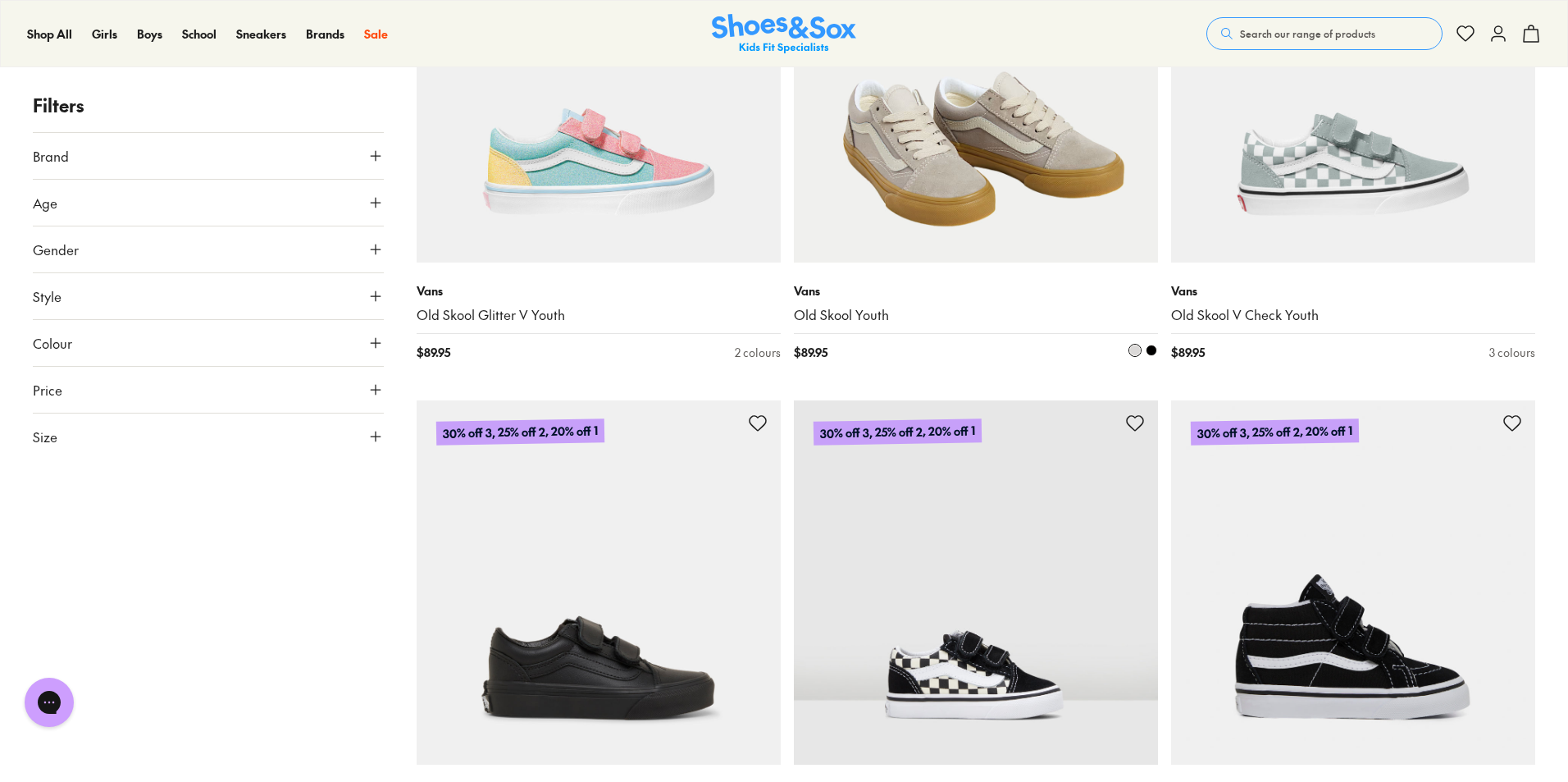
click at [1045, 232] on img at bounding box center [976, 81] width 365 height 365
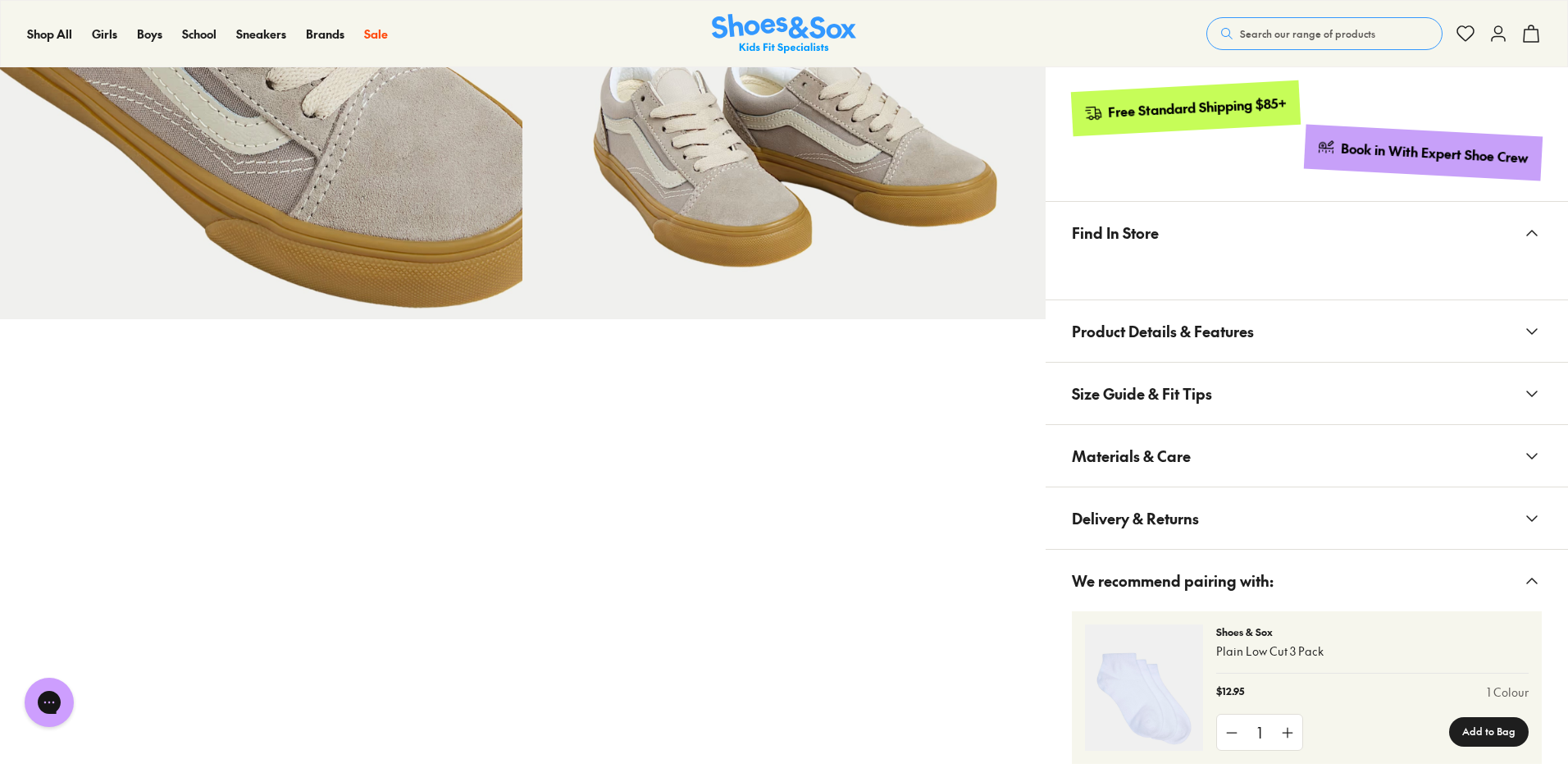
select select "*"
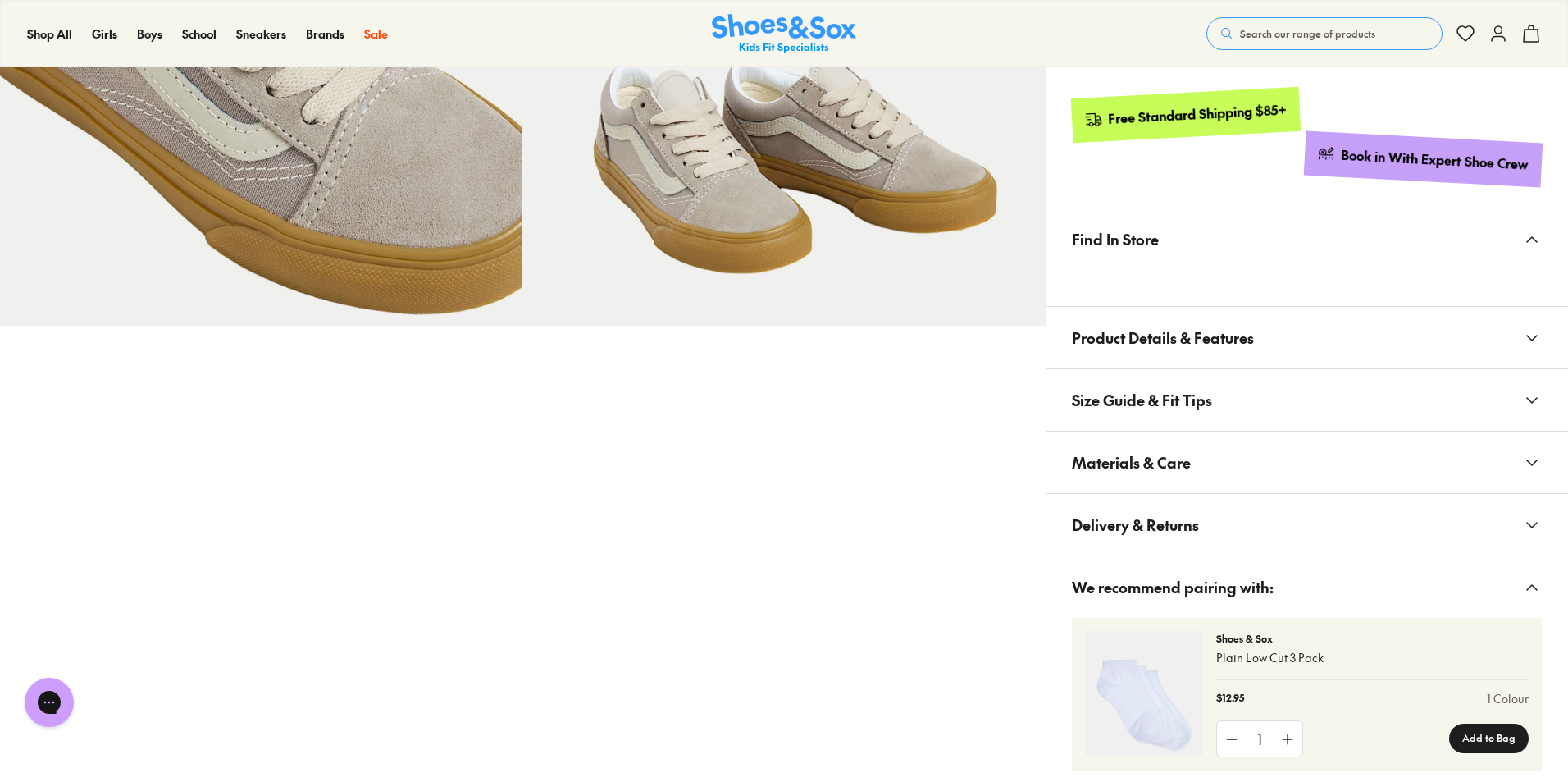
click at [1206, 336] on span "Product Details & Features" at bounding box center [1163, 338] width 182 height 49
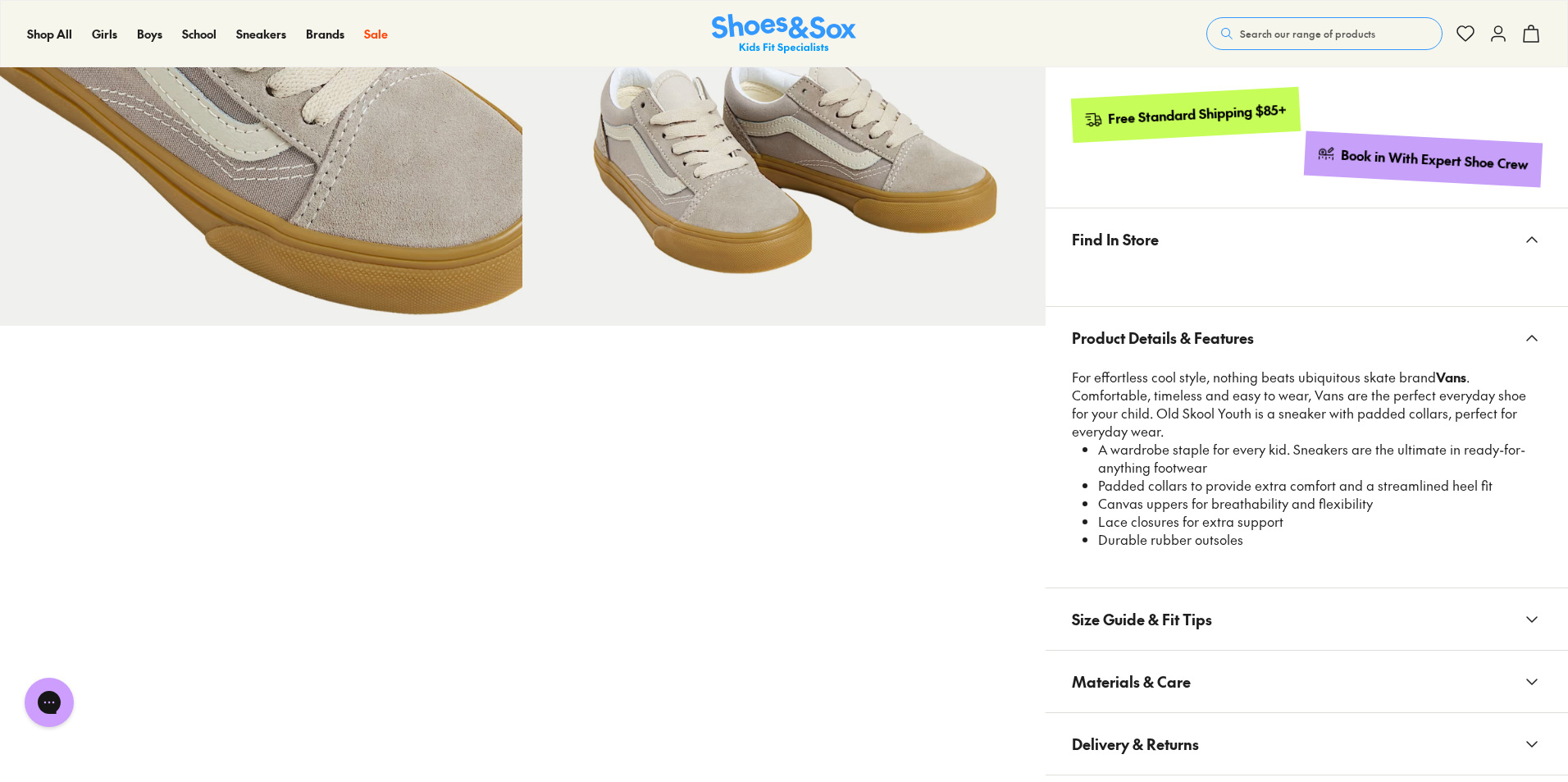
click at [1207, 336] on span "Product Details & Features" at bounding box center [1163, 338] width 182 height 49
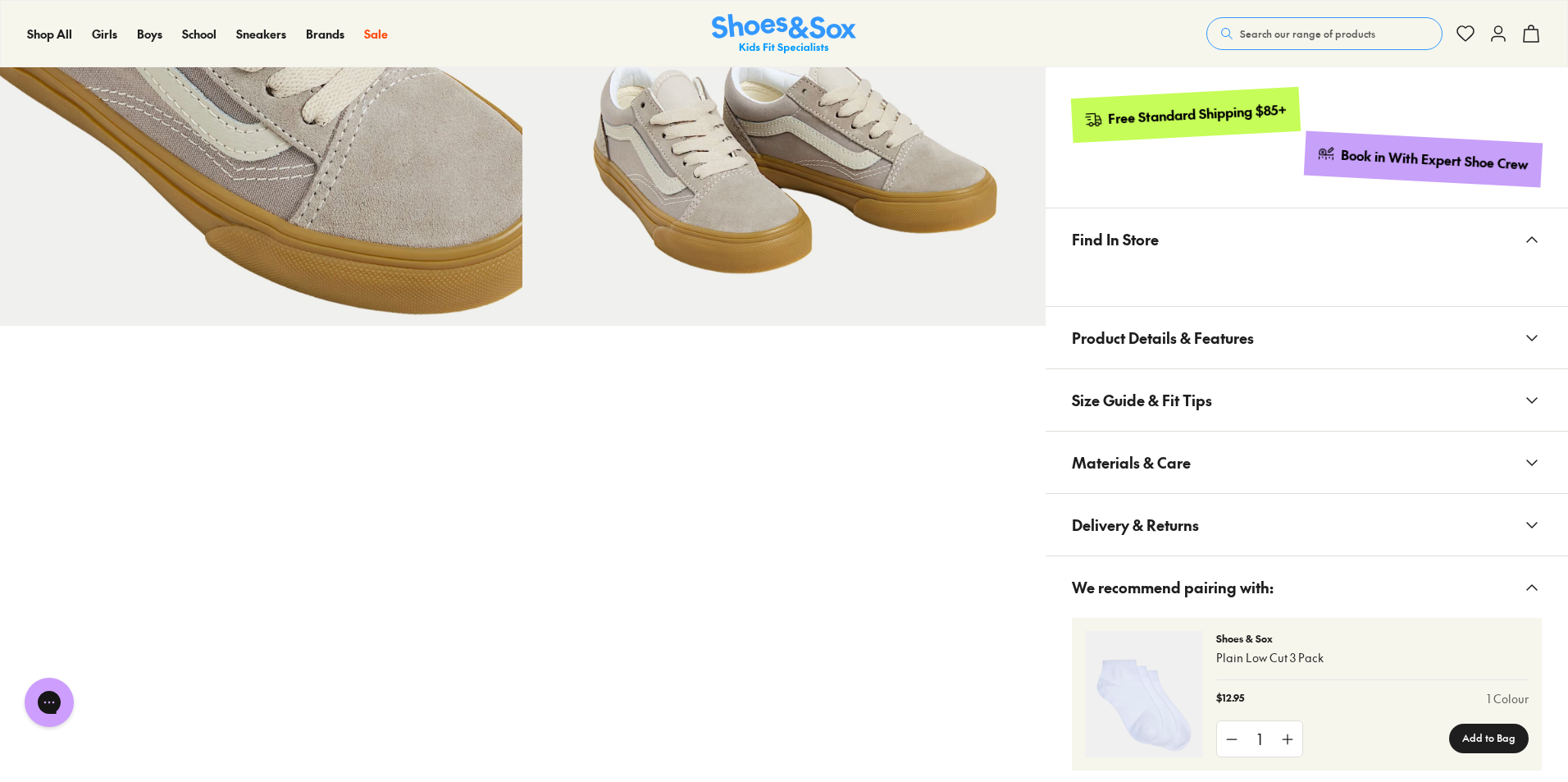
click at [1182, 404] on span "Size Guide & Fit Tips" at bounding box center [1142, 399] width 140 height 49
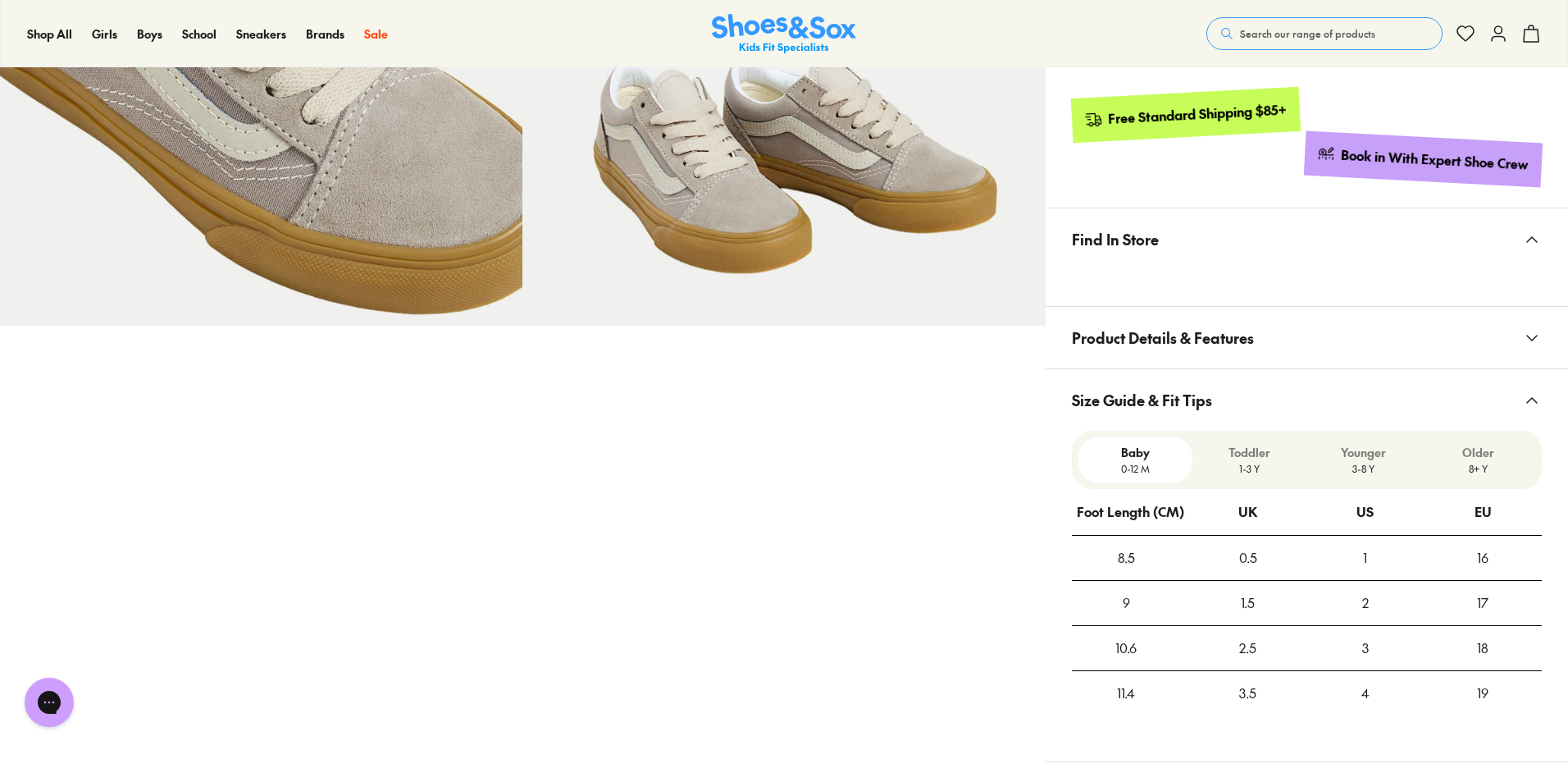
click at [1183, 396] on span "Size Guide & Fit Tips" at bounding box center [1142, 399] width 140 height 49
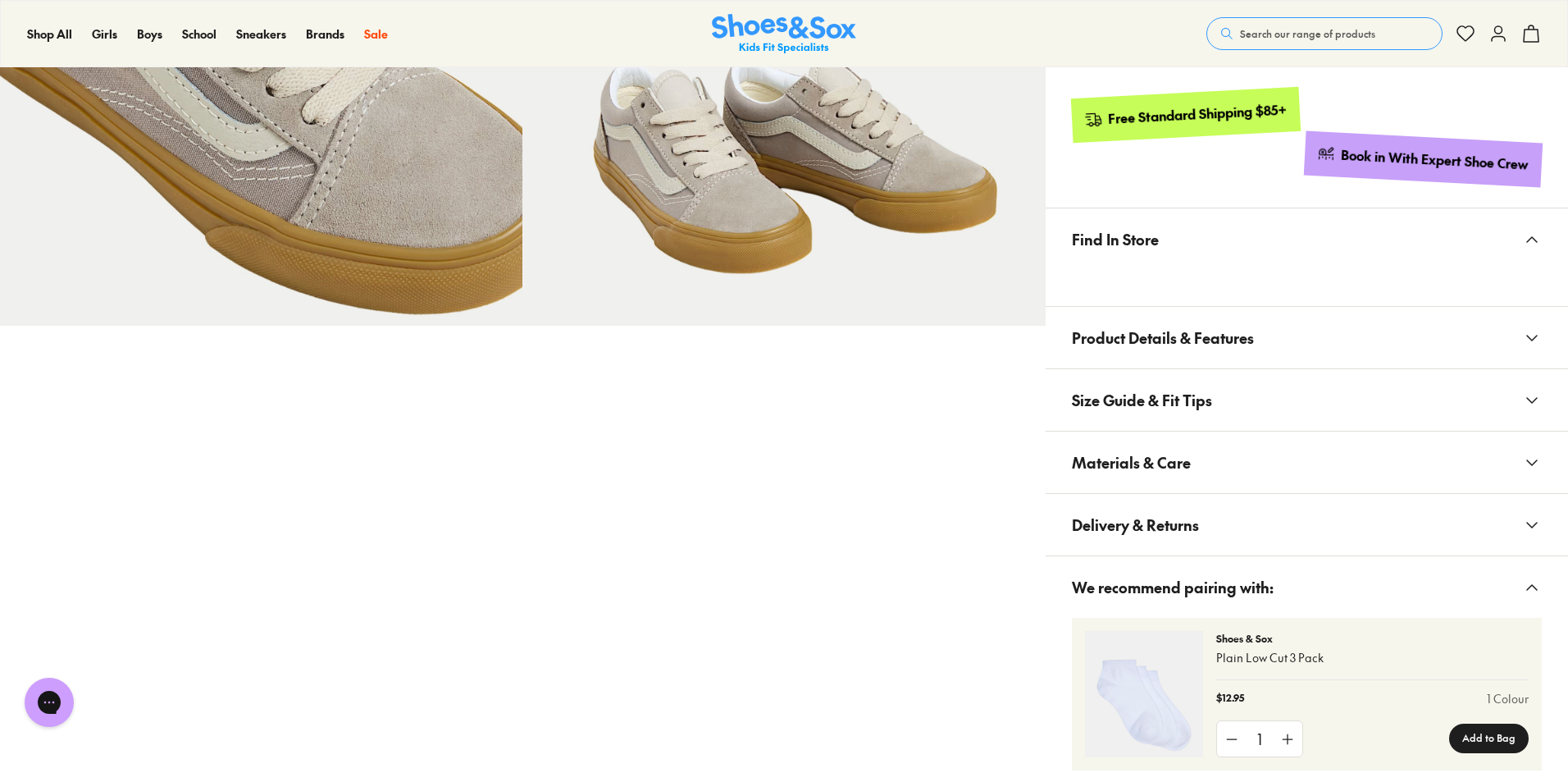
click at [1198, 465] on button "Materials & Care" at bounding box center [1307, 462] width 523 height 62
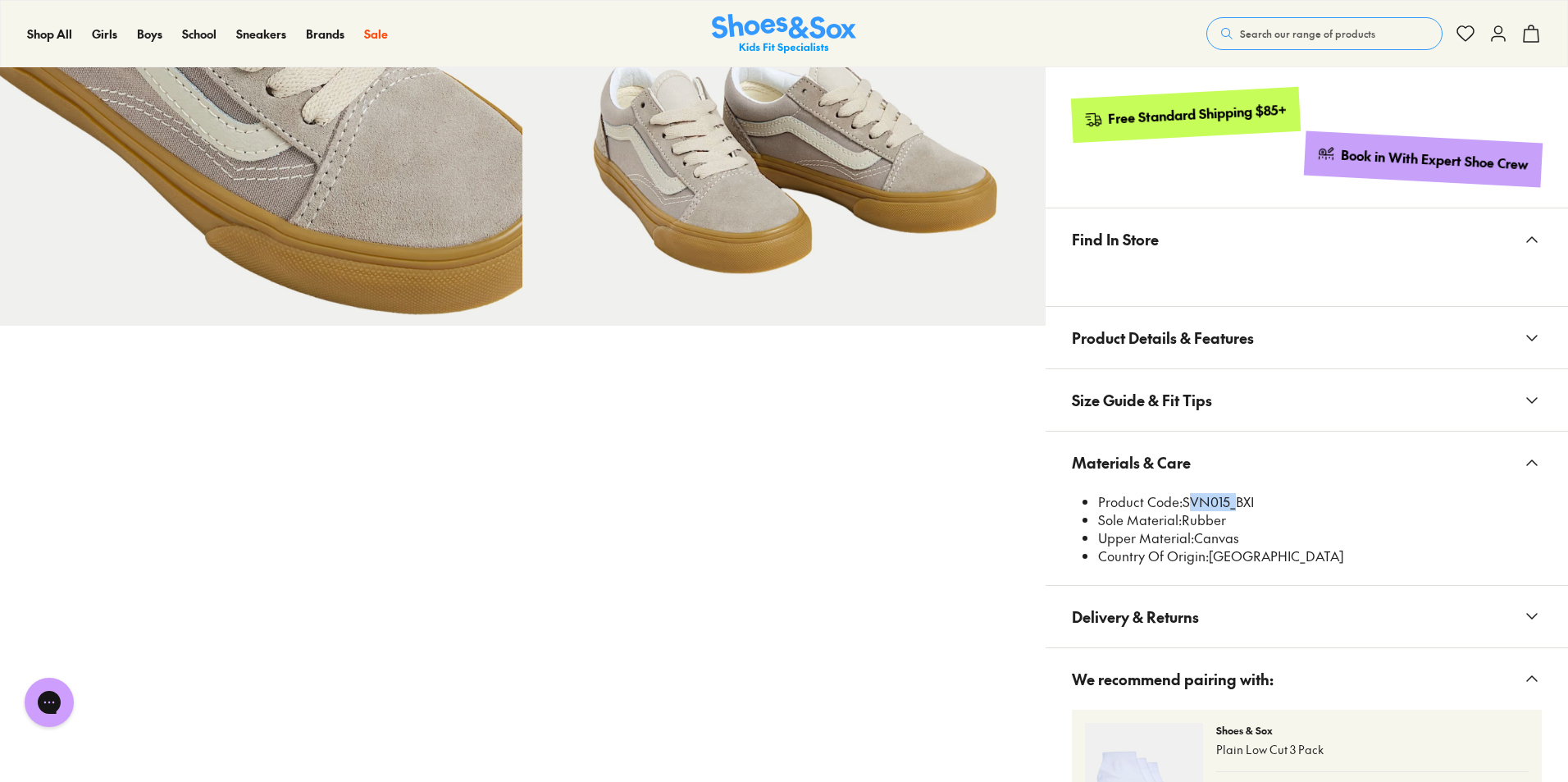
drag, startPoint x: 1185, startPoint y: 500, endPoint x: 1229, endPoint y: 501, distance: 44.0
click at [1229, 501] on li "Product Code: SVN015_BXI" at bounding box center [1320, 502] width 443 height 18
copy li "SVN015"
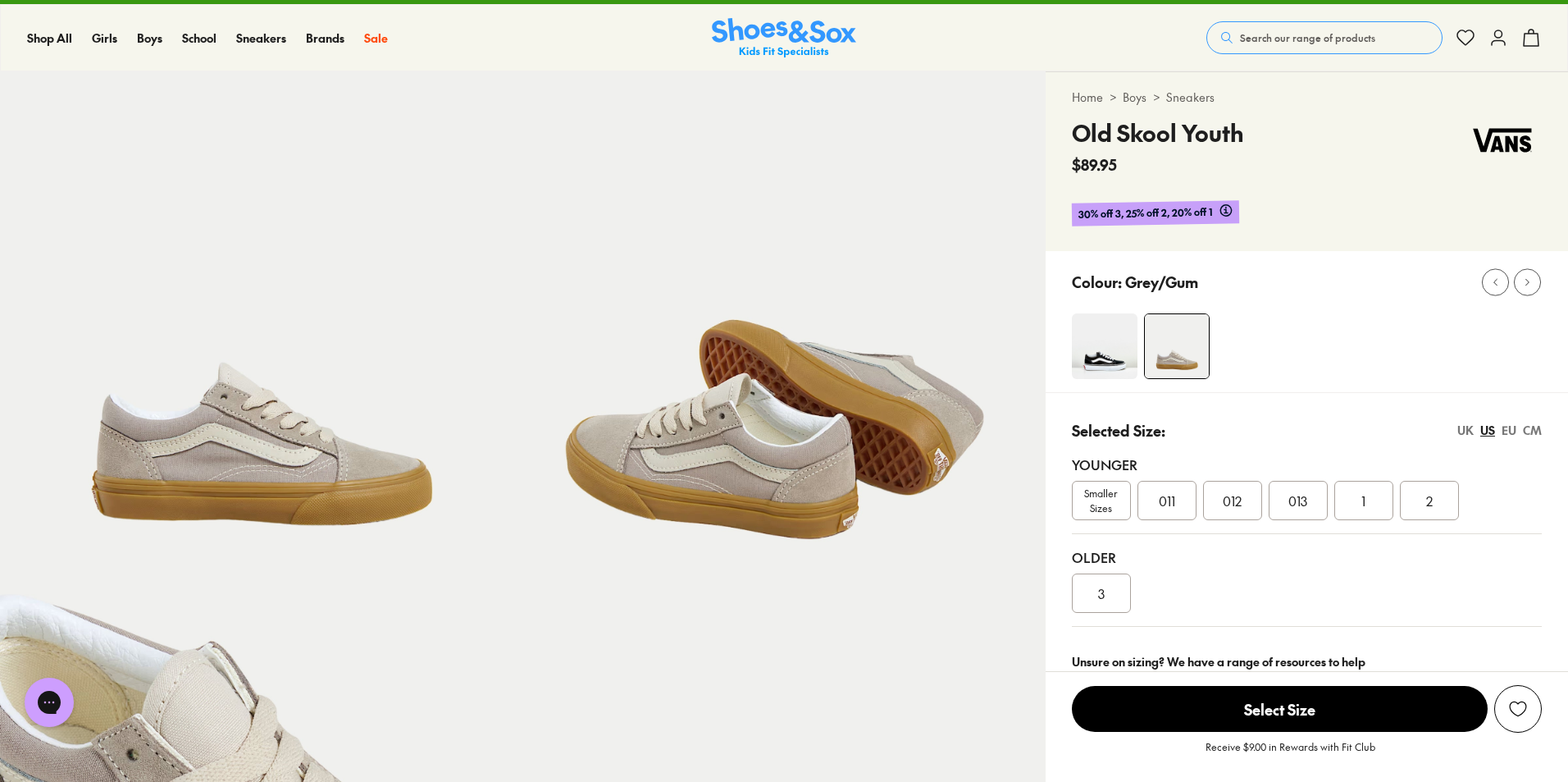
scroll to position [0, 0]
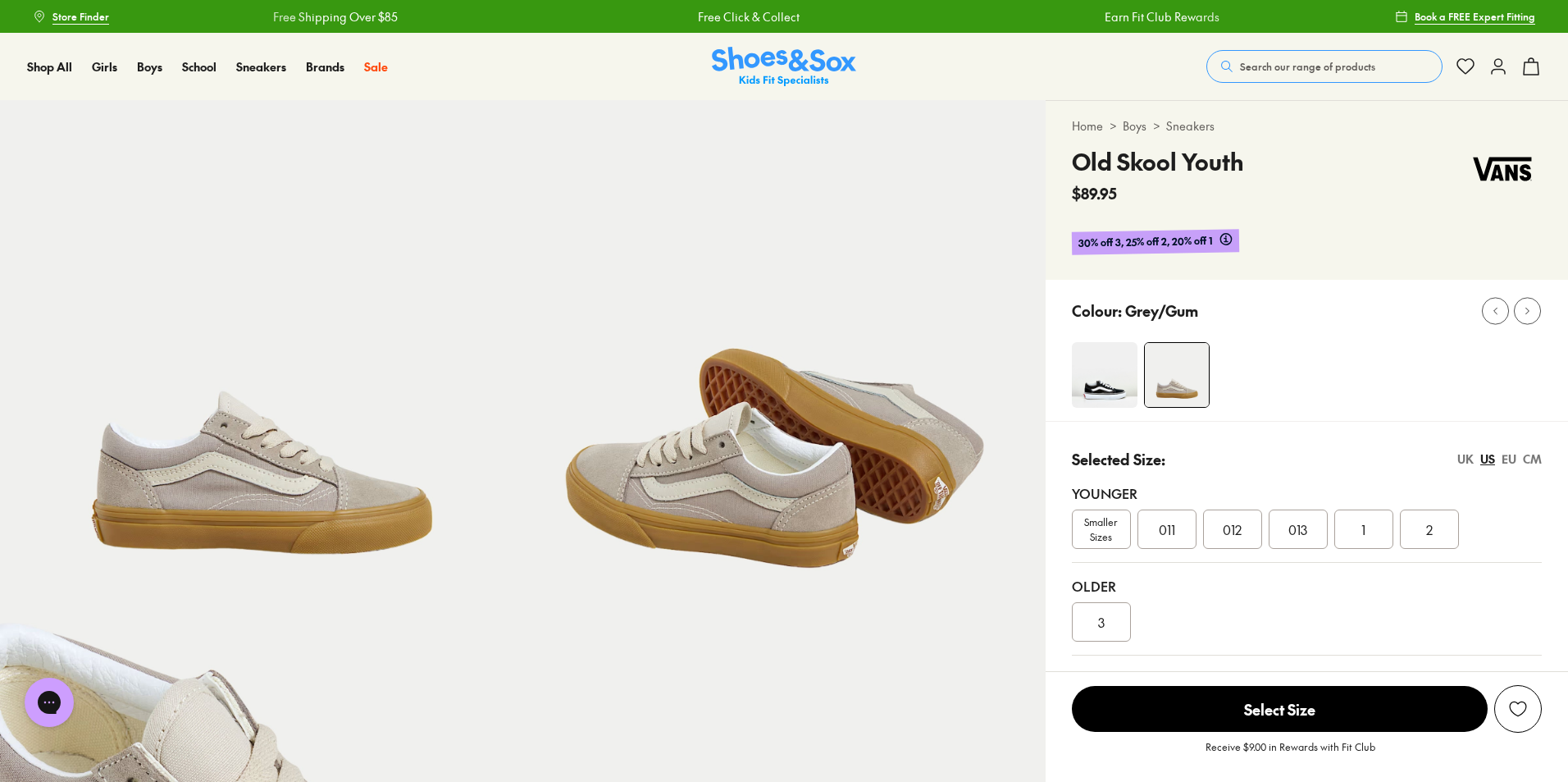
click at [1403, 58] on button "Search our range of products" at bounding box center [1324, 66] width 236 height 33
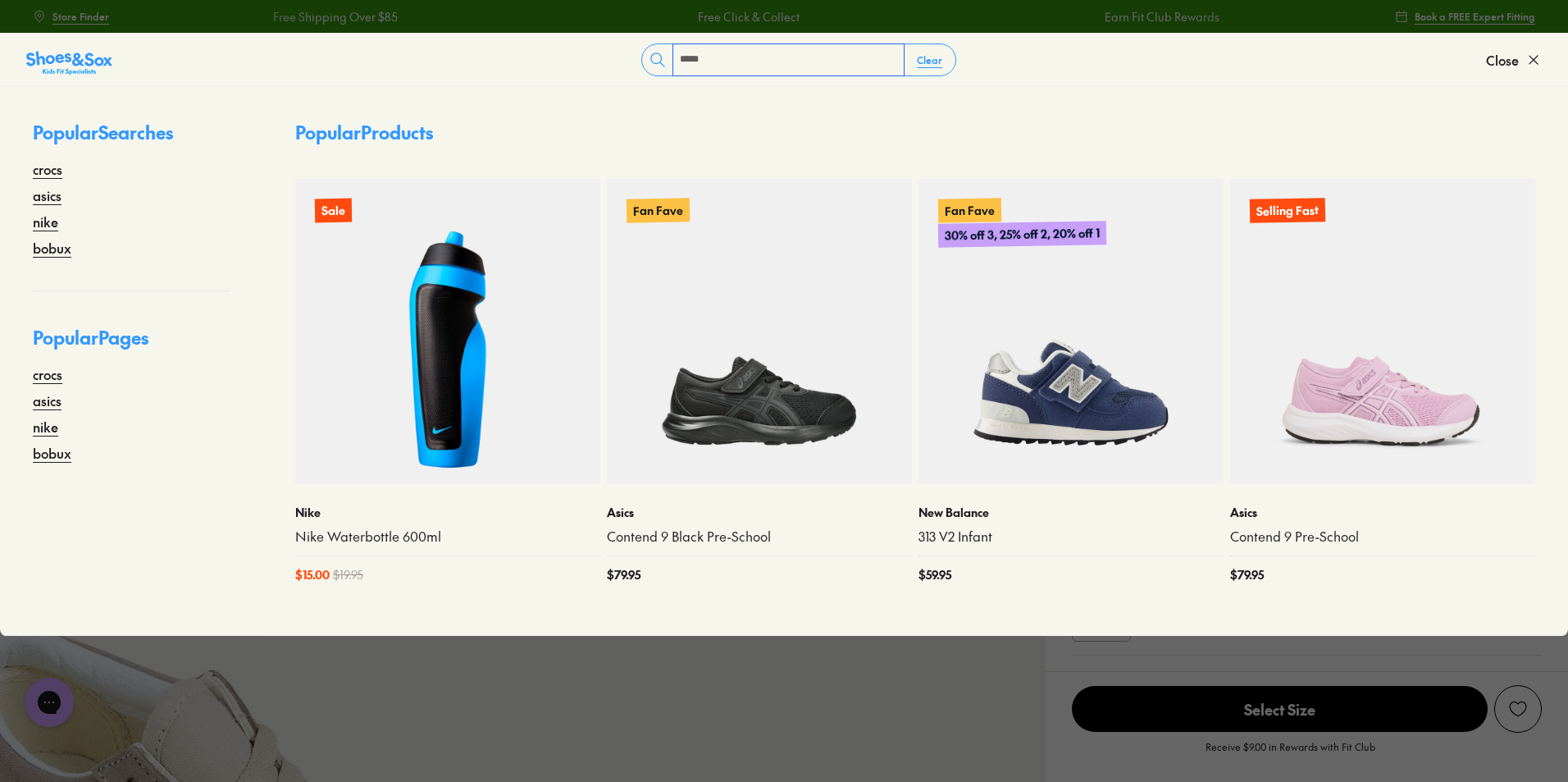
type input "*****"
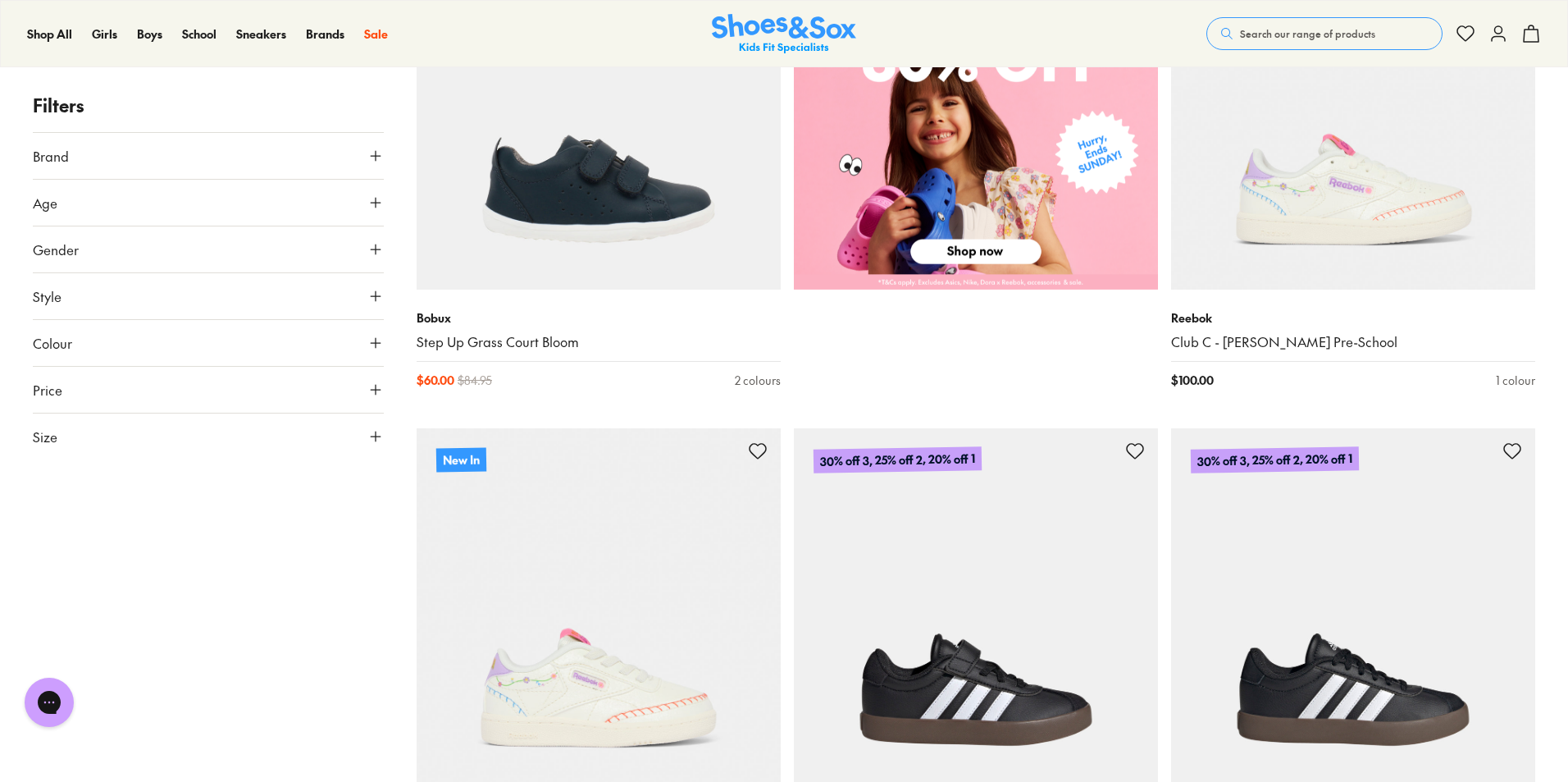
scroll to position [1312, 0]
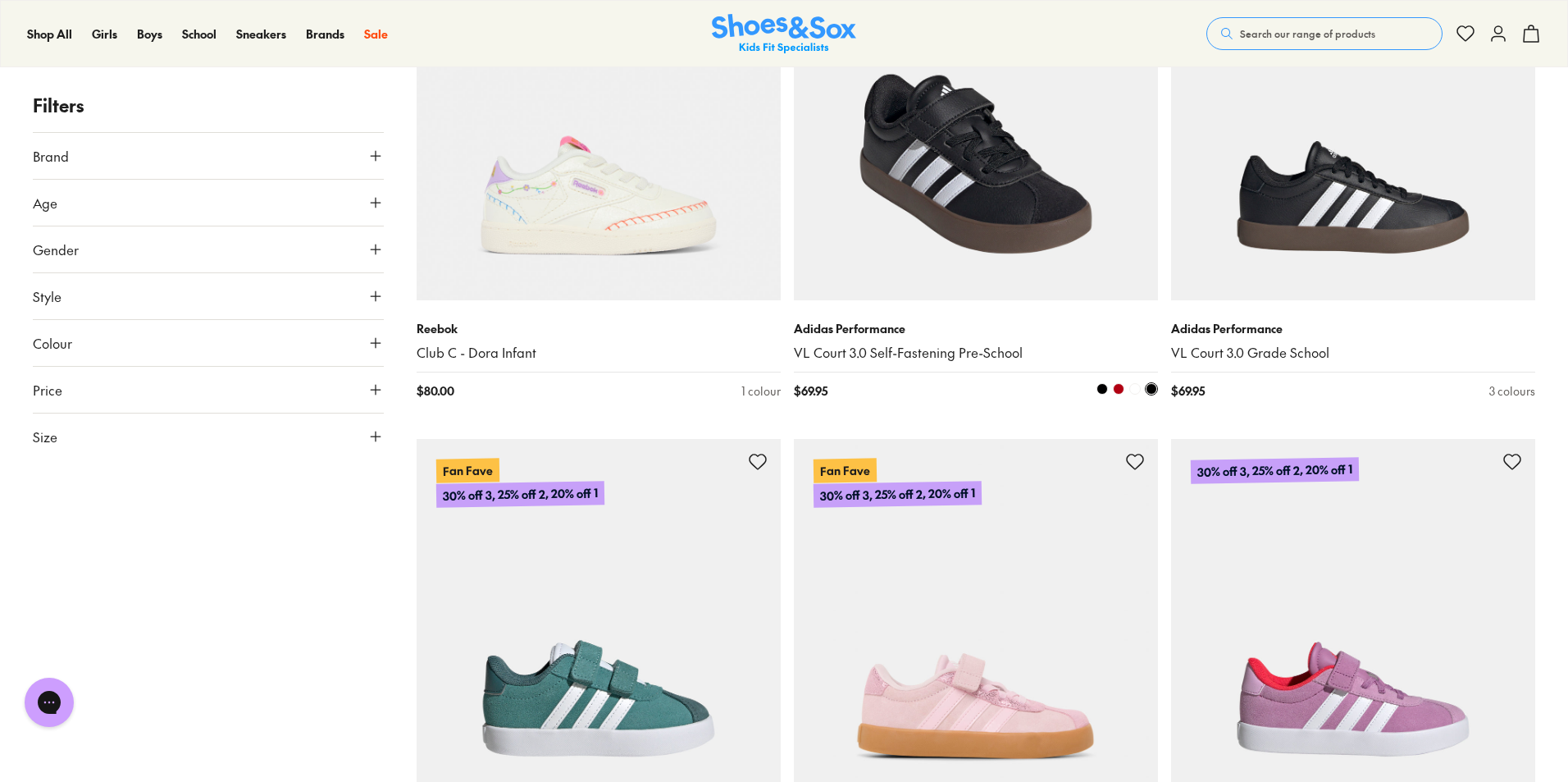
click at [1015, 196] on img at bounding box center [976, 119] width 365 height 365
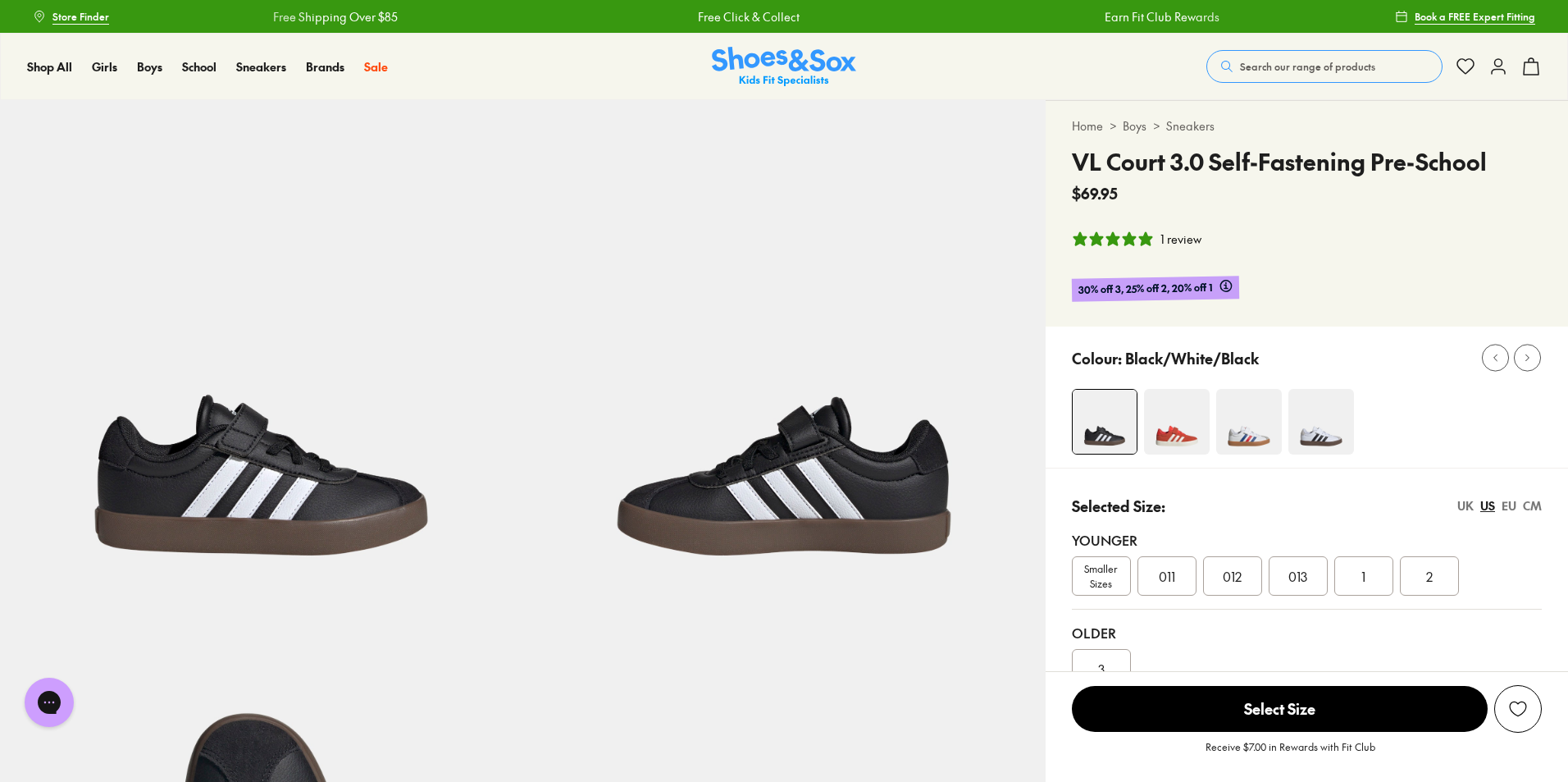
select select "*"
click at [1340, 438] on img at bounding box center [1322, 421] width 66 height 66
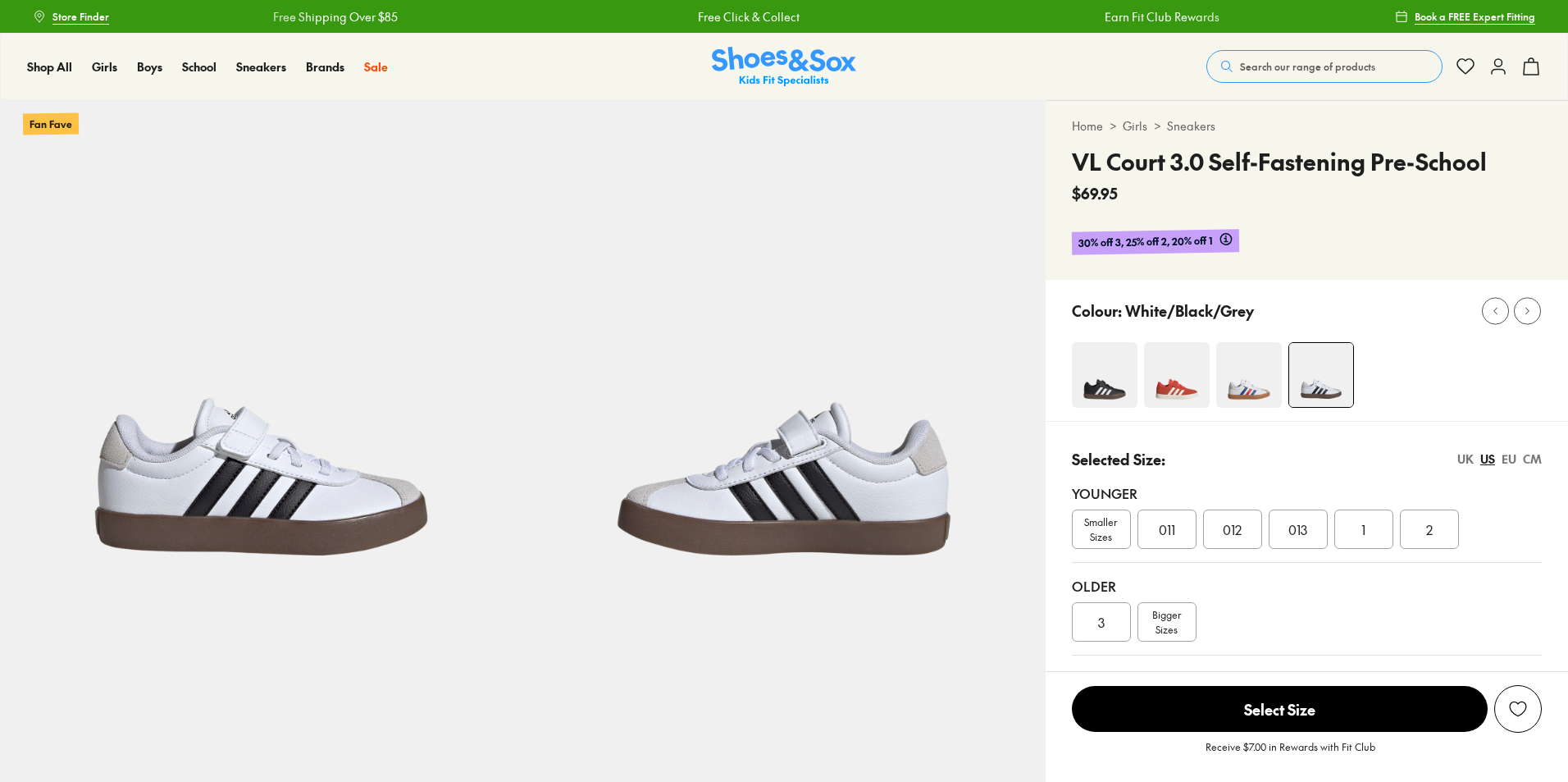
select select "*"
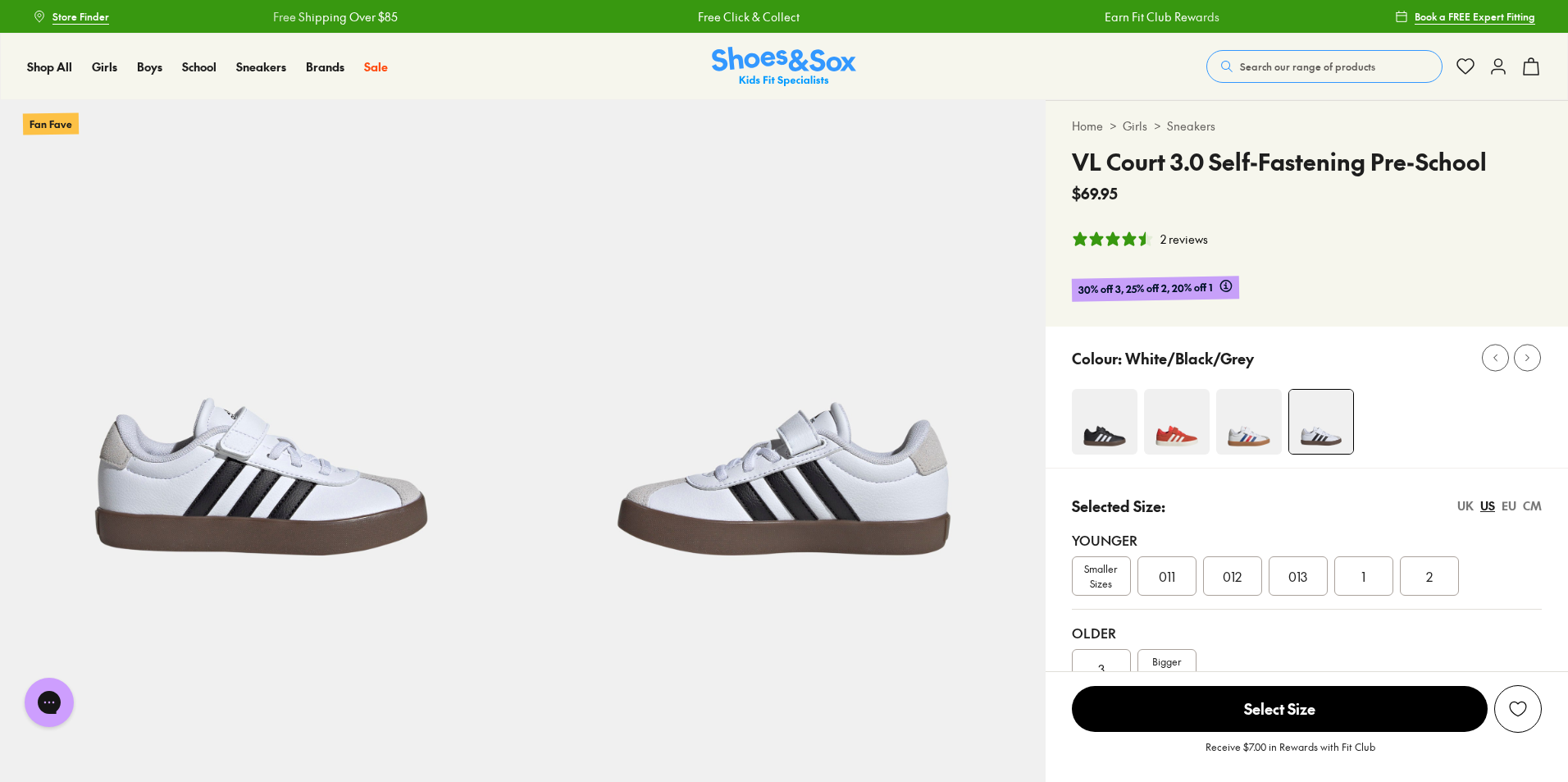
drag, startPoint x: 1125, startPoint y: 310, endPoint x: 1284, endPoint y: 421, distance: 193.9
click at [1284, 421] on div "Colour: White/Black/Grey" at bounding box center [1307, 397] width 523 height 141
click at [1284, 421] on div at bounding box center [1320, 421] width 496 height 66
click at [1294, 50] on button "Search our range of products" at bounding box center [1324, 66] width 236 height 33
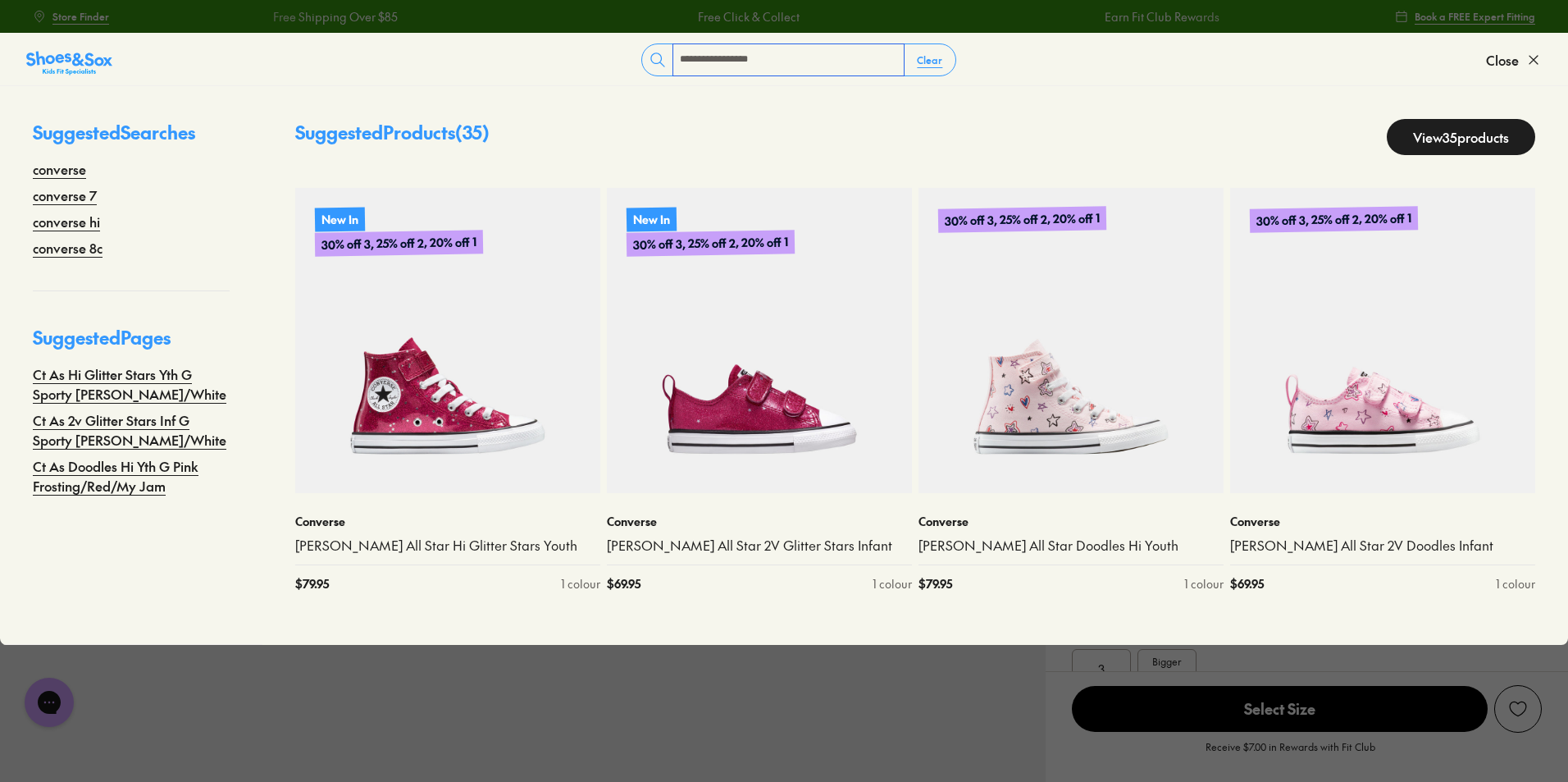
type input "**********"
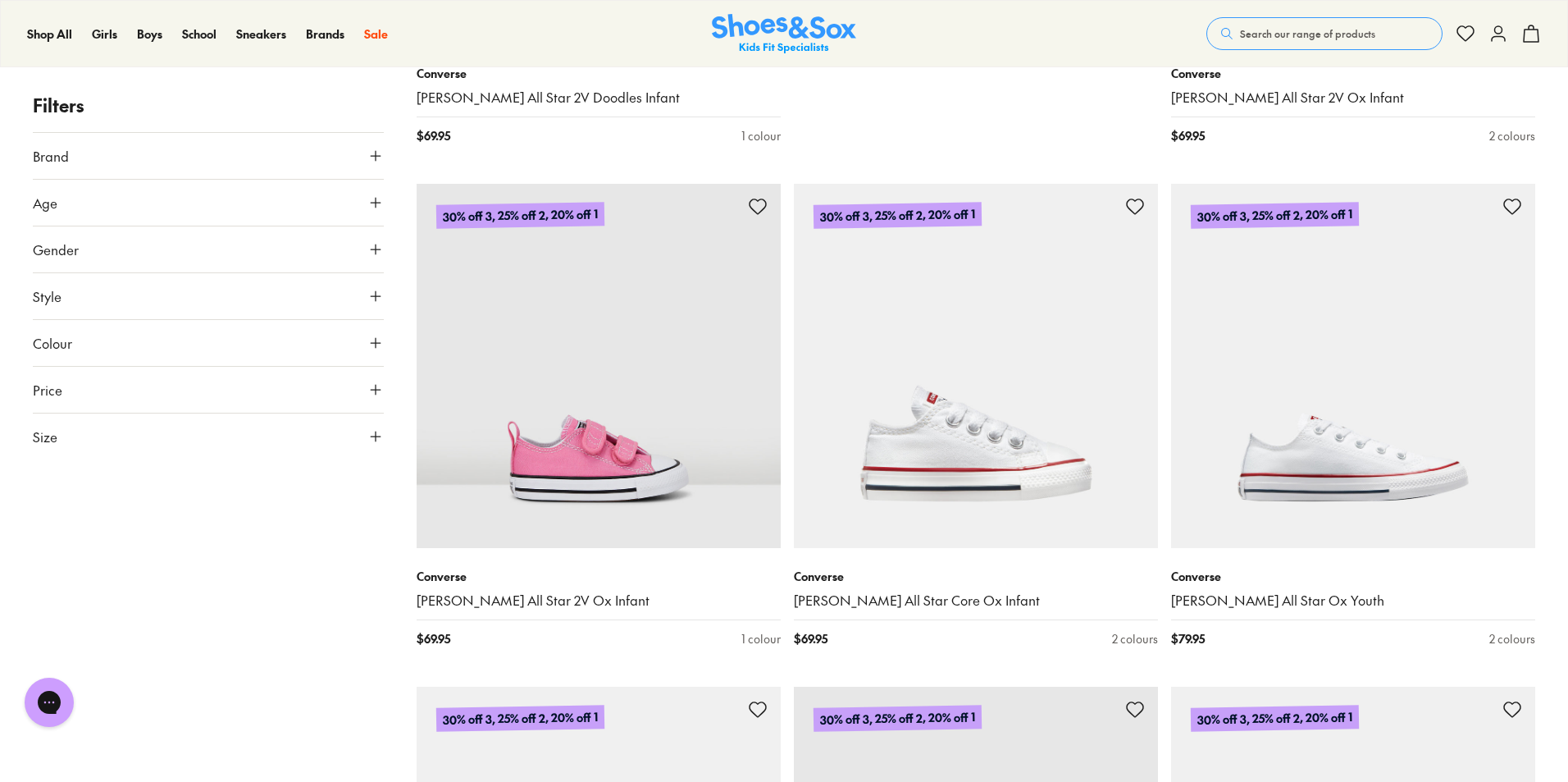
scroll to position [1066, 0]
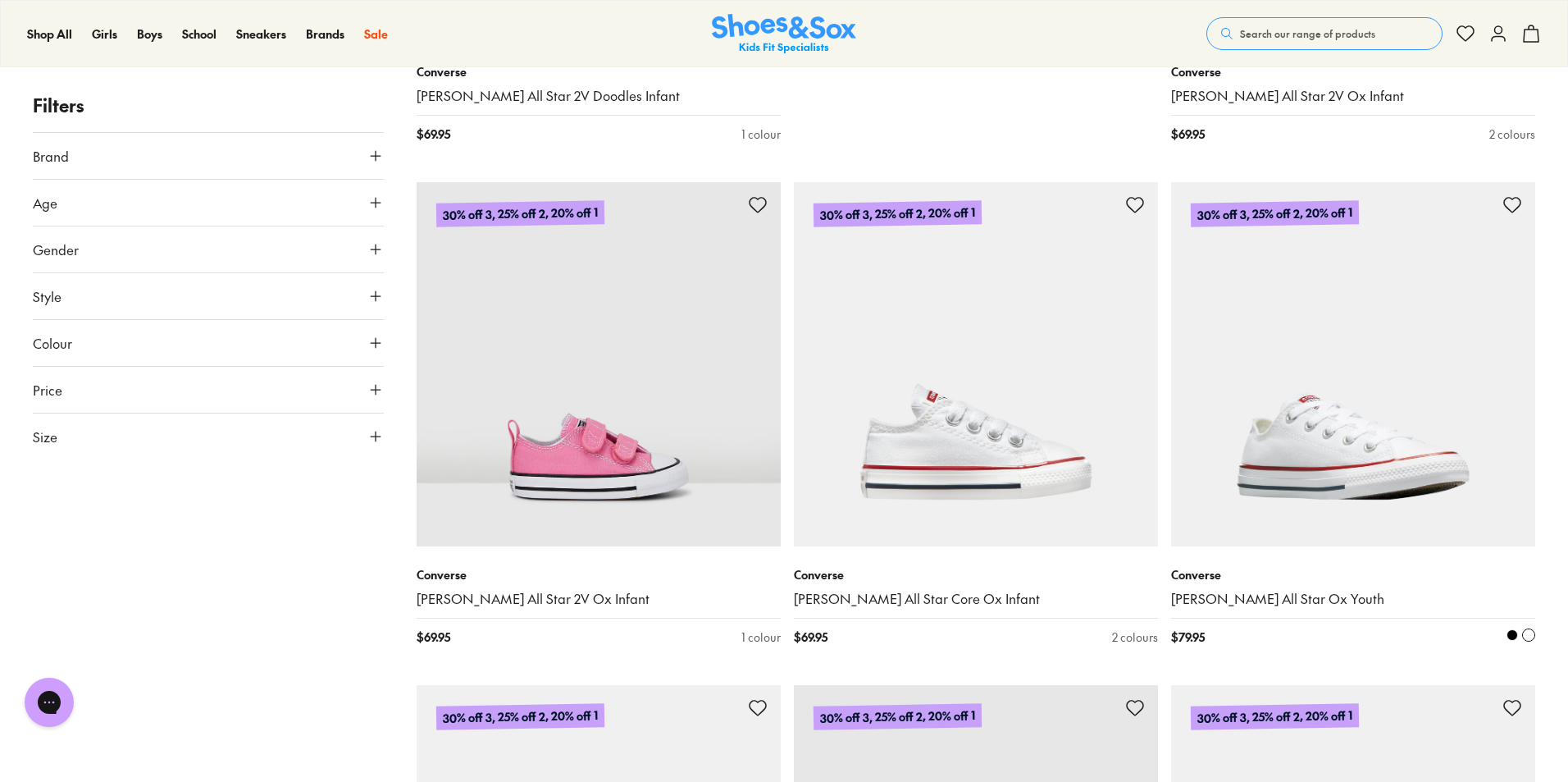
click at [1432, 408] on img at bounding box center [1354, 365] width 365 height 365
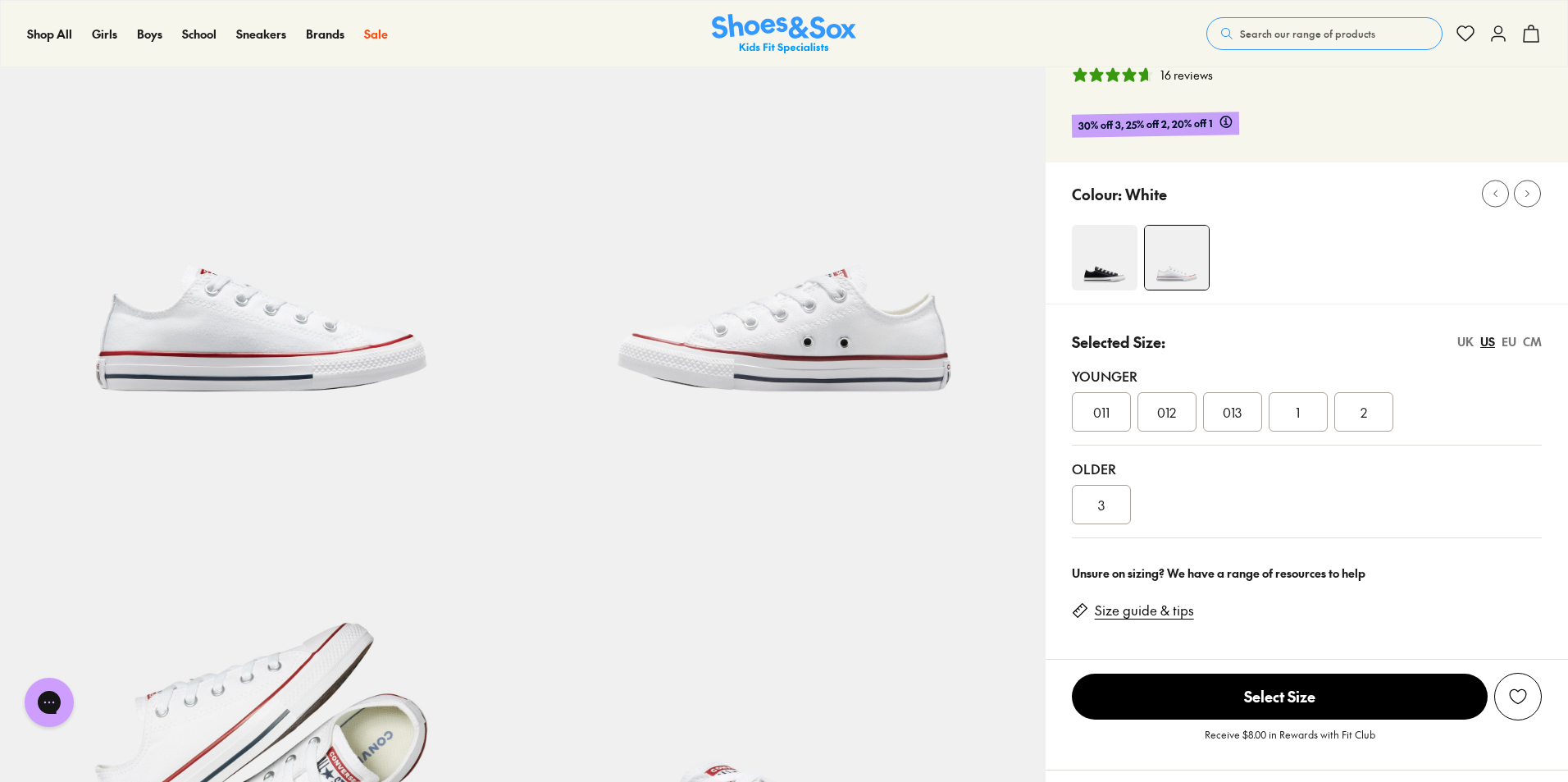
select select "*"
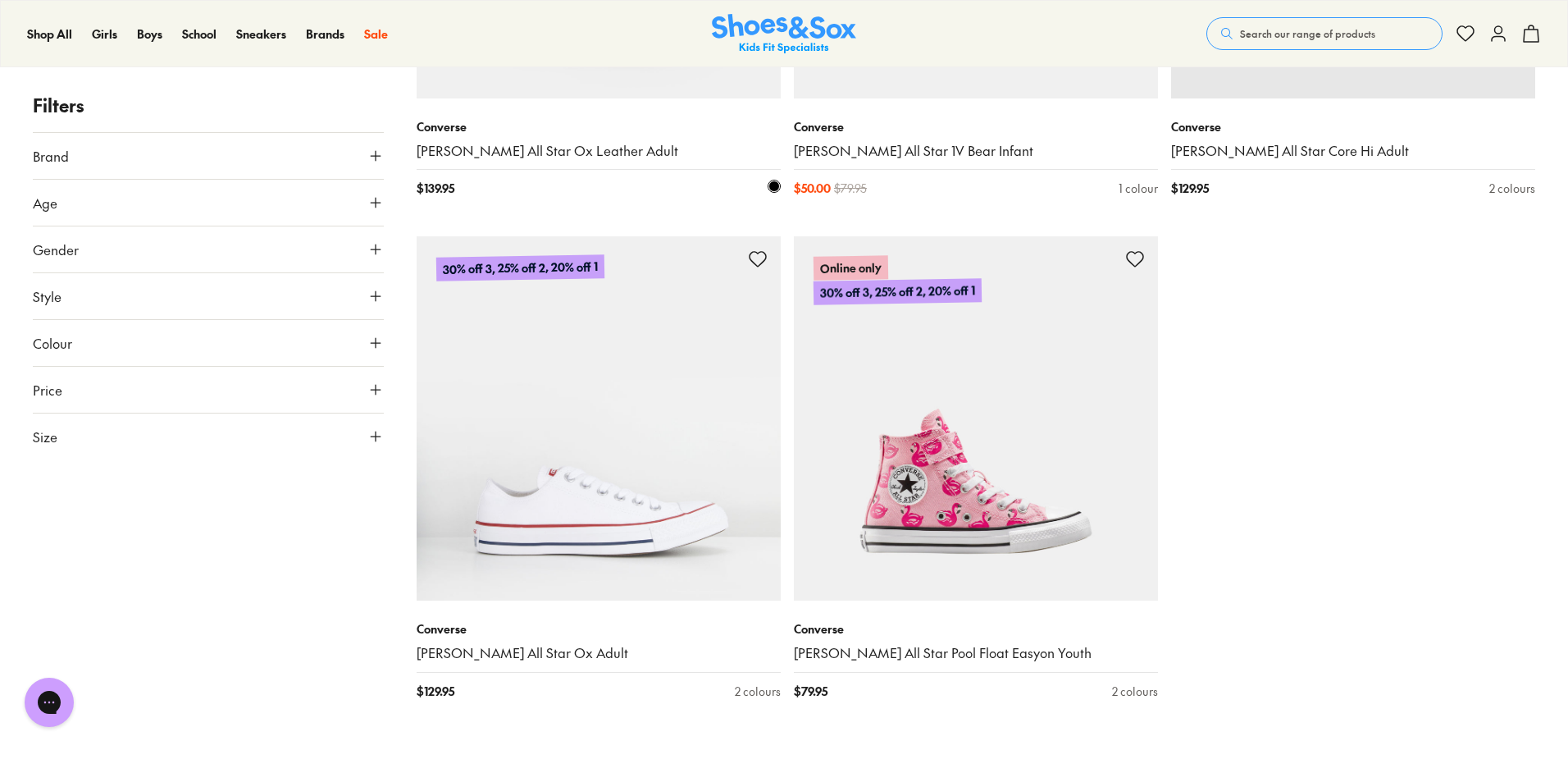
scroll to position [3730, 0]
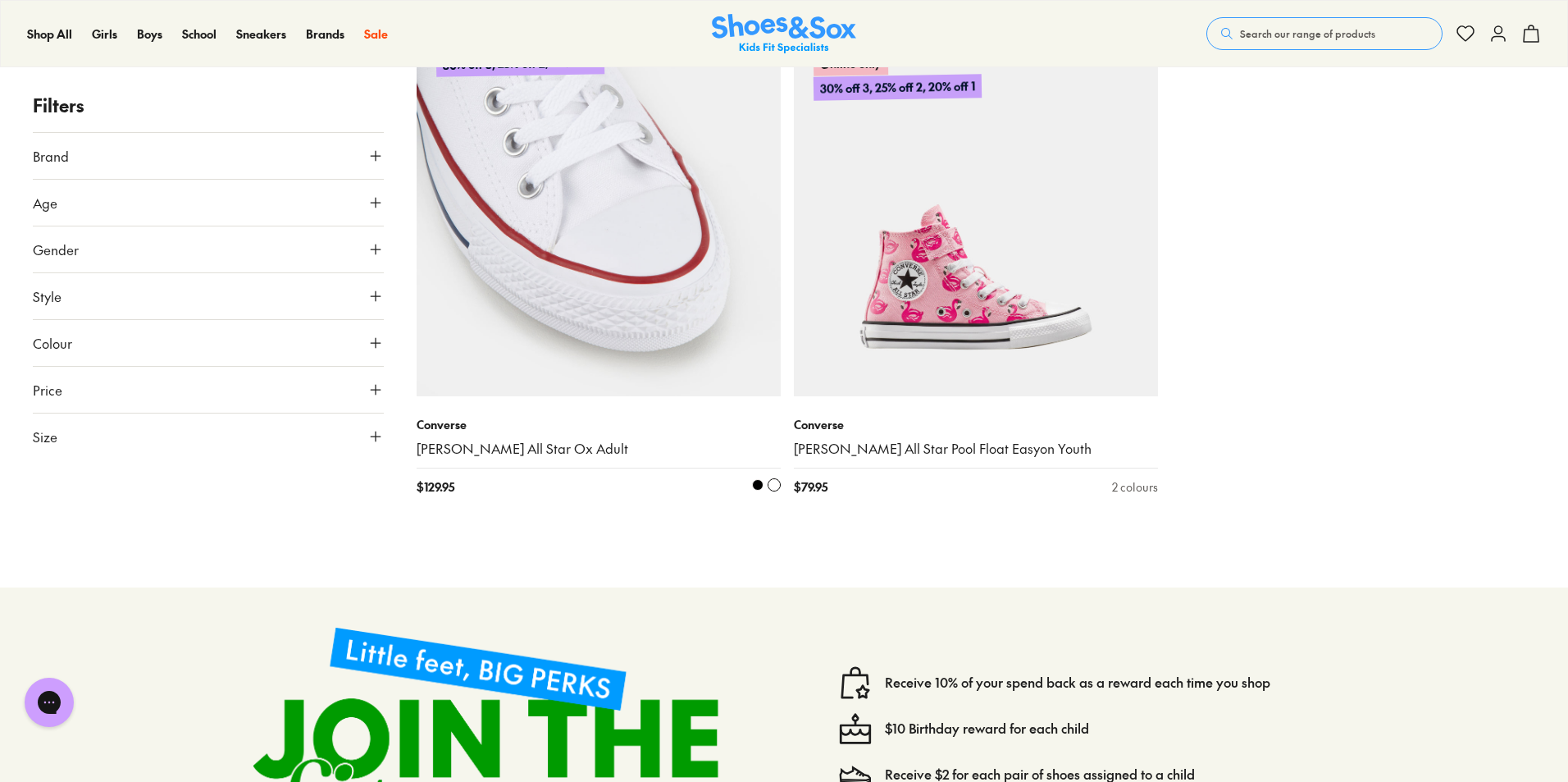
click at [637, 225] on img at bounding box center [599, 214] width 365 height 365
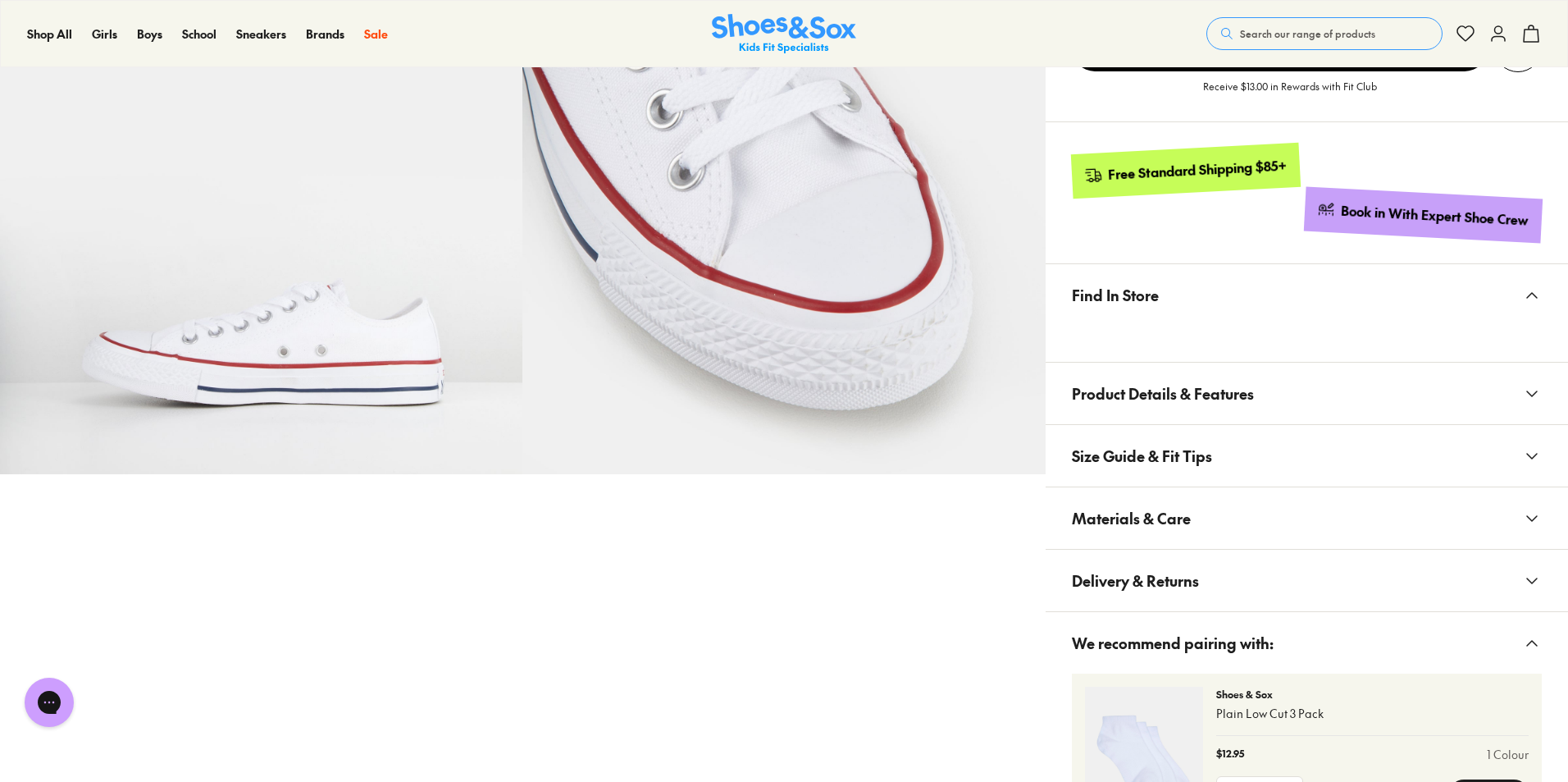
select select "*"
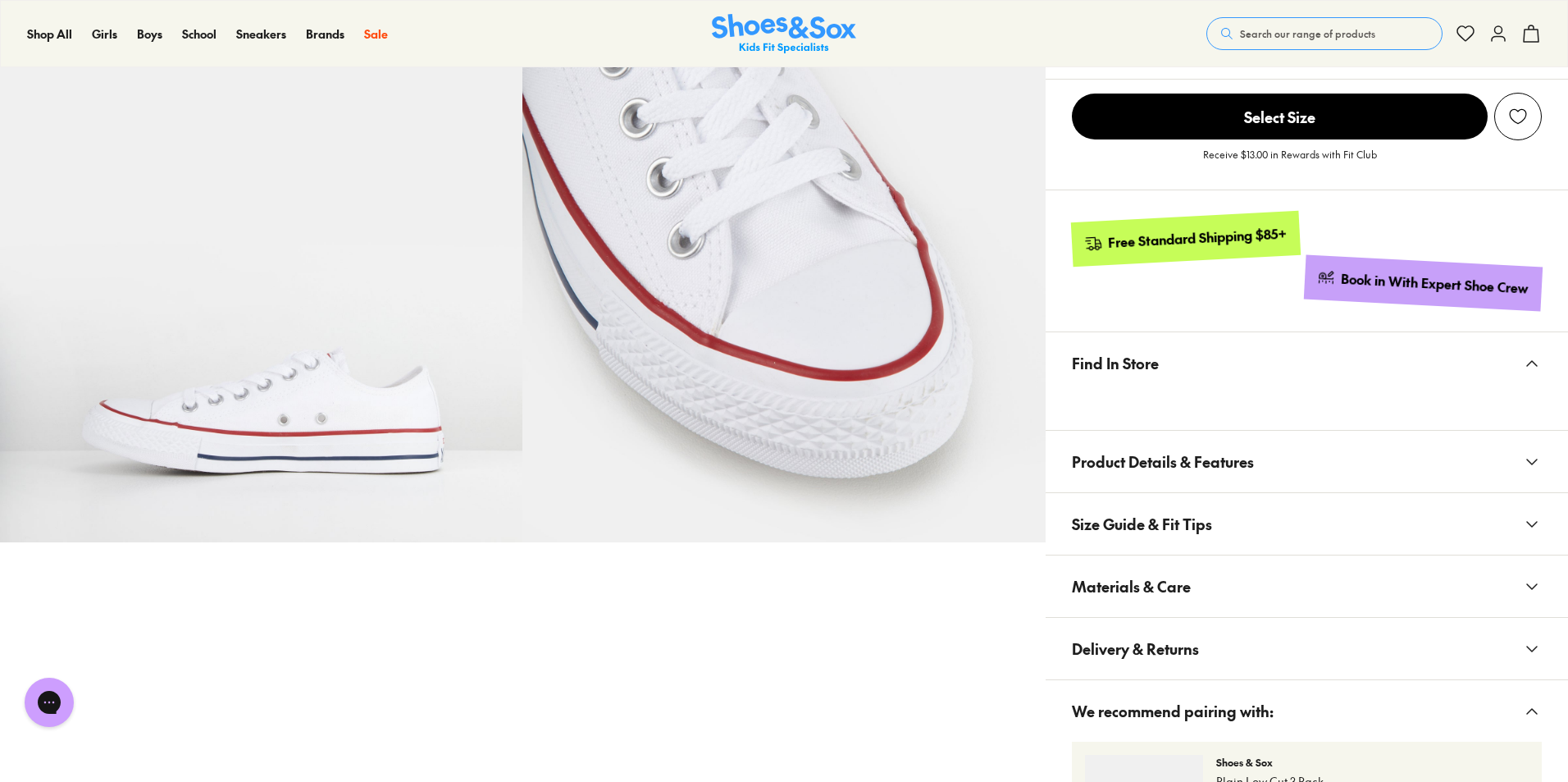
scroll to position [738, 0]
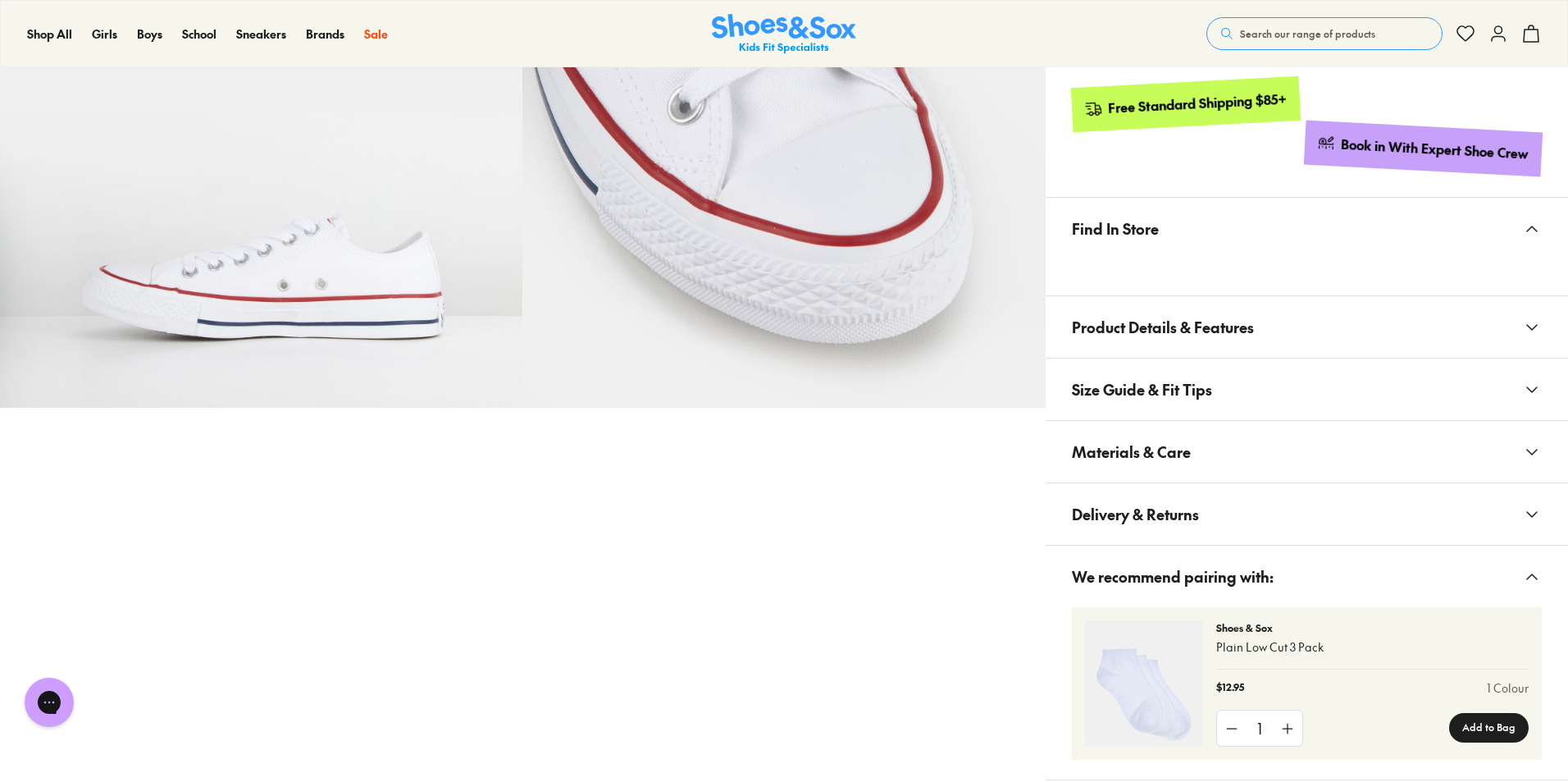
click at [1131, 367] on span "Size Guide & Fit Tips" at bounding box center [1142, 389] width 140 height 49
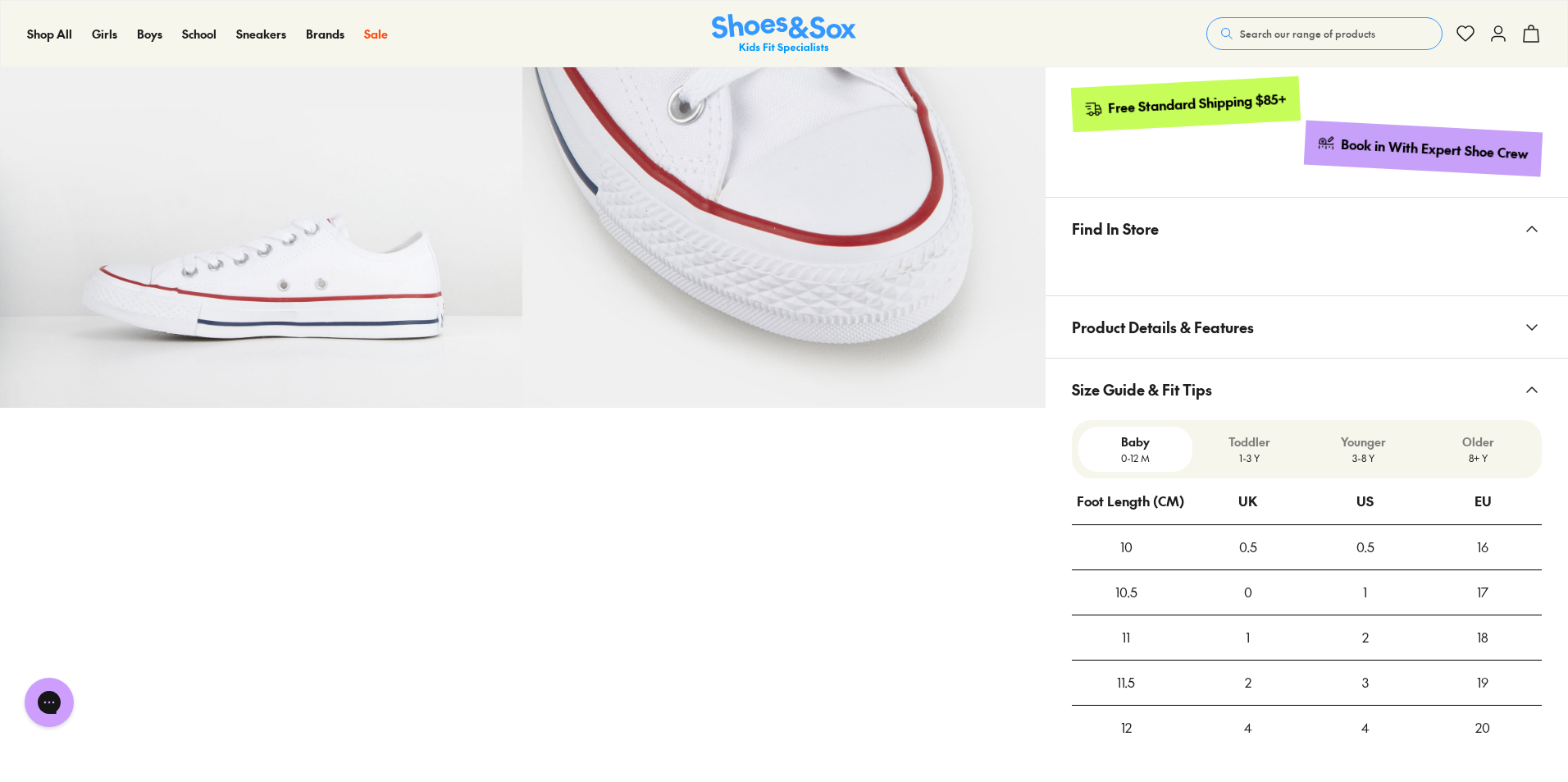
click at [1167, 407] on span "Size Guide & Fit Tips" at bounding box center [1142, 389] width 140 height 49
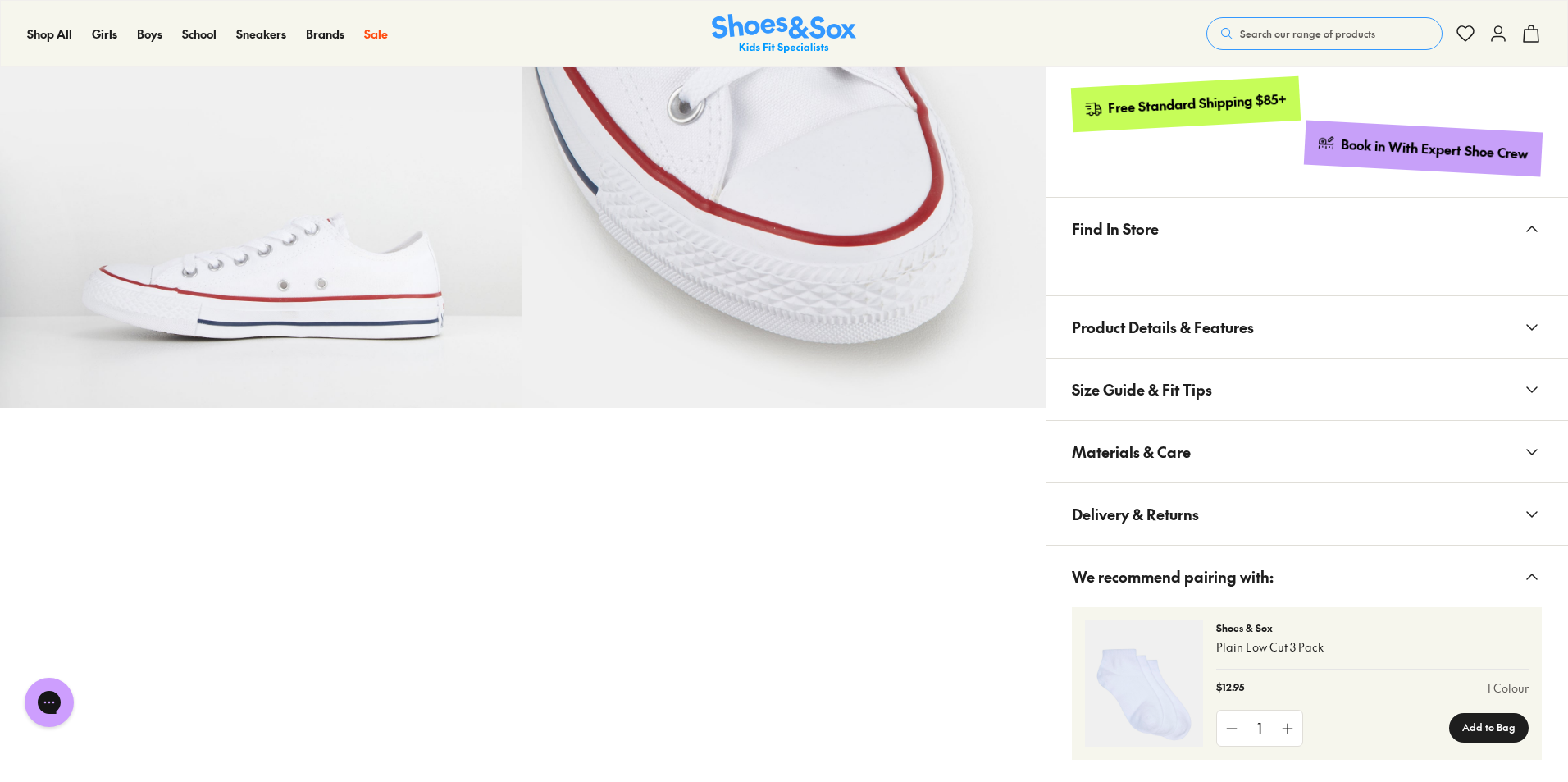
click at [1169, 338] on span "Product Details & Features" at bounding box center [1163, 327] width 182 height 49
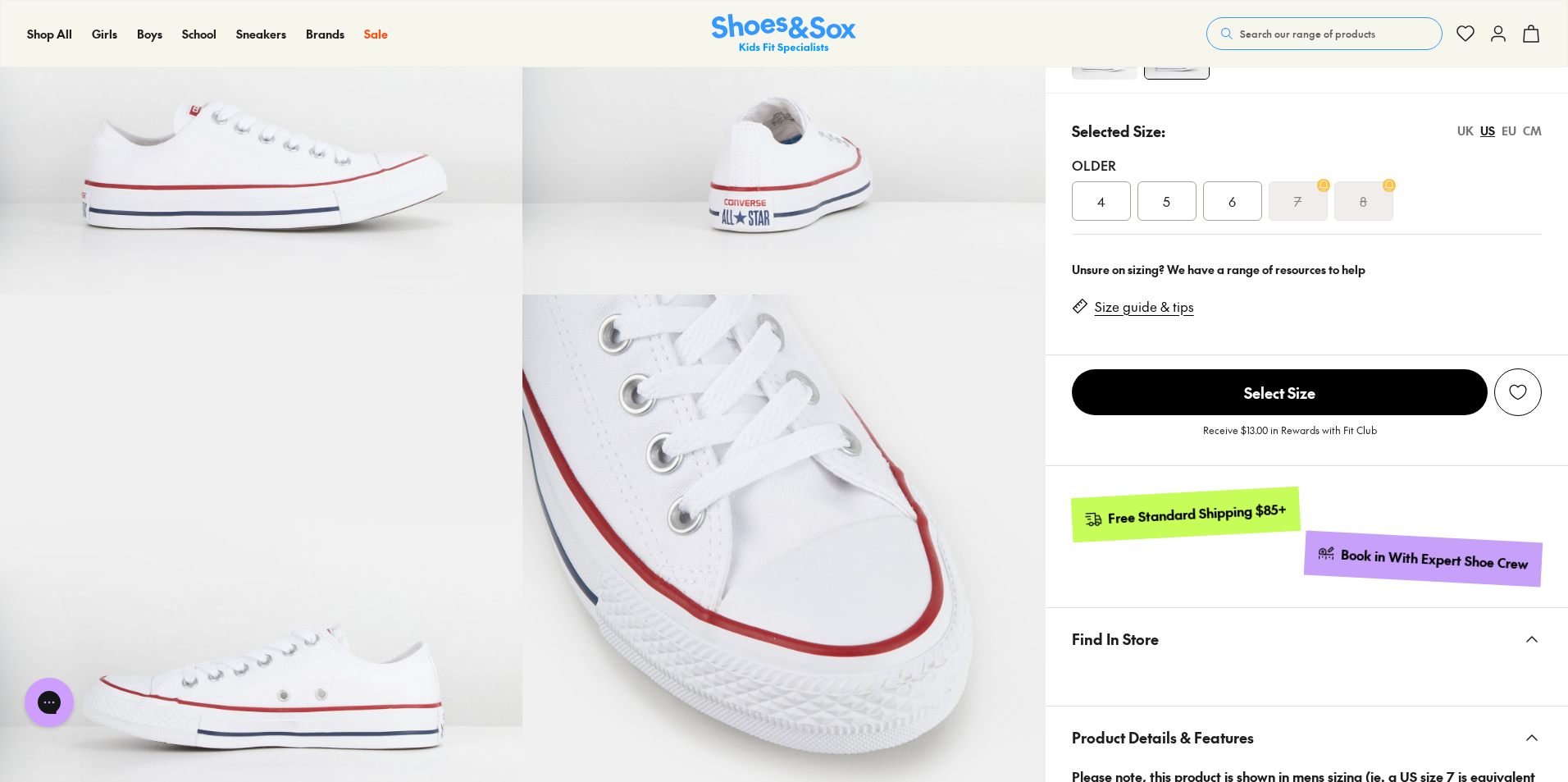
scroll to position [0, 0]
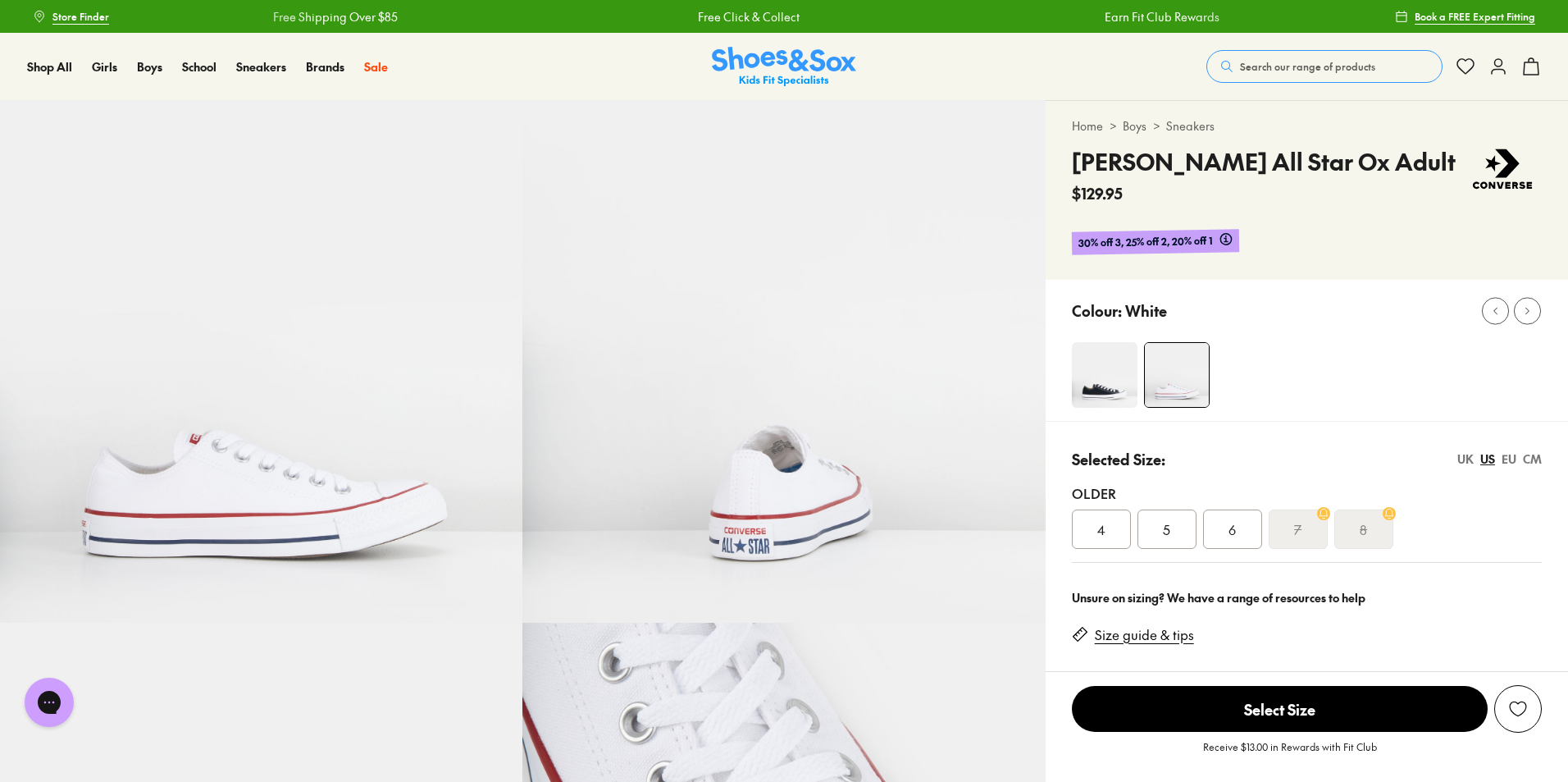
click at [1328, 73] on button "Search our range of products" at bounding box center [1324, 66] width 236 height 33
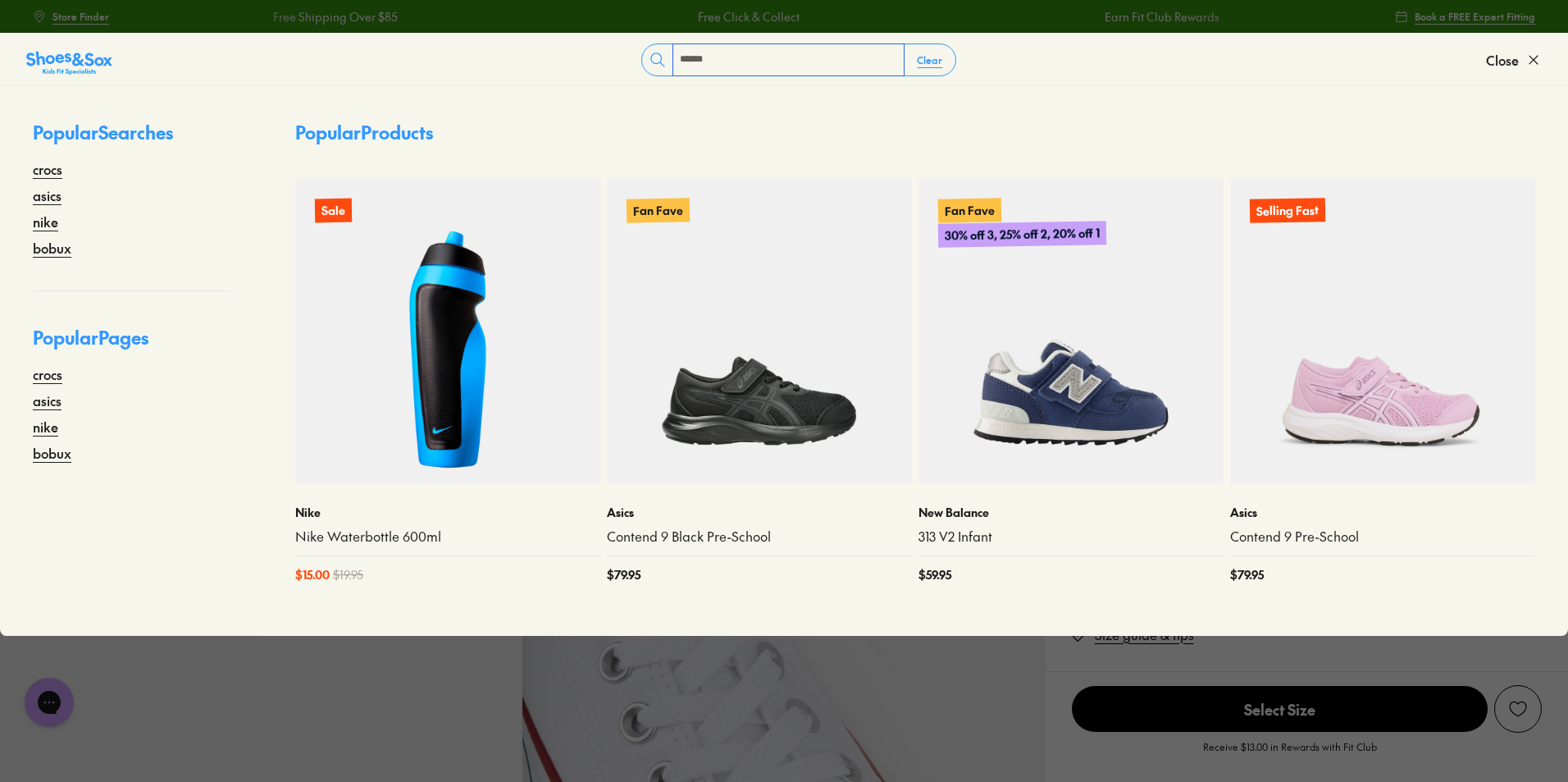
type input "******"
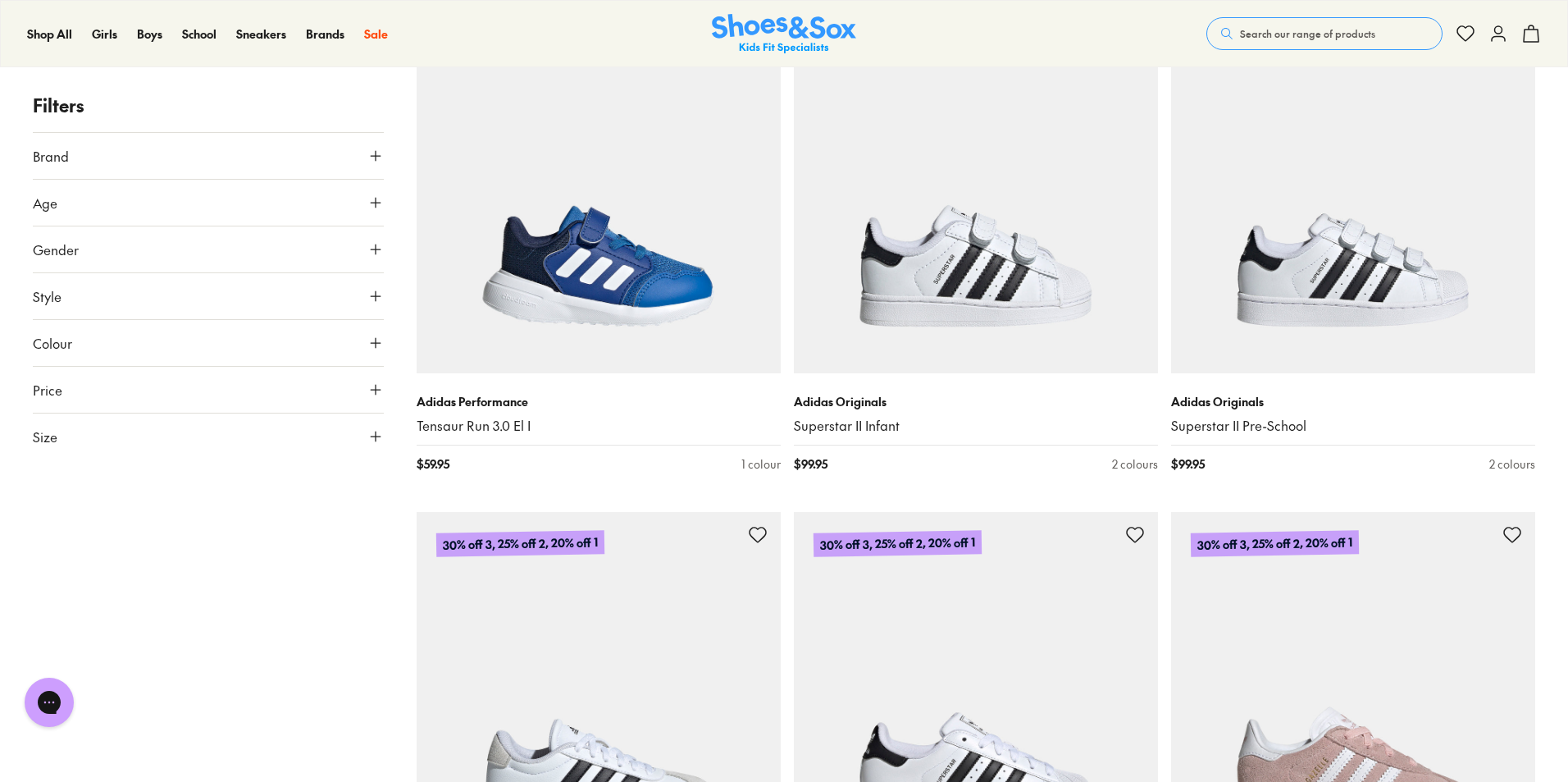
scroll to position [7383, 0]
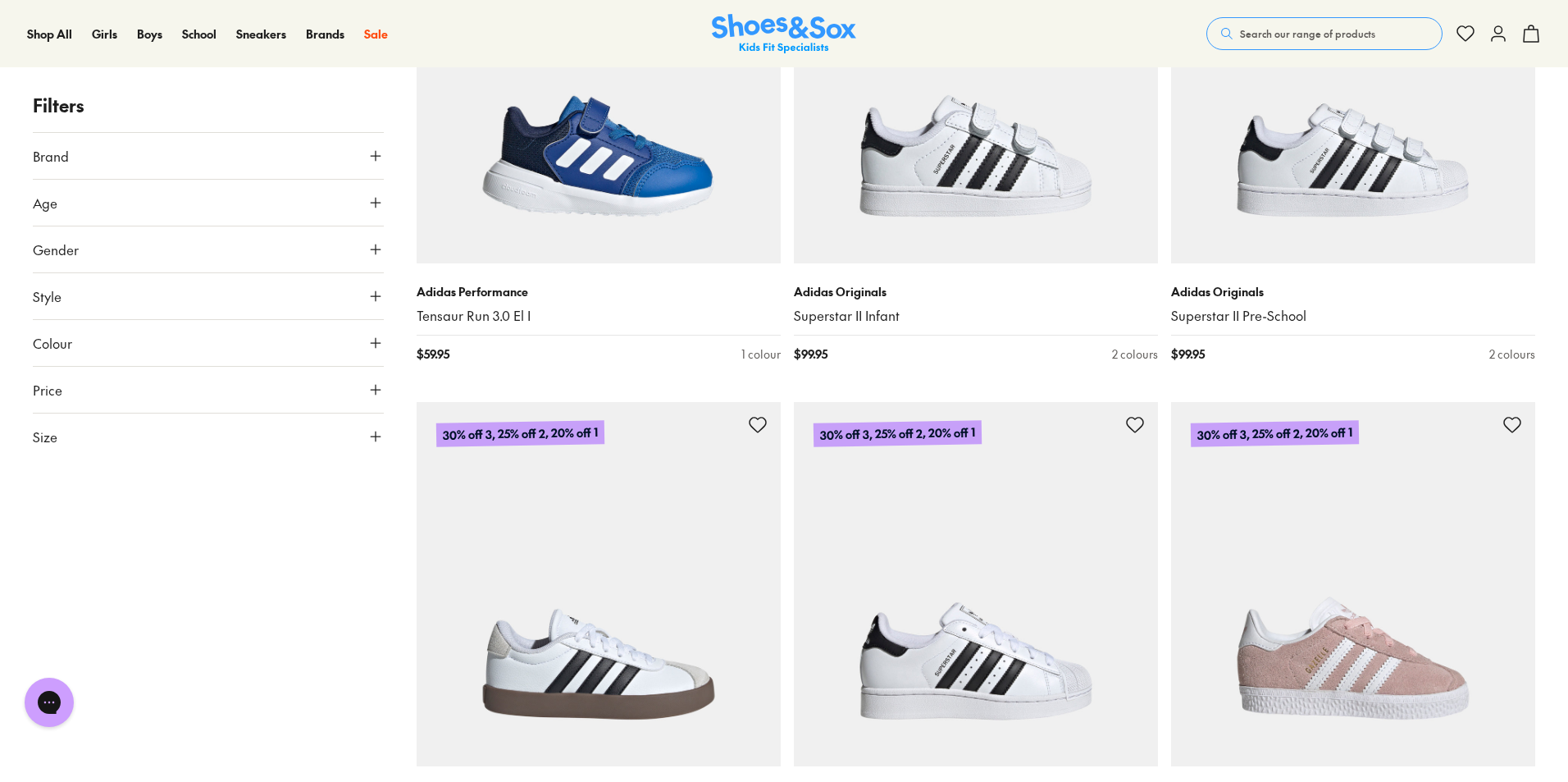
click at [1364, 29] on span "Search our range of products" at bounding box center [1308, 33] width 135 height 15
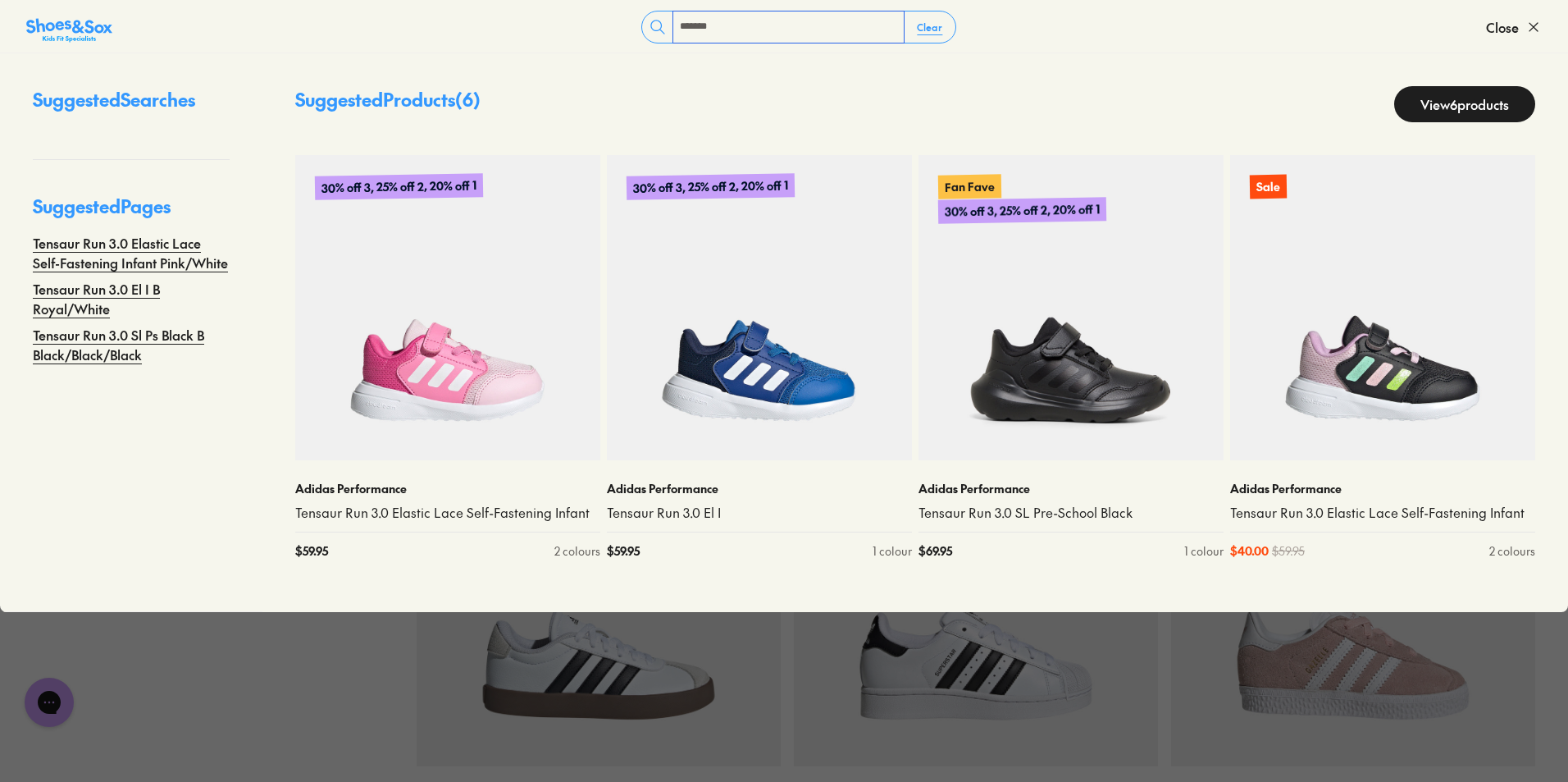
type input "*******"
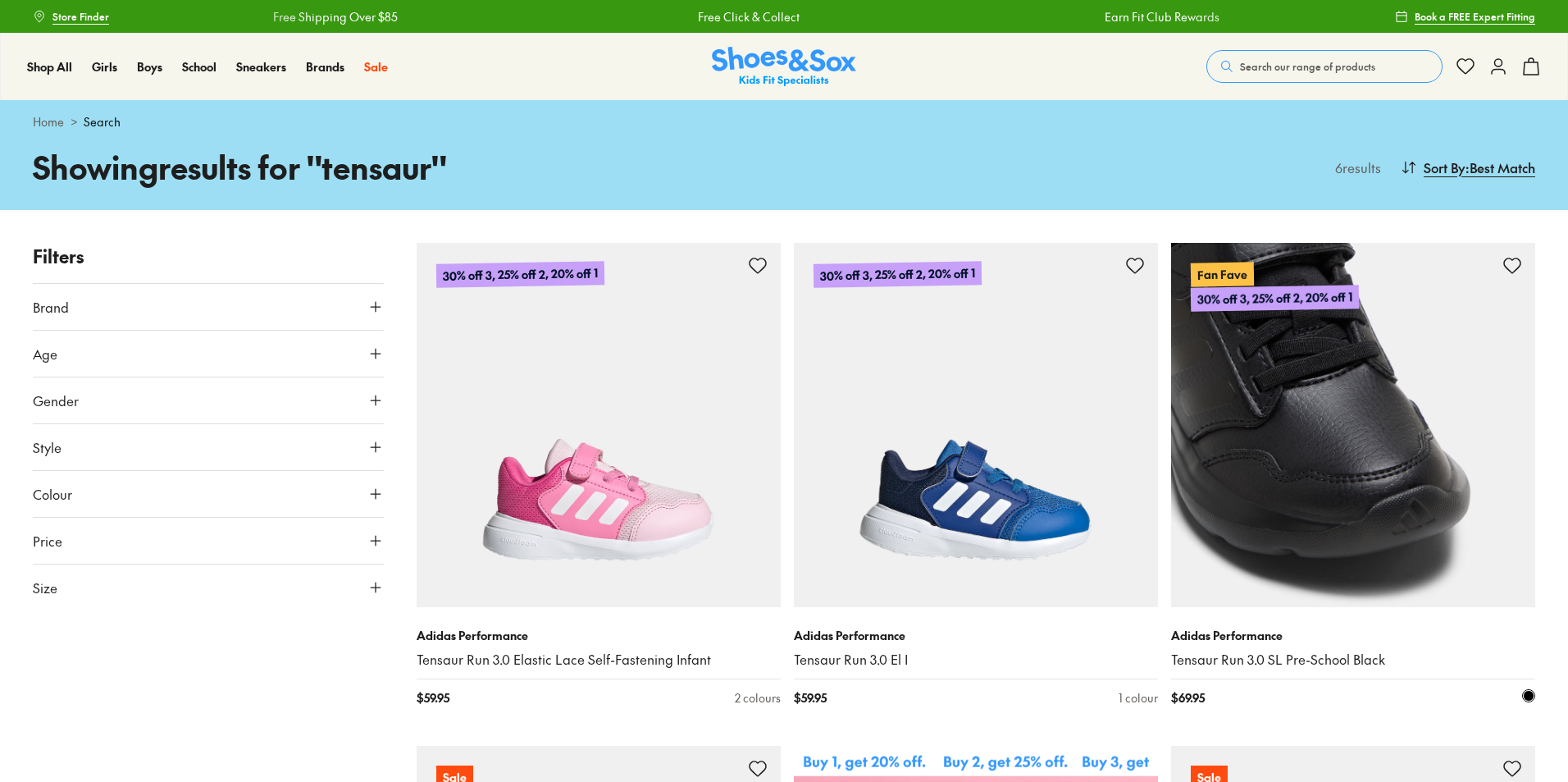
click at [1346, 405] on img at bounding box center [1354, 425] width 365 height 365
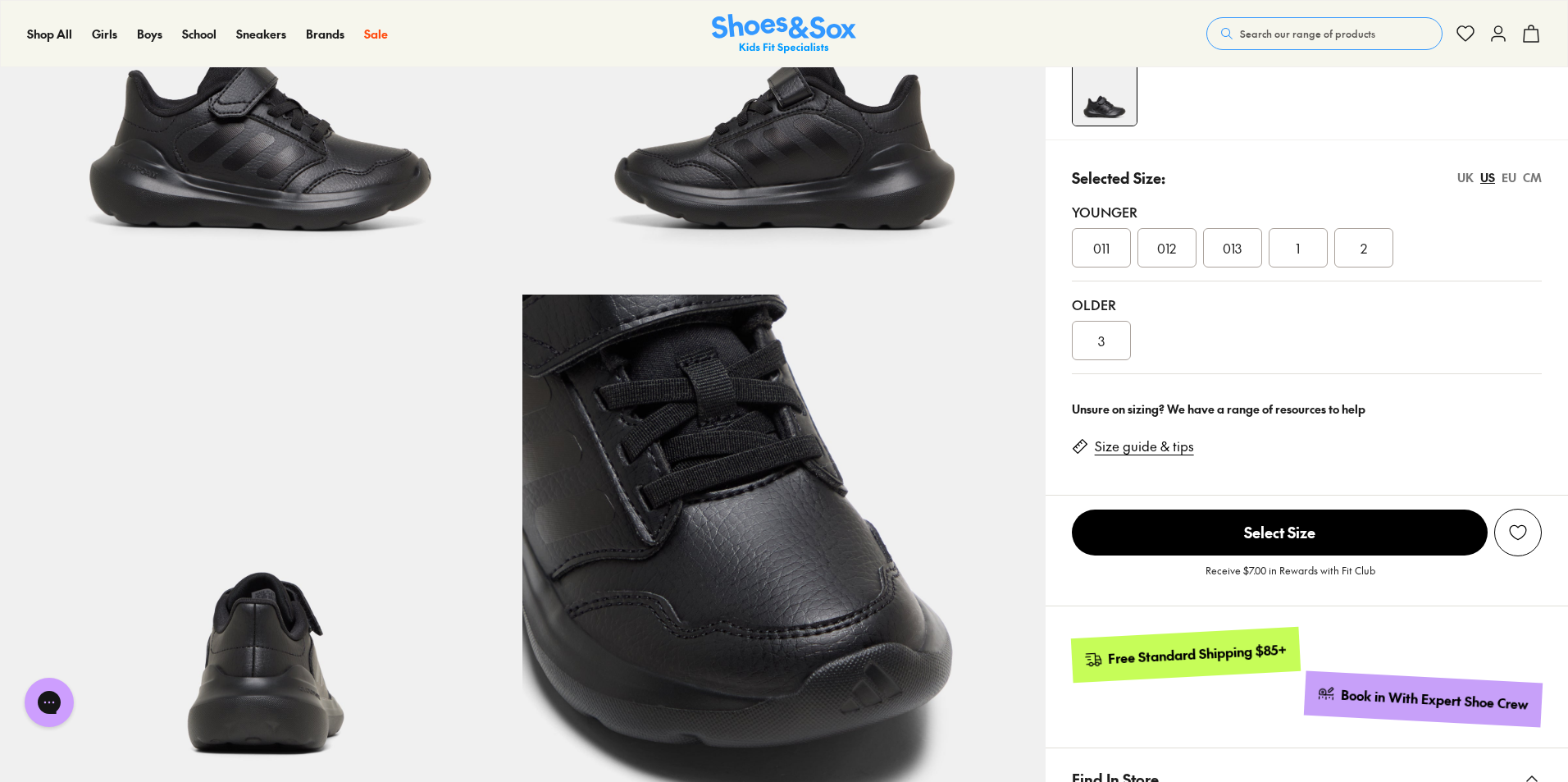
select select "*"
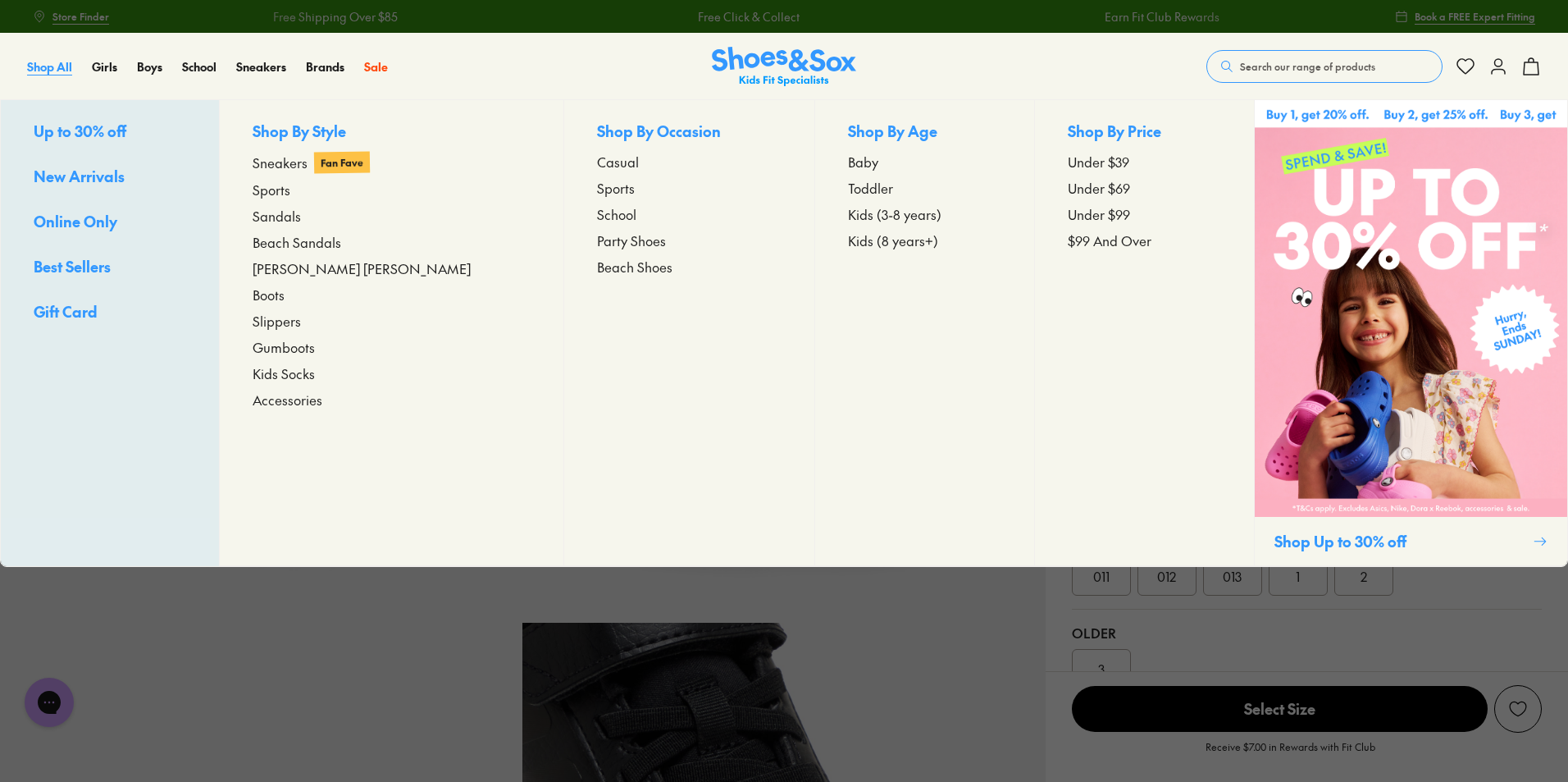
click at [61, 72] on span "Shop All" at bounding box center [49, 66] width 45 height 16
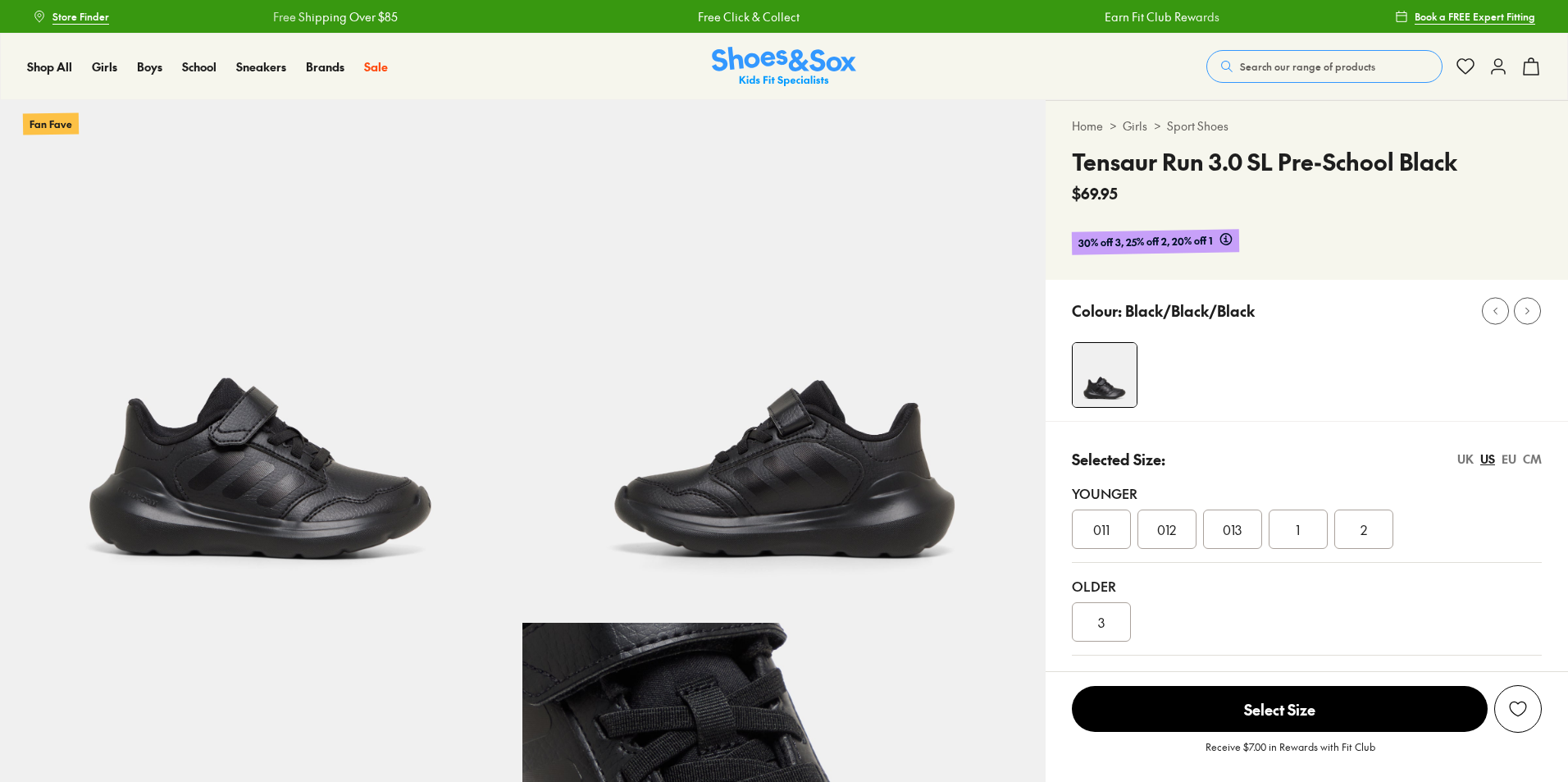
select select "*"
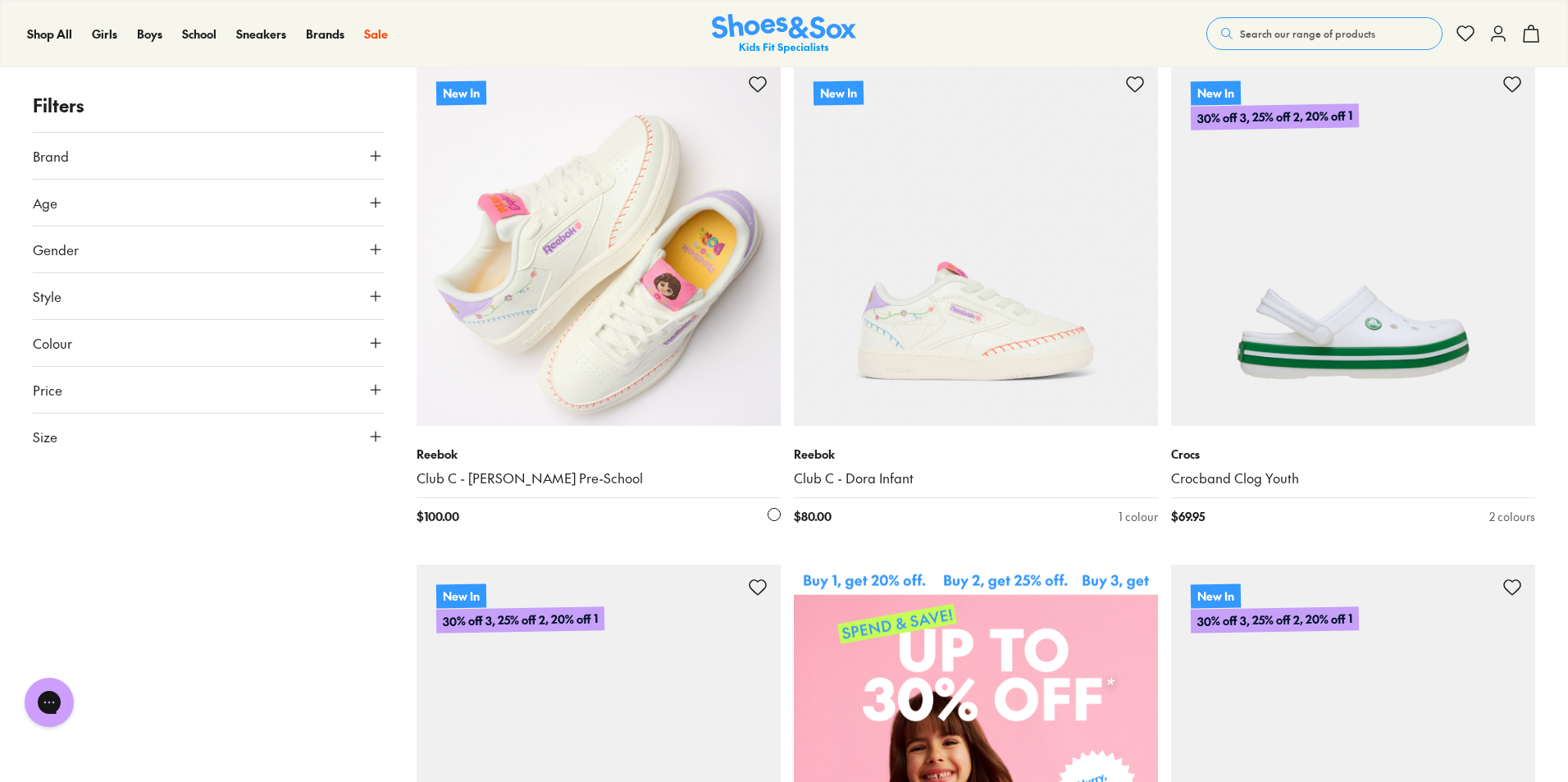
scroll to position [246, 0]
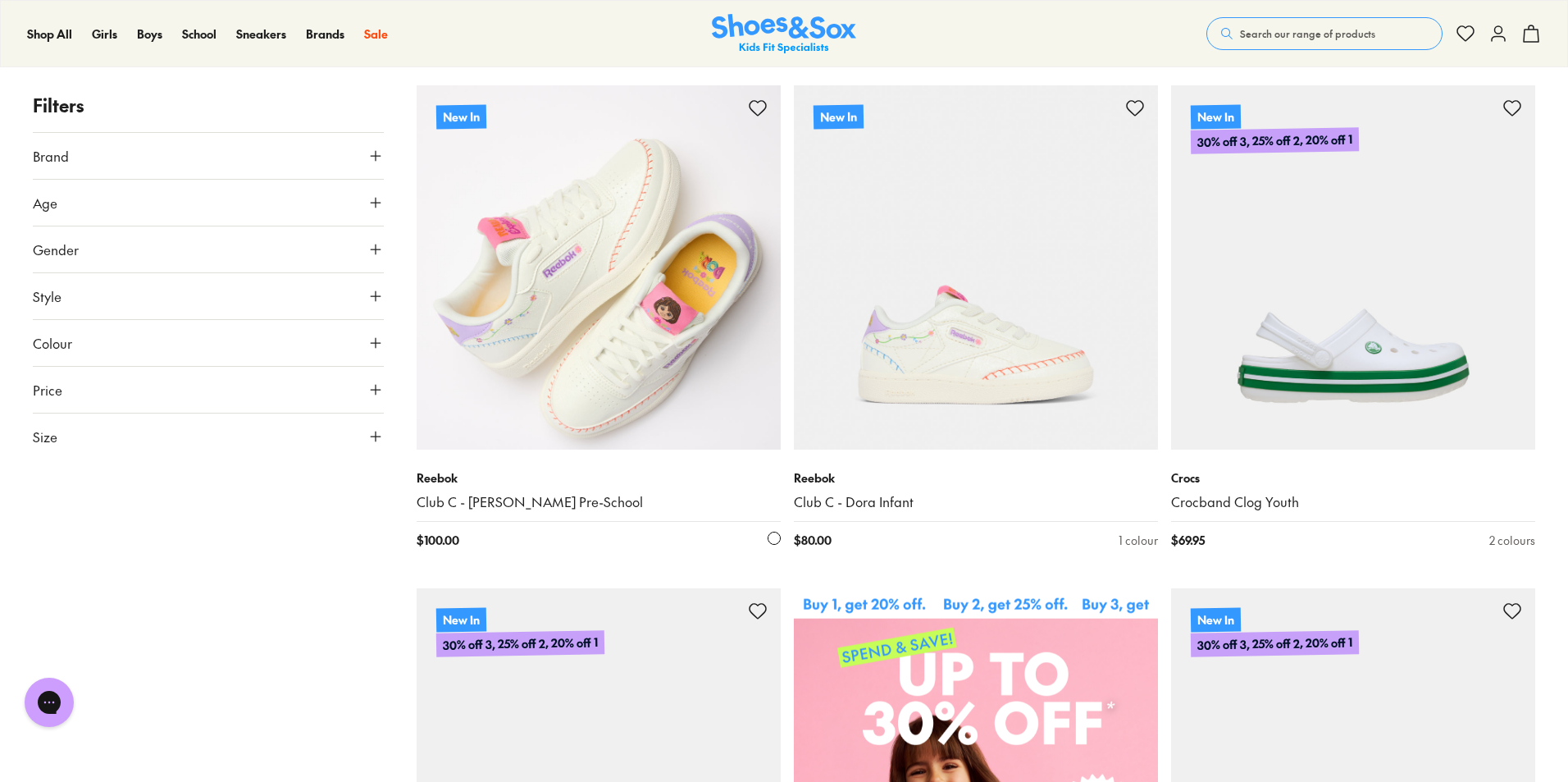
click at [472, 305] on img at bounding box center [599, 268] width 365 height 365
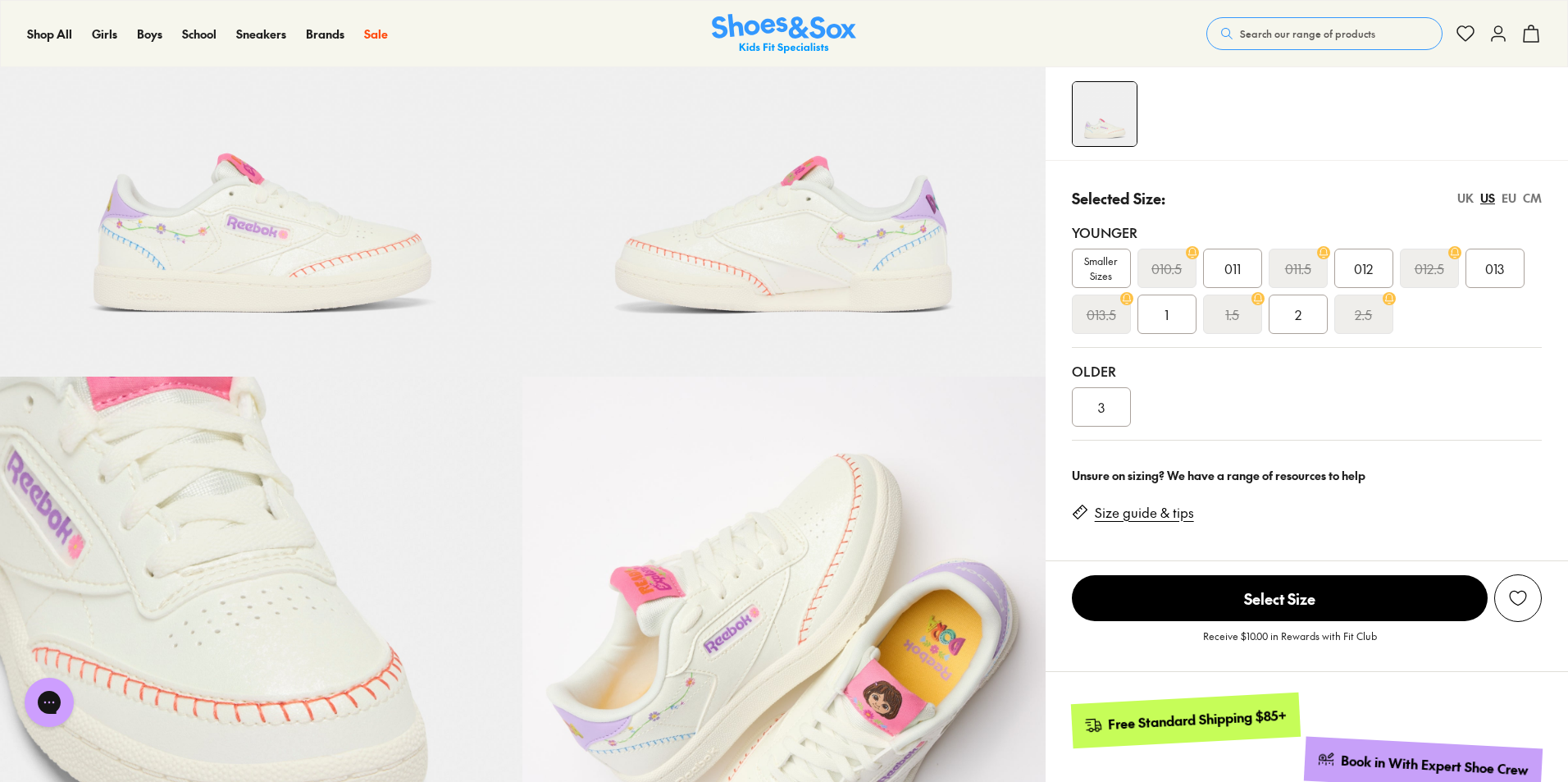
select select "*"
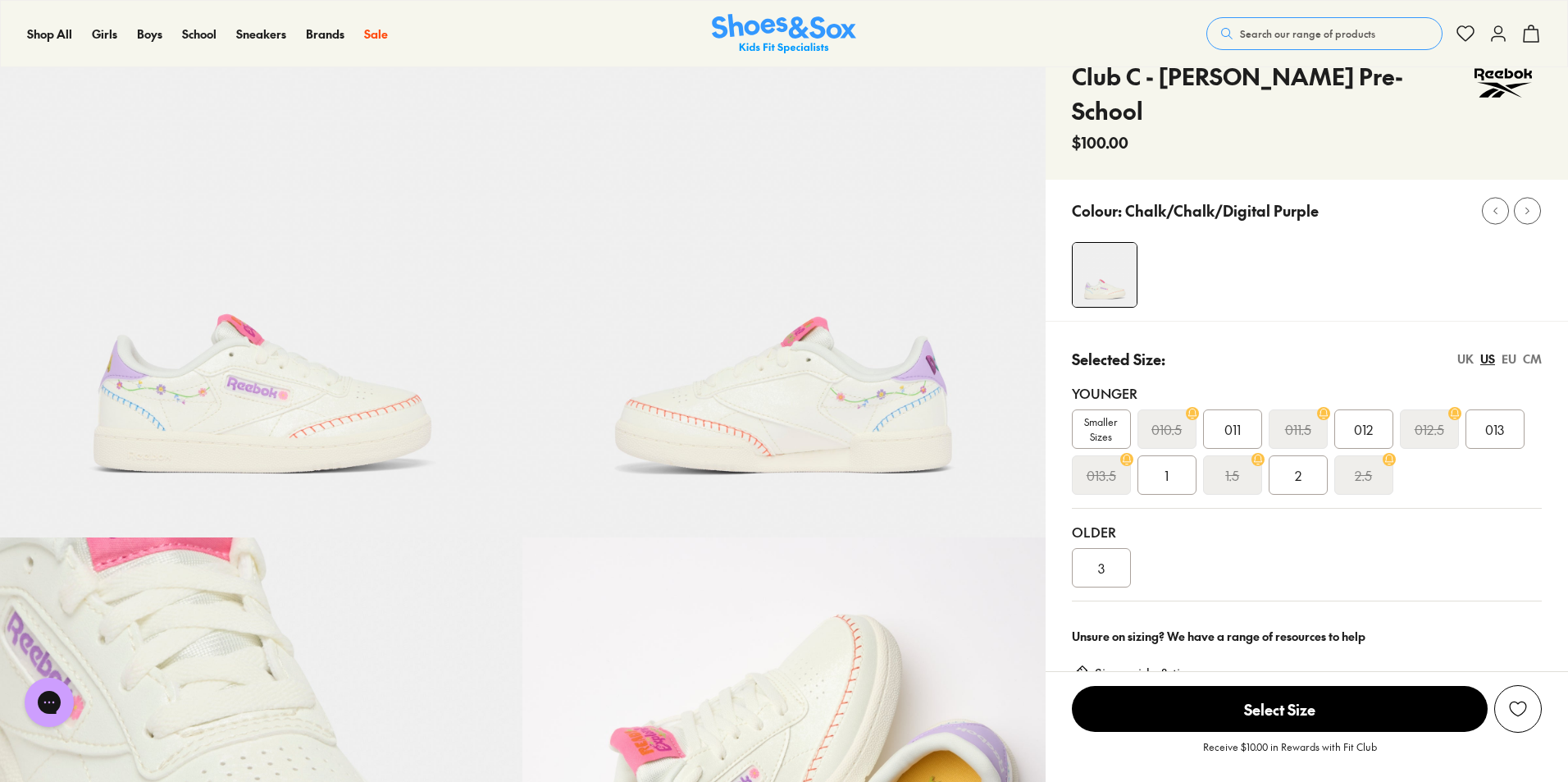
scroll to position [82, 0]
